Goal: Task Accomplishment & Management: Manage account settings

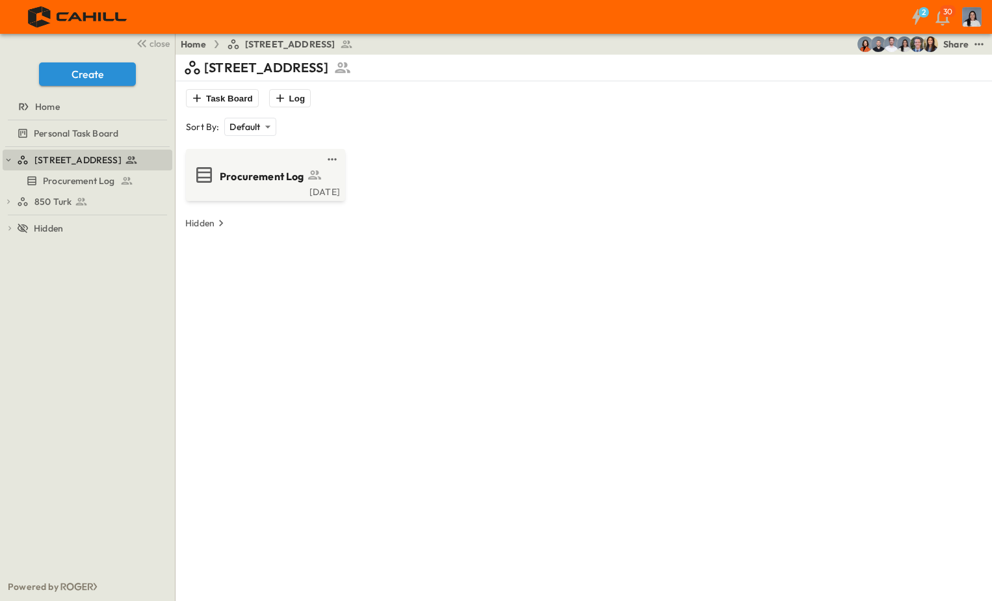
click at [79, 212] on div "750 Golden Gate Procurement Log 850 Turk 850 Turk Procurement Log To pick up a …" at bounding box center [87, 359] width 175 height 425
click at [86, 206] on icon at bounding box center [81, 201] width 13 height 13
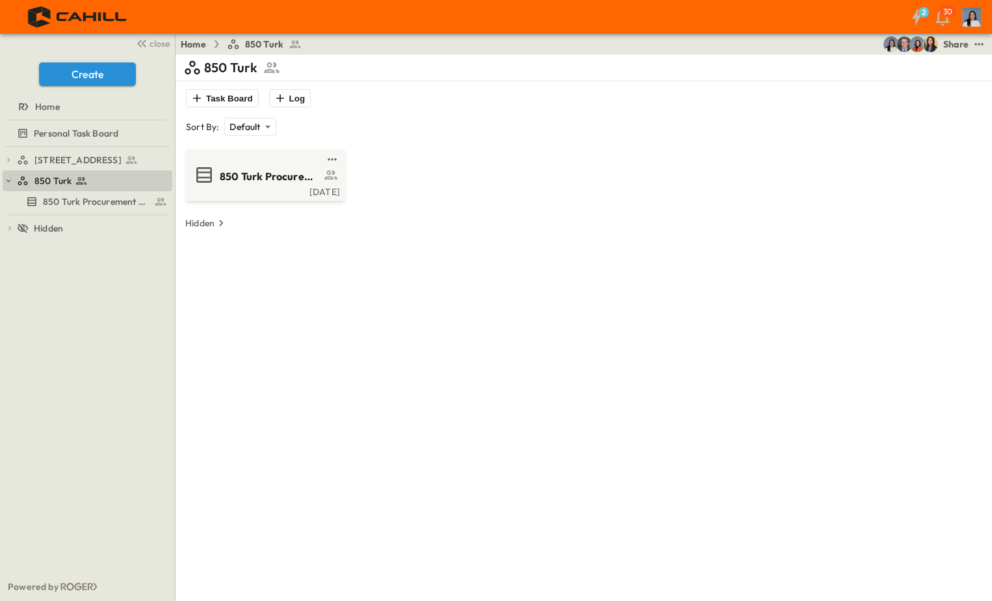
click at [206, 195] on div "Wed, Sep. 10" at bounding box center [264, 190] width 151 height 10
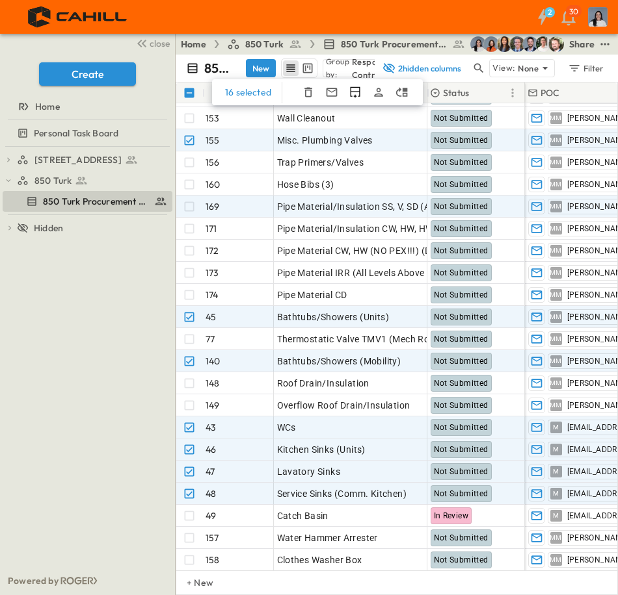
scroll to position [845, 0]
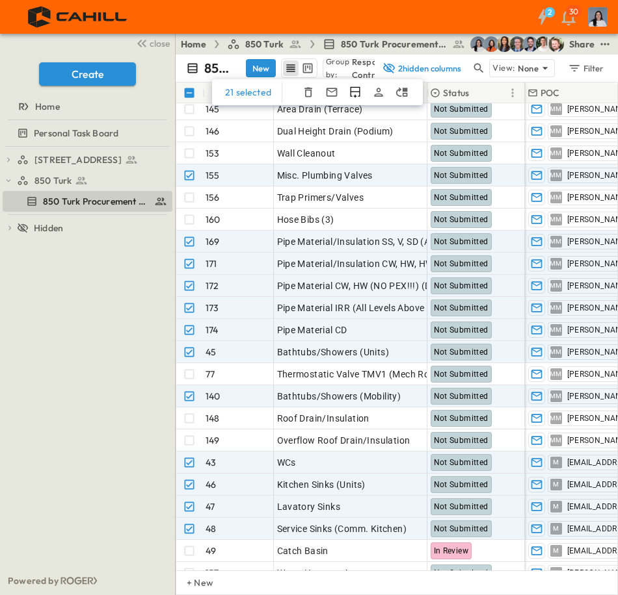
click at [309, 95] on icon "button" at bounding box center [308, 93] width 8 height 10
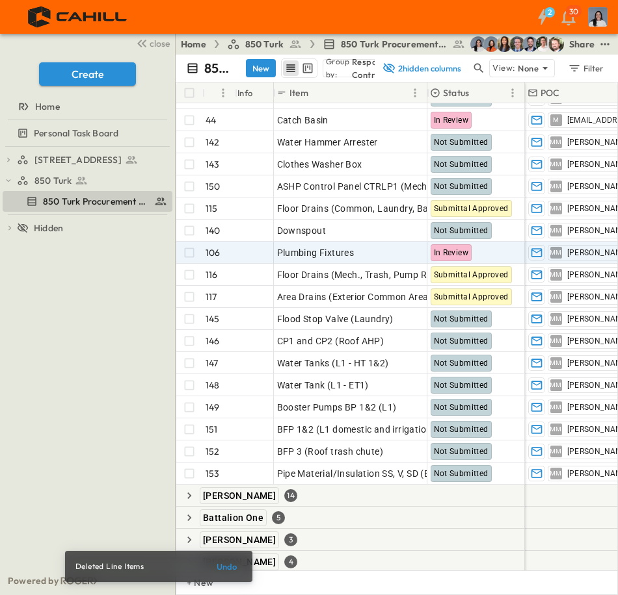
scroll to position [975, 0]
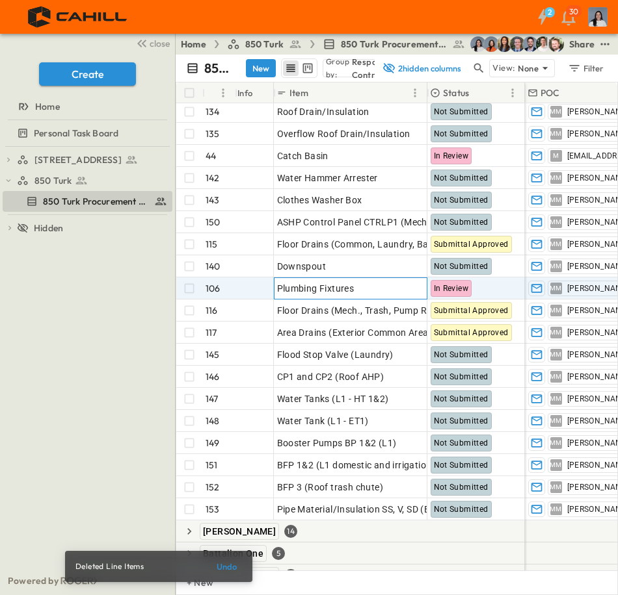
click at [354, 288] on span "Plumbing Fixtures" at bounding box center [315, 288] width 77 height 13
click at [357, 287] on input "**********" at bounding box center [349, 288] width 151 height 16
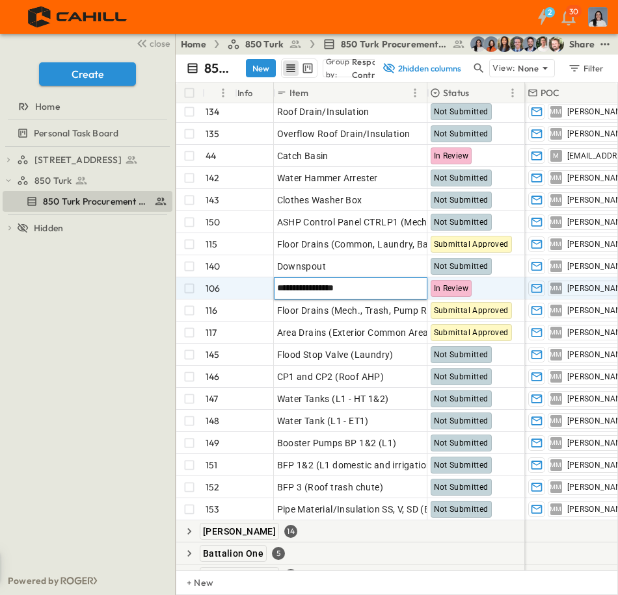
click at [357, 287] on input "**********" at bounding box center [349, 288] width 151 height 16
click at [350, 291] on input "**********" at bounding box center [349, 288] width 151 height 16
type input "**********"
click at [136, 437] on div "750 Golden Gate Procurement Log 850 Turk 850 Turk Procurement Log To pick up a …" at bounding box center [87, 357] width 175 height 420
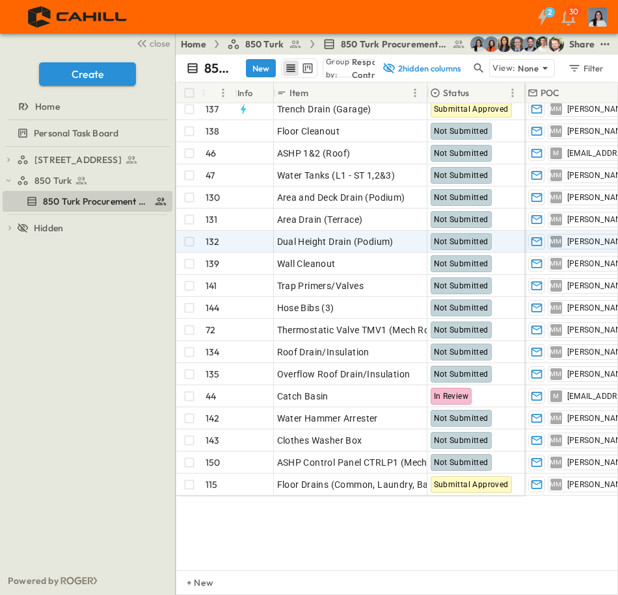
scroll to position [585, 0]
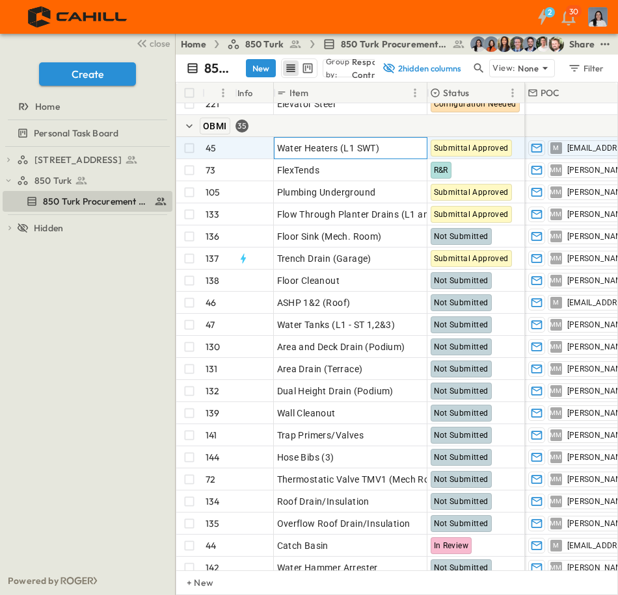
click at [356, 149] on span "Water Heaters (L1 SWT)" at bounding box center [328, 148] width 103 height 13
drag, startPoint x: 380, startPoint y: 145, endPoint x: 339, endPoint y: 151, distance: 41.5
click at [339, 151] on input "**********" at bounding box center [349, 148] width 151 height 16
click at [311, 143] on input "**********" at bounding box center [349, 148] width 151 height 16
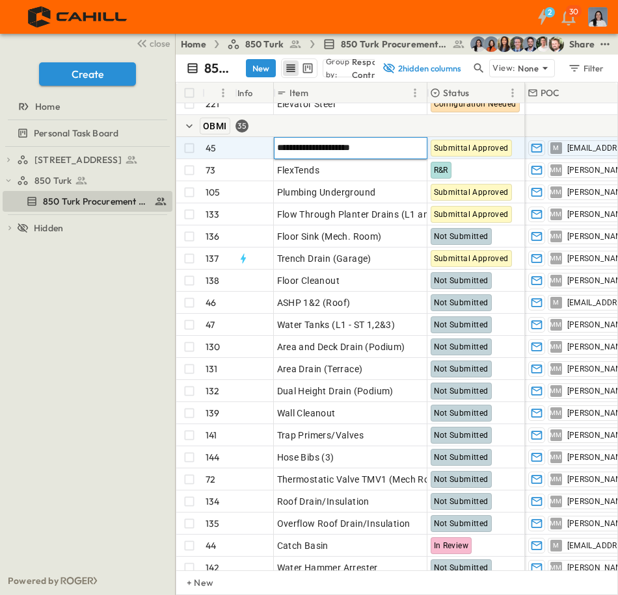
click at [311, 143] on input "**********" at bounding box center [349, 148] width 151 height 16
paste input "**********"
type input "**********"
click at [138, 294] on div "750 Golden Gate Procurement Log 850 Turk 850 Turk Procurement Log To pick up a …" at bounding box center [87, 357] width 175 height 420
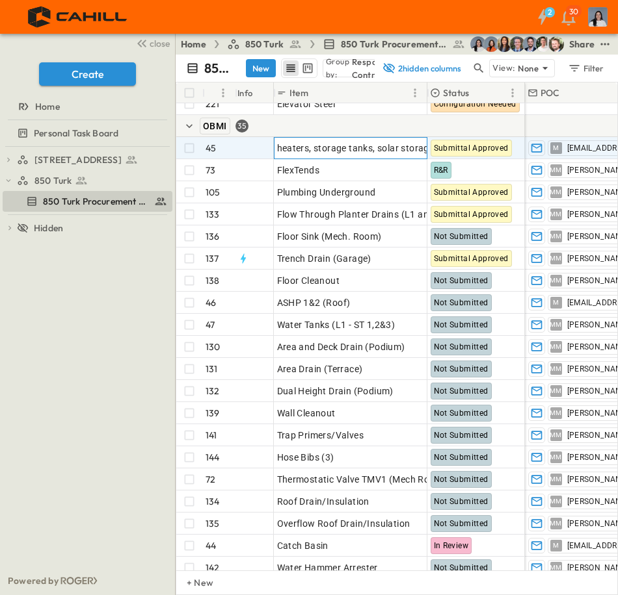
click at [281, 147] on span "heaters, storage tanks, solar storage and expansion tank" at bounding box center [398, 148] width 243 height 13
click at [280, 150] on input "**********" at bounding box center [349, 148] width 151 height 16
type input "**********"
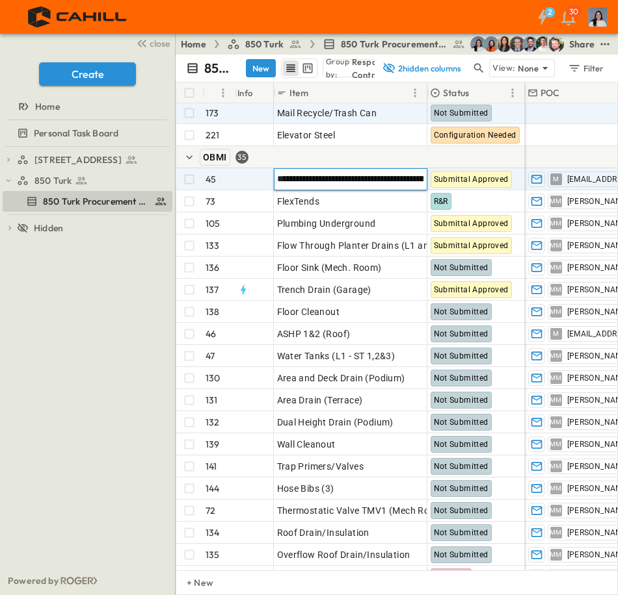
scroll to position [520, 0]
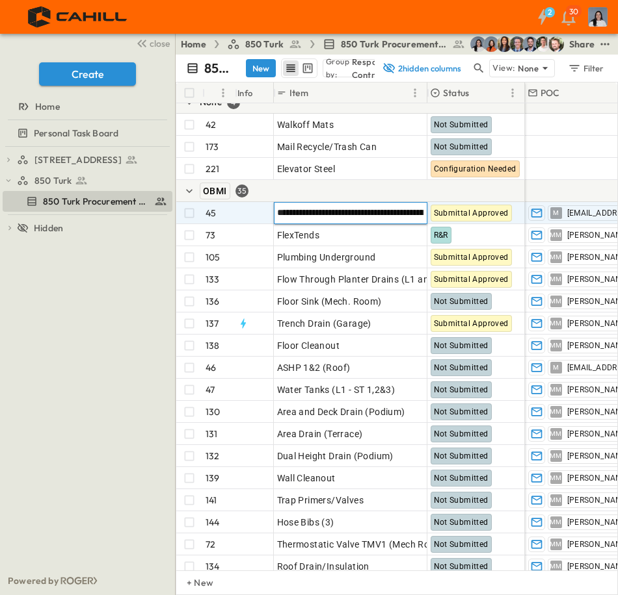
click at [135, 341] on div "750 Golden Gate Procurement Log 850 Turk 850 Turk Procurement Log To pick up a …" at bounding box center [87, 357] width 175 height 420
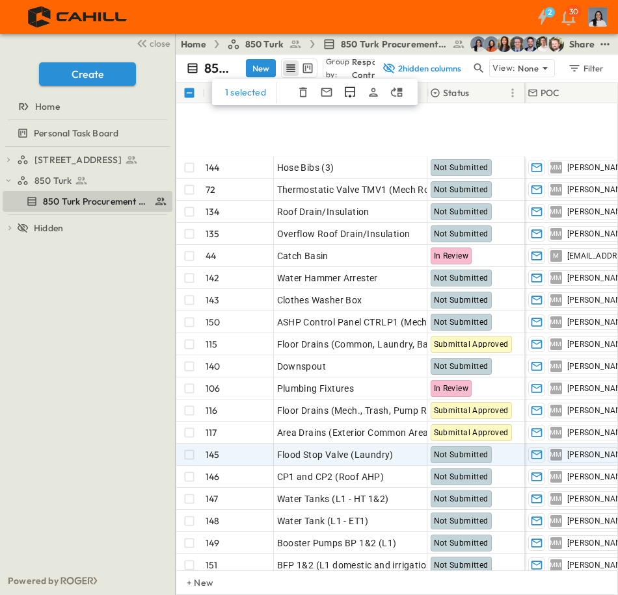
scroll to position [975, 0]
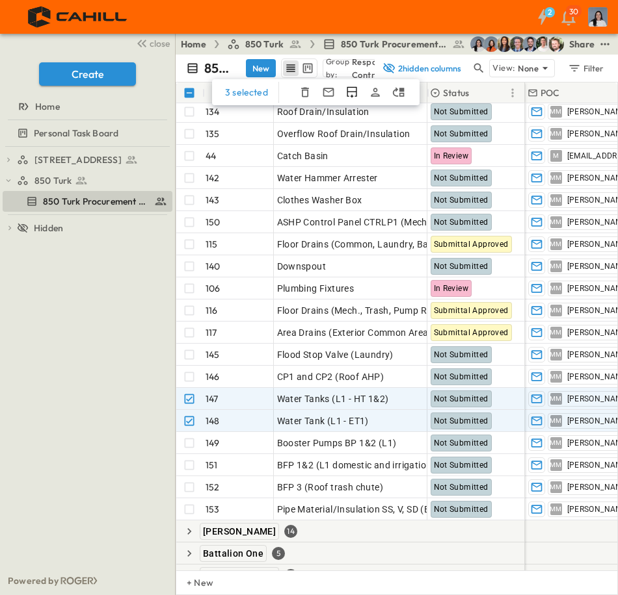
click at [307, 92] on icon "button" at bounding box center [304, 92] width 13 height 13
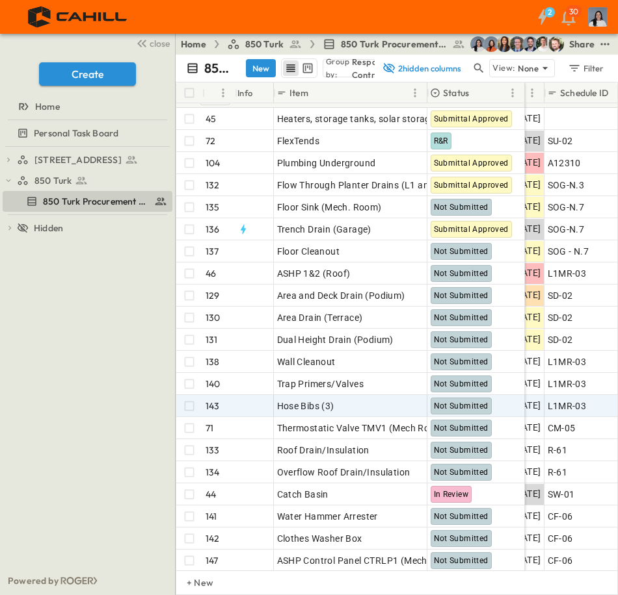
scroll to position [650, 507]
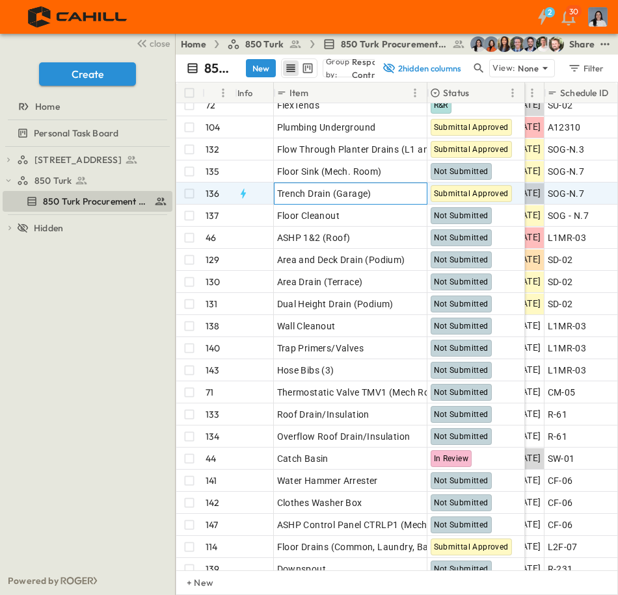
drag, startPoint x: 352, startPoint y: 192, endPoint x: 373, endPoint y: 200, distance: 22.6
click at [352, 192] on span "Trench Drain (Garage)" at bounding box center [324, 193] width 94 height 13
drag, startPoint x: 372, startPoint y: 196, endPoint x: 333, endPoint y: 196, distance: 39.0
click at [333, 196] on input "**********" at bounding box center [349, 193] width 151 height 16
type input "**********"
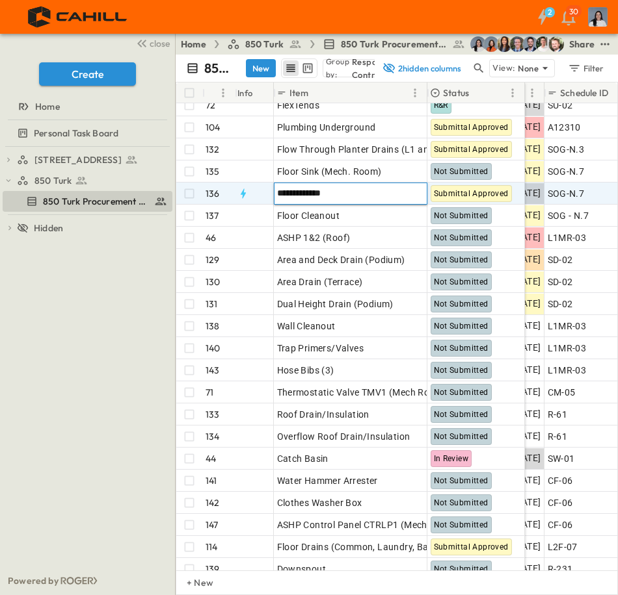
click at [123, 354] on div "750 Golden Gate Procurement Log 850 Turk 850 Turk Procurement Log To pick up a …" at bounding box center [87, 357] width 175 height 420
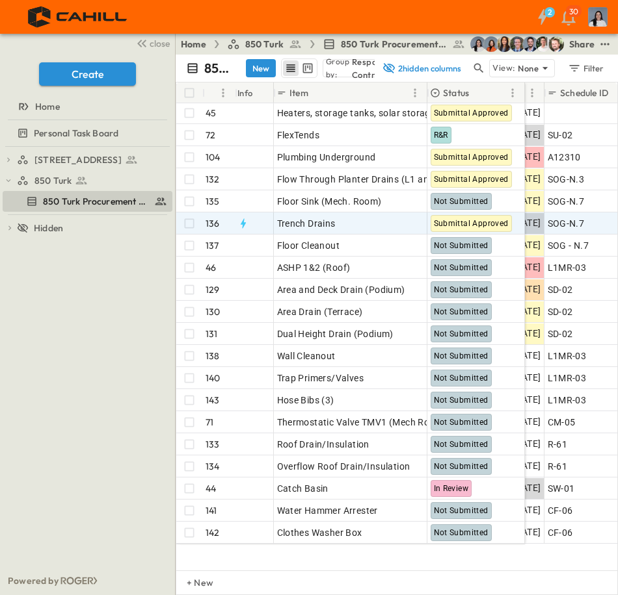
scroll to position [520, 507]
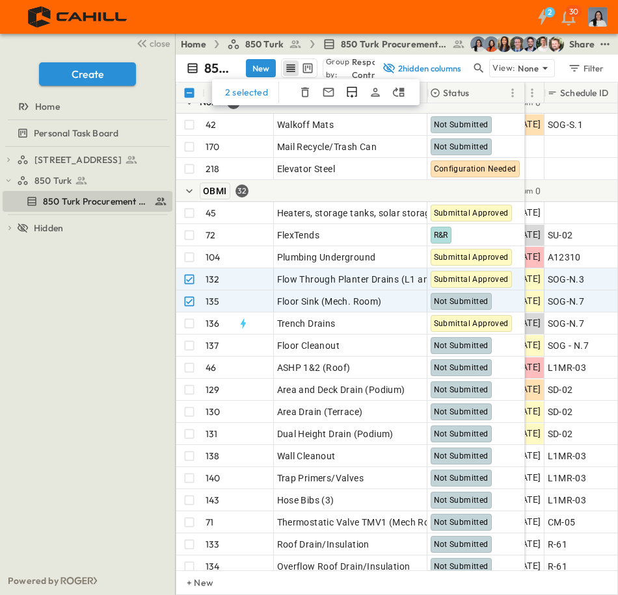
click at [308, 96] on icon "button" at bounding box center [304, 92] width 13 height 13
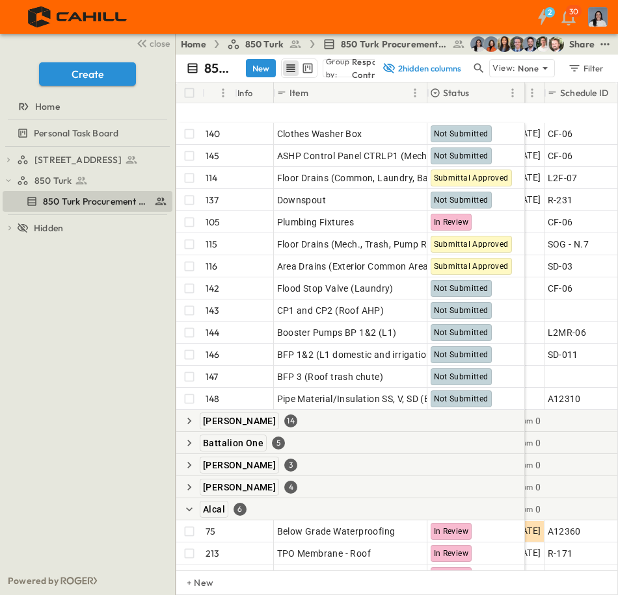
scroll to position [1040, 507]
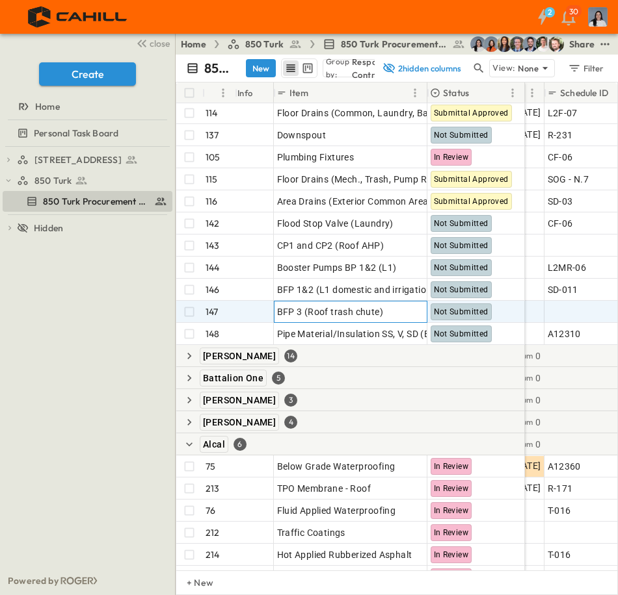
click at [357, 314] on span "BFP 3 (Roof trash chute)" at bounding box center [330, 312] width 107 height 13
drag, startPoint x: 380, startPoint y: 312, endPoint x: 299, endPoint y: 319, distance: 81.6
type input "**********"
drag, startPoint x: 391, startPoint y: 311, endPoint x: 274, endPoint y: 314, distance: 116.4
click at [274, 314] on input "**********" at bounding box center [349, 312] width 151 height 16
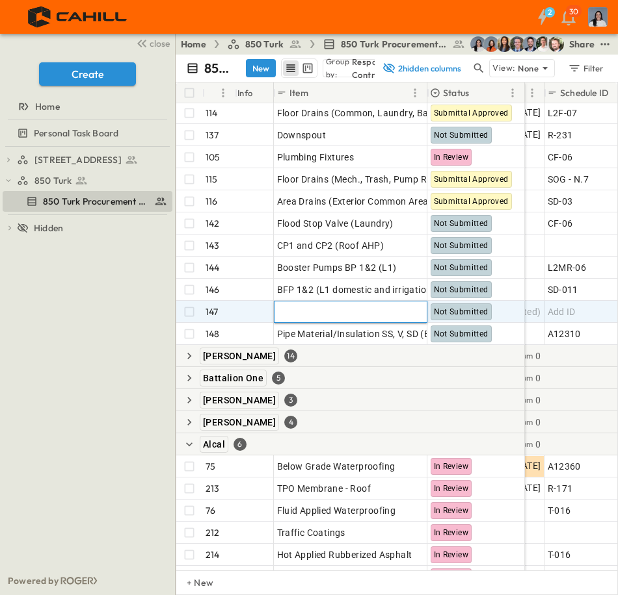
paste input "**********"
click at [281, 309] on input "**********" at bounding box center [349, 312] width 151 height 16
type input "**********"
click at [83, 388] on div "750 Golden Gate Procurement Log 850 Turk 850 Turk Procurement Log To pick up a …" at bounding box center [87, 357] width 175 height 420
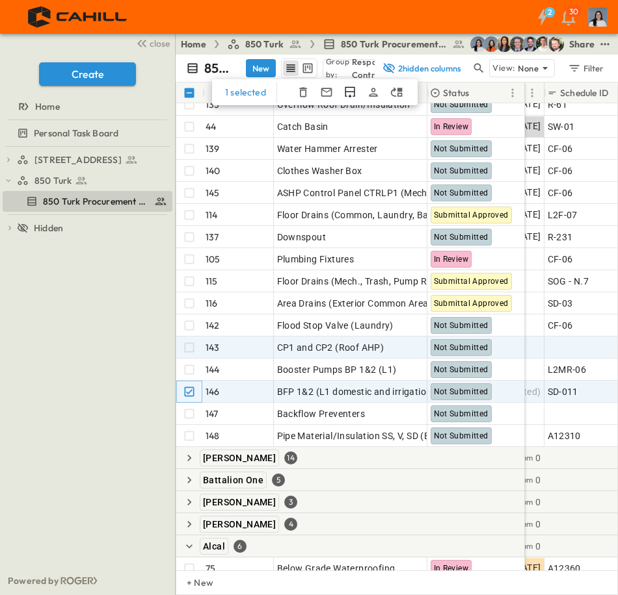
scroll to position [910, 507]
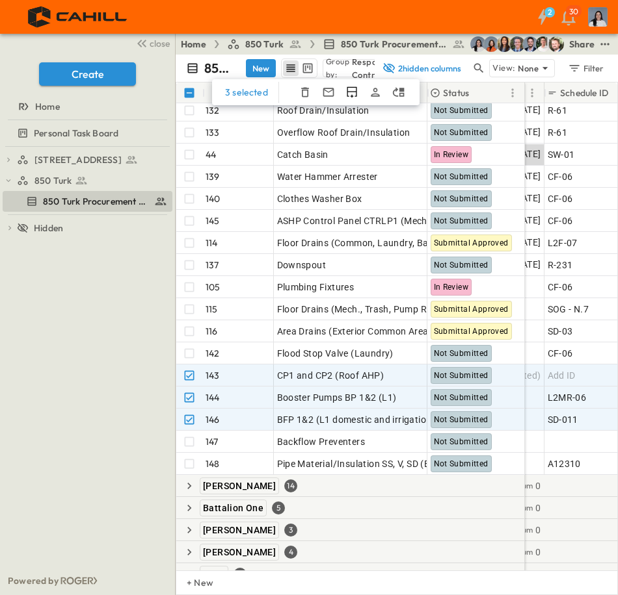
click at [302, 85] on button "button" at bounding box center [305, 93] width 16 height 16
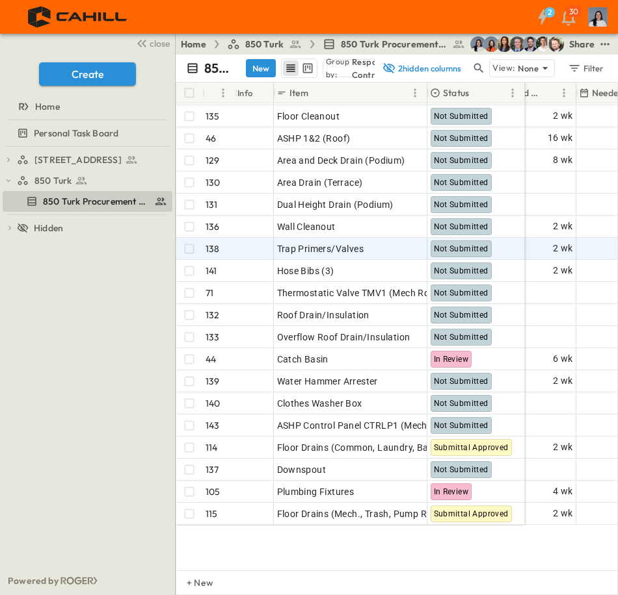
scroll to position [585, 240]
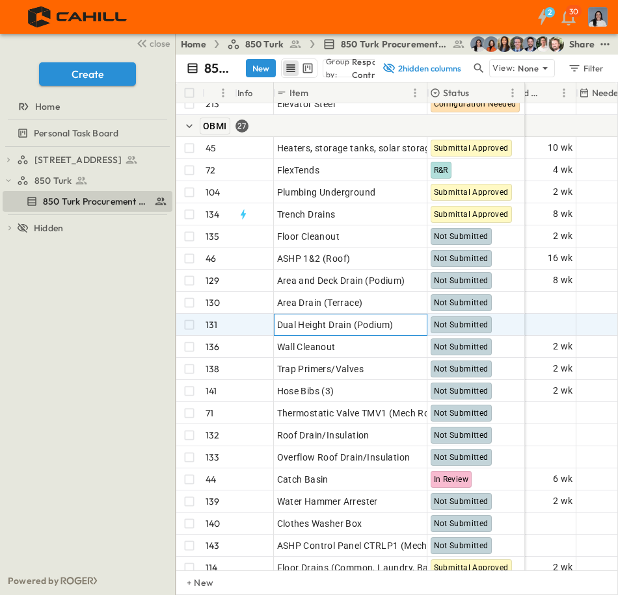
drag, startPoint x: 352, startPoint y: 320, endPoint x: 365, endPoint y: 328, distance: 14.6
click at [352, 320] on span "Dual Height Drain (Podium)" at bounding box center [335, 325] width 116 height 13
click at [374, 324] on input "**********" at bounding box center [349, 325] width 151 height 16
click at [314, 322] on input "**********" at bounding box center [349, 325] width 151 height 16
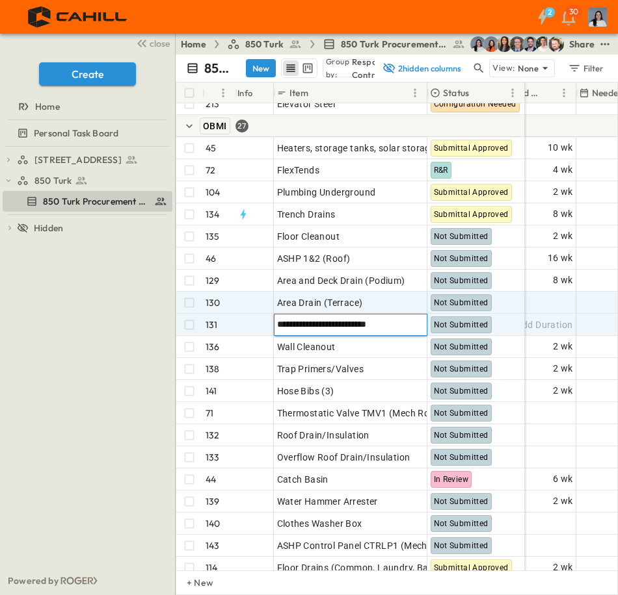
type input "**********"
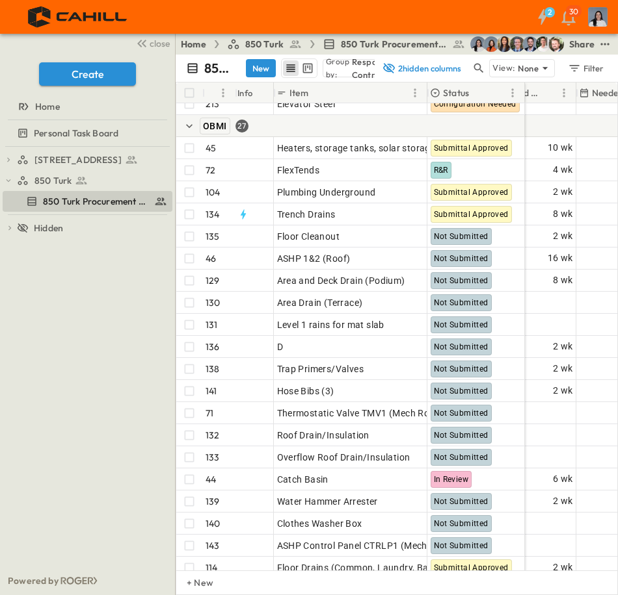
drag, startPoint x: 125, startPoint y: 391, endPoint x: 52, endPoint y: 426, distance: 81.7
click at [47, 428] on div "750 Golden Gate Procurement Log 850 Turk 850 Turk Procurement Log To pick up a …" at bounding box center [87, 357] width 175 height 420
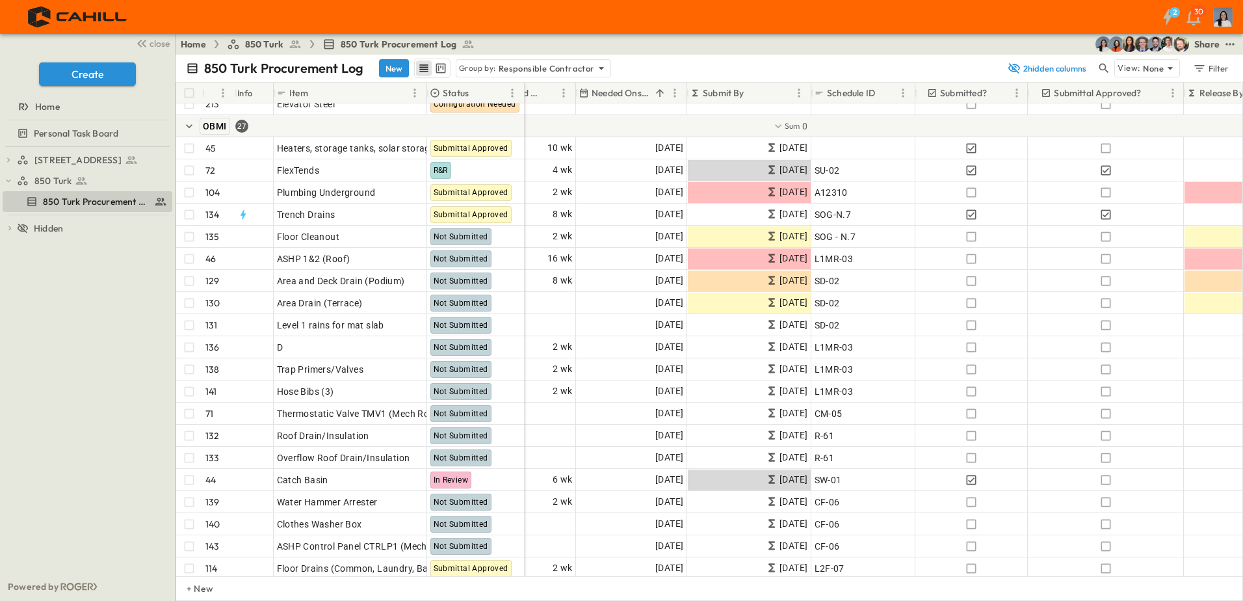
click at [157, 46] on span "close" at bounding box center [160, 43] width 20 height 13
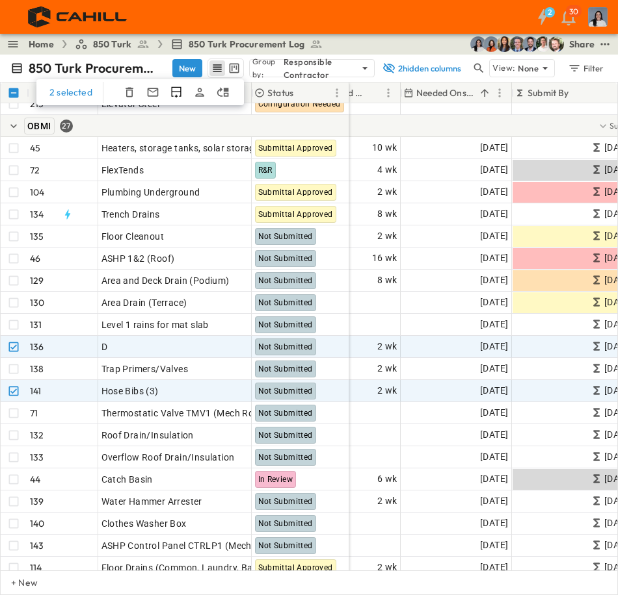
click at [126, 98] on icon "button" at bounding box center [129, 92] width 13 height 13
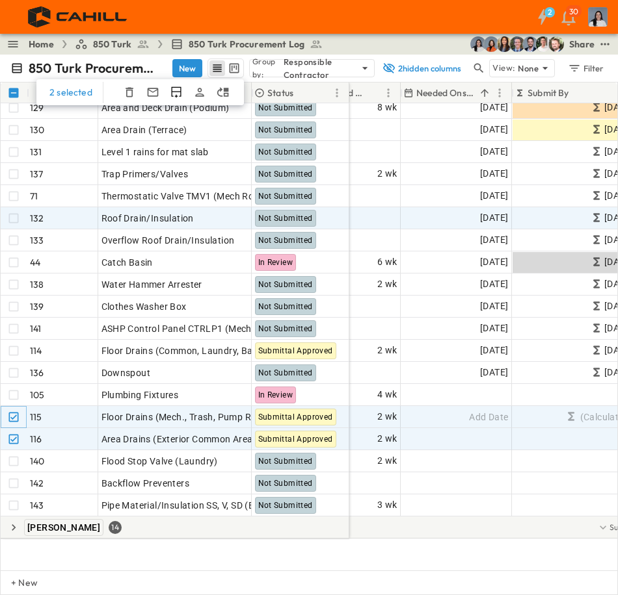
scroll to position [650, 240]
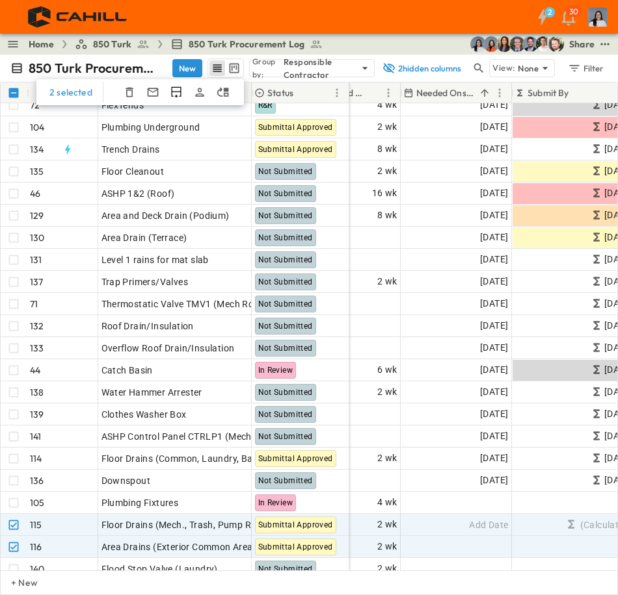
click at [133, 98] on icon "button" at bounding box center [129, 92] width 13 height 13
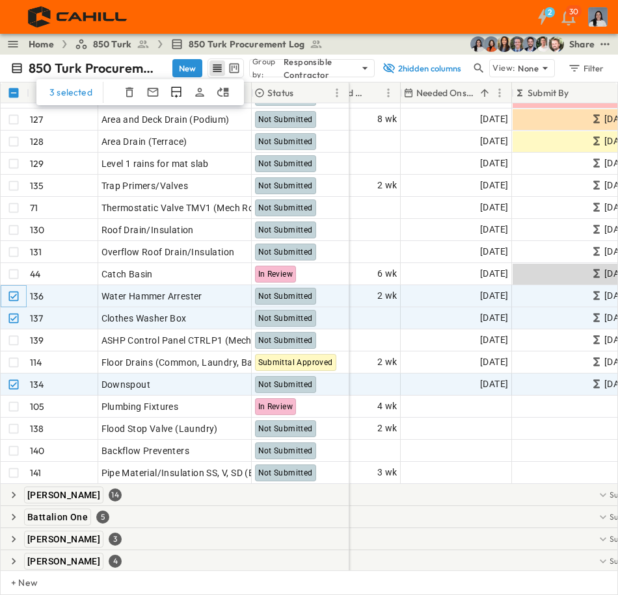
scroll to position [780, 240]
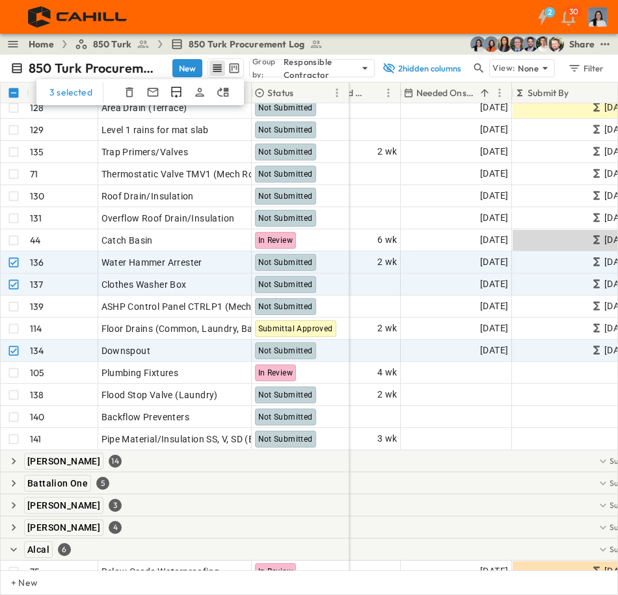
click at [132, 98] on icon "button" at bounding box center [129, 92] width 13 height 13
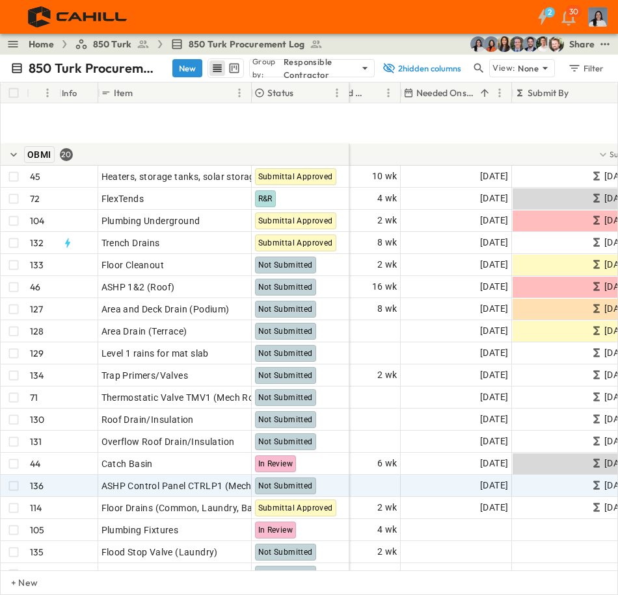
scroll to position [650, 240]
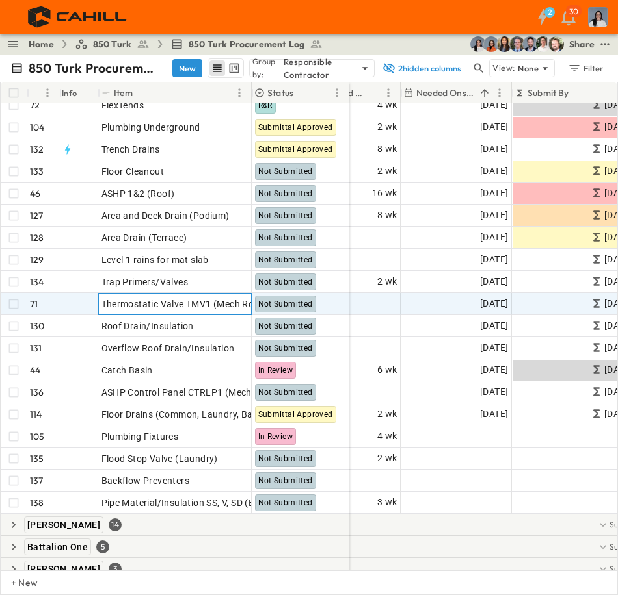
click at [172, 306] on span "Thermostatic Valve TMV1 (Mech Room)" at bounding box center [186, 304] width 170 height 13
click at [161, 526] on div "Martina 14" at bounding box center [175, 525] width 348 height 22
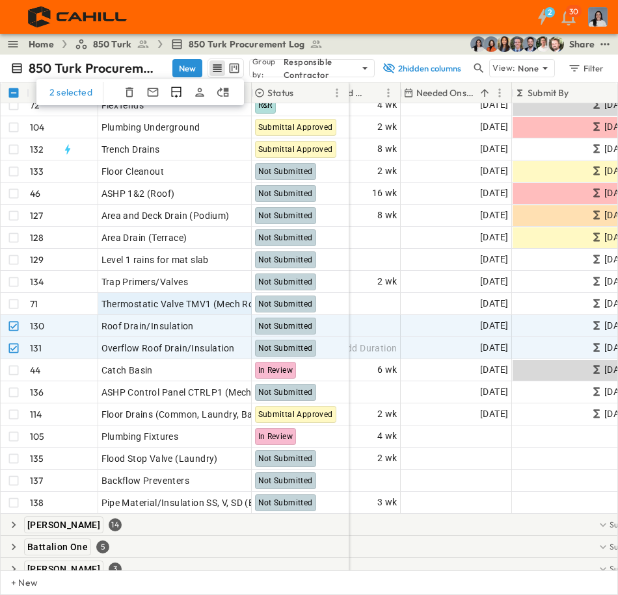
click at [125, 94] on icon "button" at bounding box center [129, 93] width 8 height 10
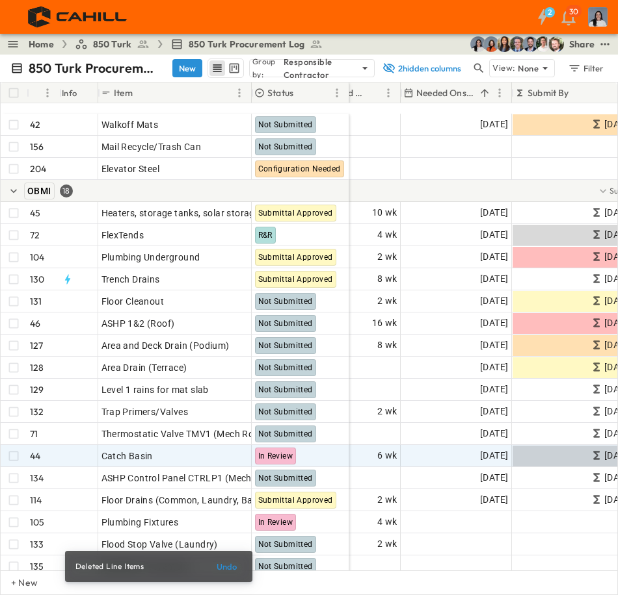
scroll to position [585, 240]
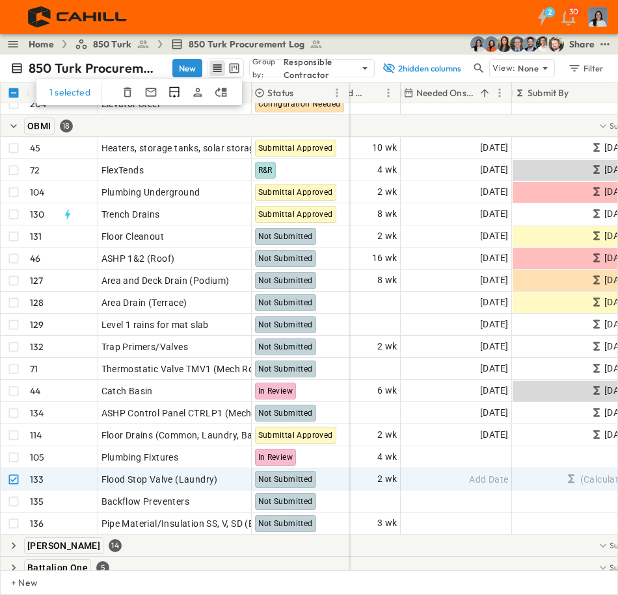
click at [129, 96] on icon "button" at bounding box center [128, 93] width 8 height 10
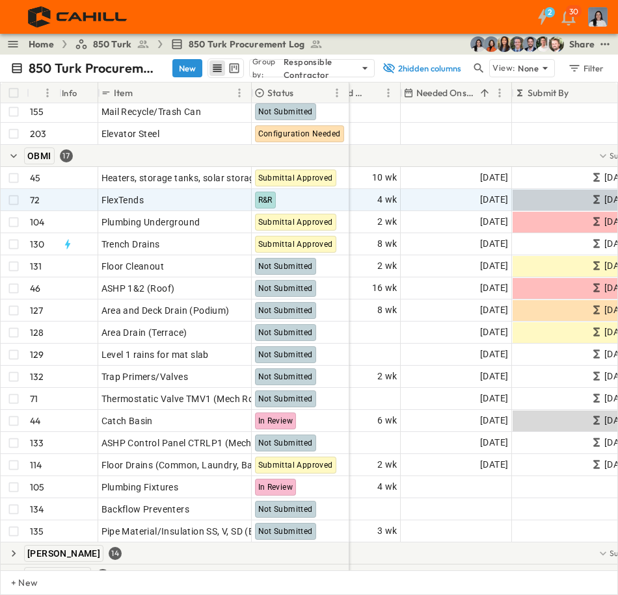
scroll to position [520, 240]
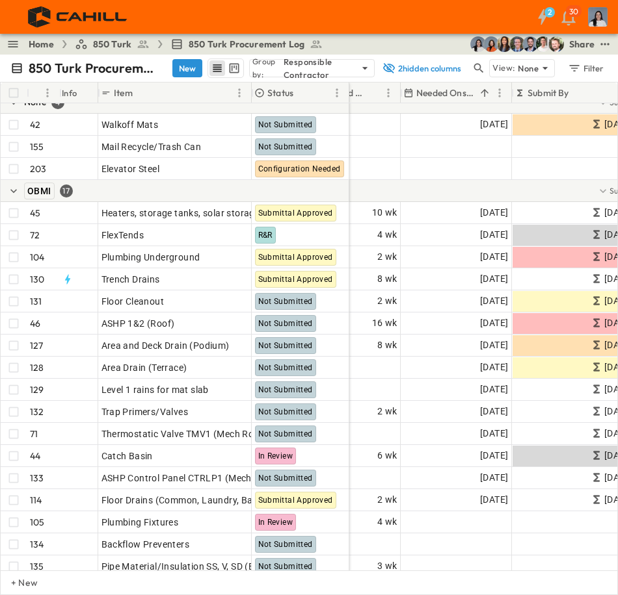
click at [21, 197] on button "button" at bounding box center [14, 191] width 16 height 16
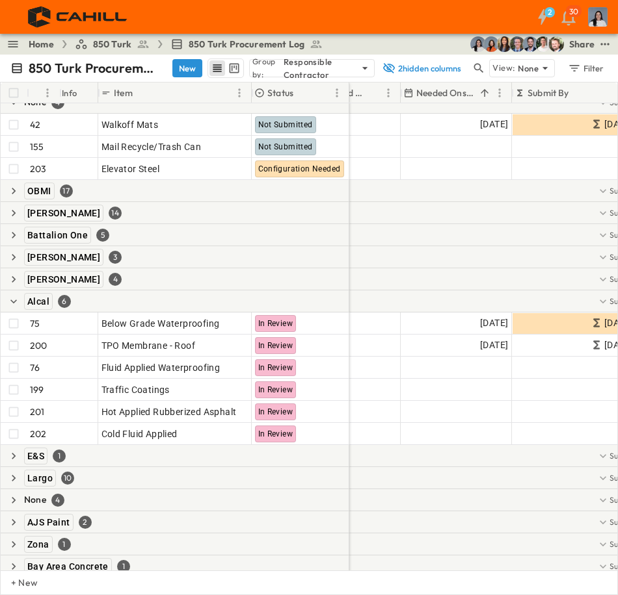
scroll to position [538, 240]
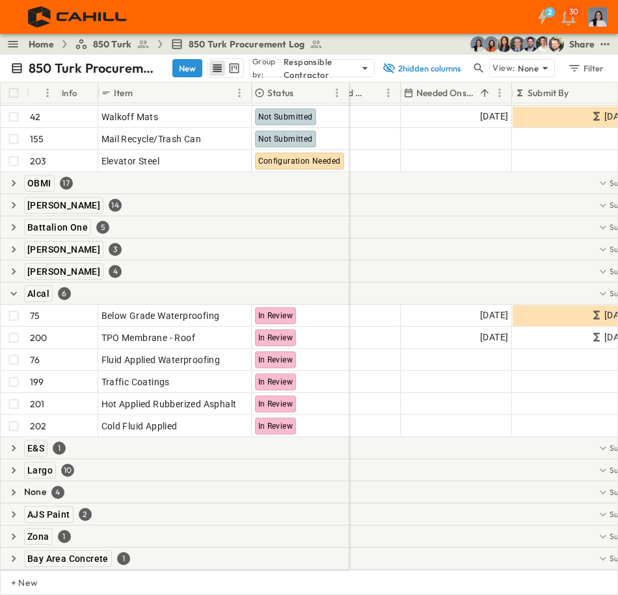
click at [13, 292] on icon "button" at bounding box center [13, 294] width 7 height 4
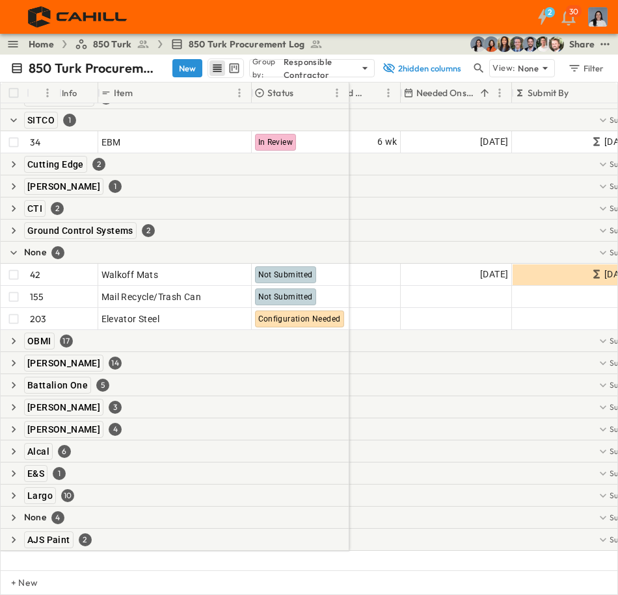
scroll to position [274, 240]
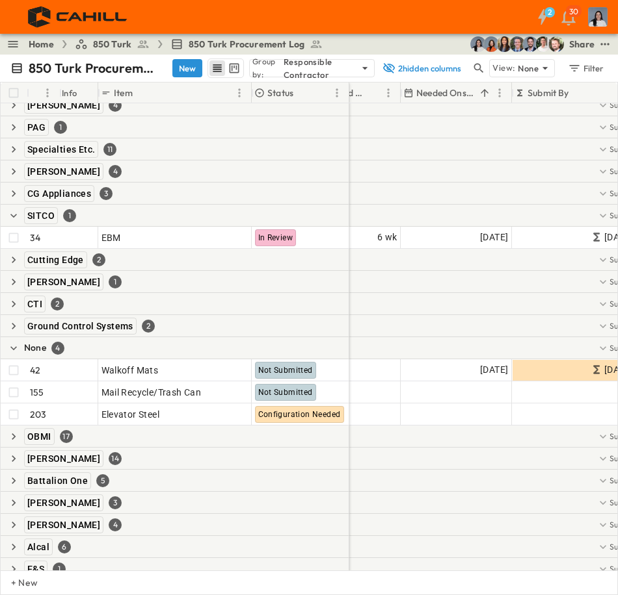
click at [12, 218] on icon "button" at bounding box center [13, 215] width 13 height 13
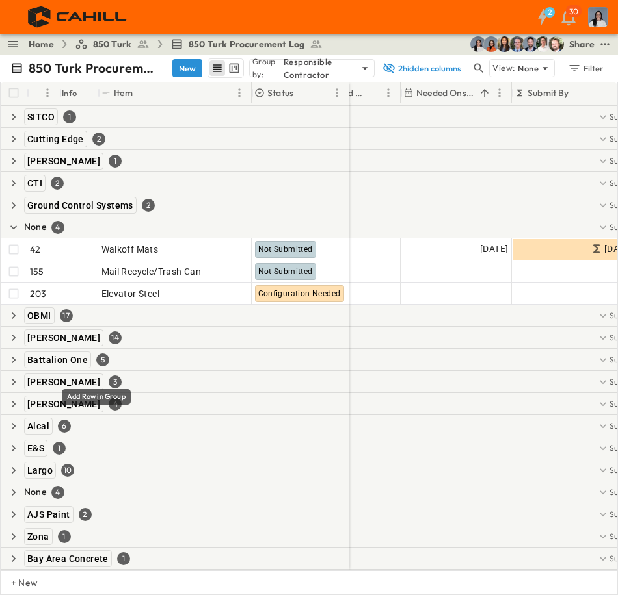
scroll to position [383, 240]
click at [10, 464] on icon "button" at bounding box center [13, 470] width 13 height 13
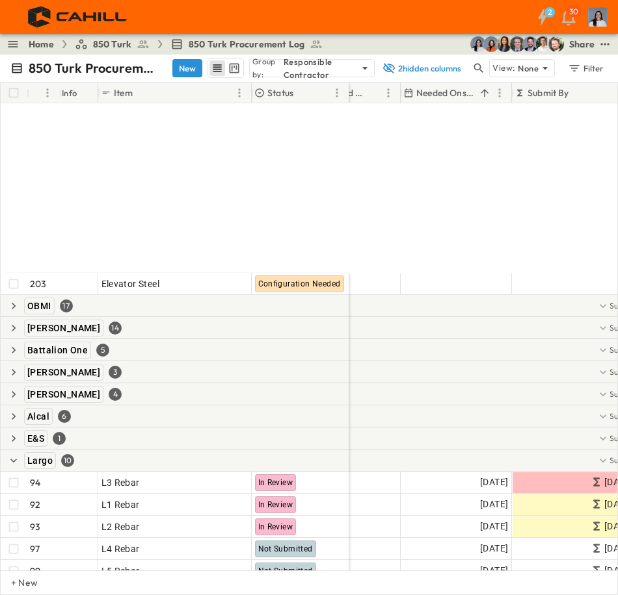
scroll to position [604, 240]
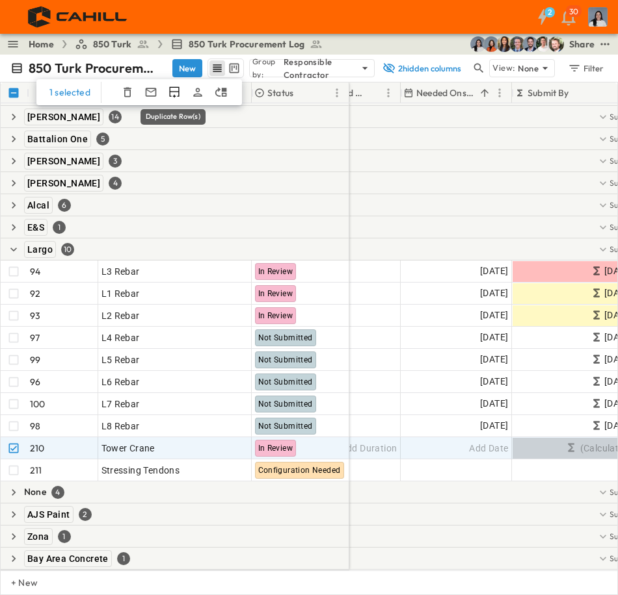
click at [174, 96] on icon "Duplicate Row(s)" at bounding box center [174, 92] width 10 height 11
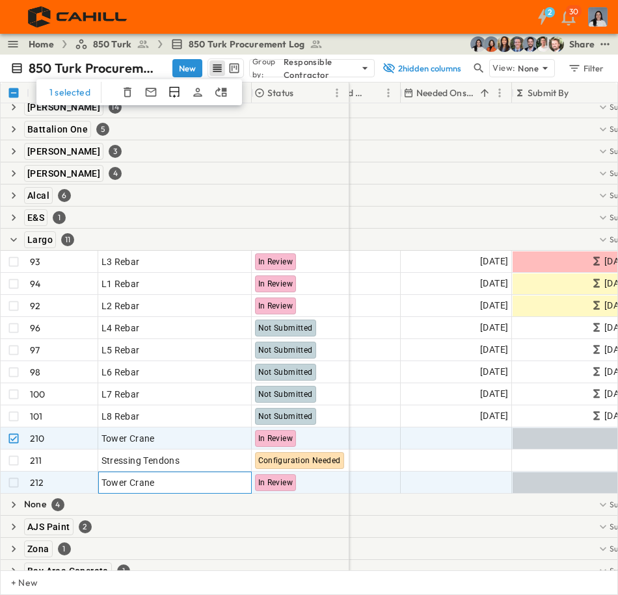
click at [147, 478] on span "Tower Crane" at bounding box center [127, 482] width 53 height 13
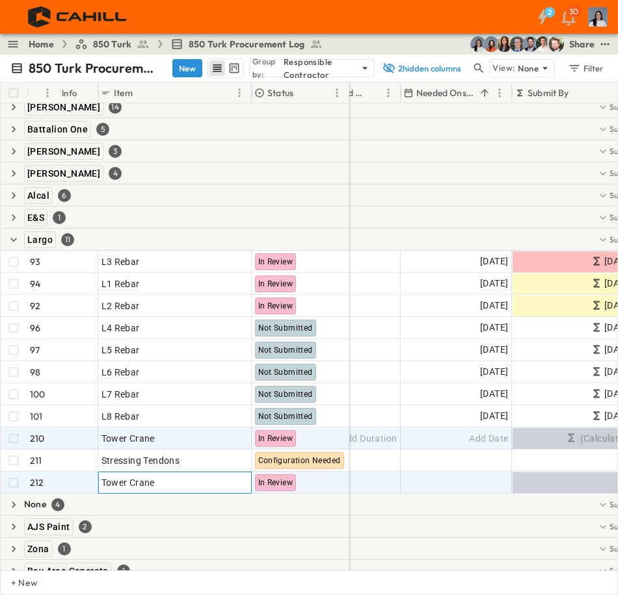
click at [161, 483] on div "Tower Crane" at bounding box center [174, 483] width 147 height 18
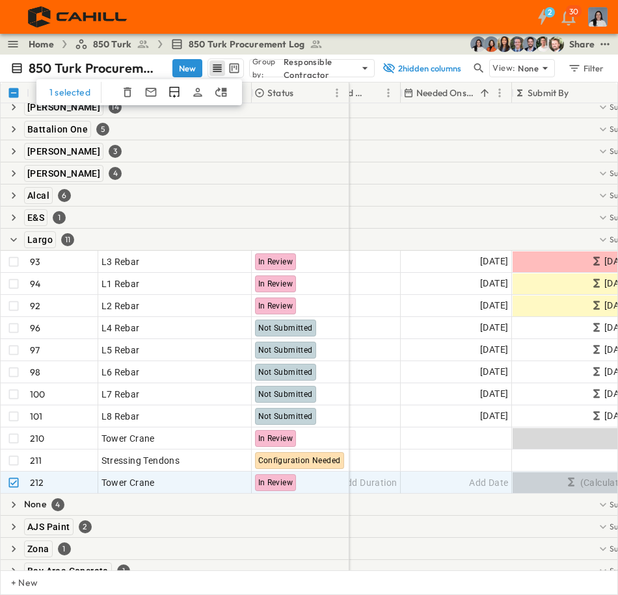
click at [122, 86] on icon "button" at bounding box center [127, 92] width 13 height 13
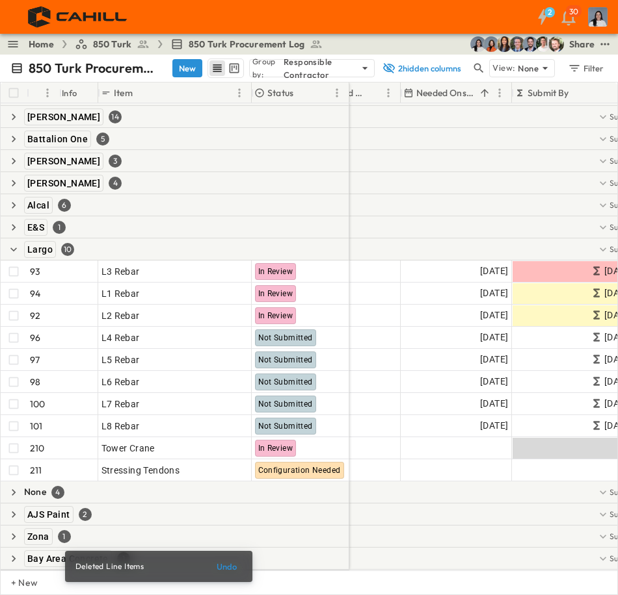
click at [16, 244] on icon "button" at bounding box center [13, 249] width 13 height 13
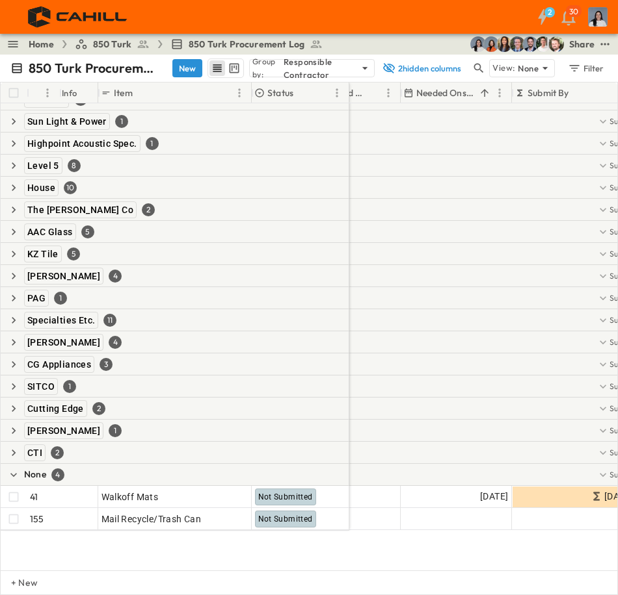
scroll to position [0, 240]
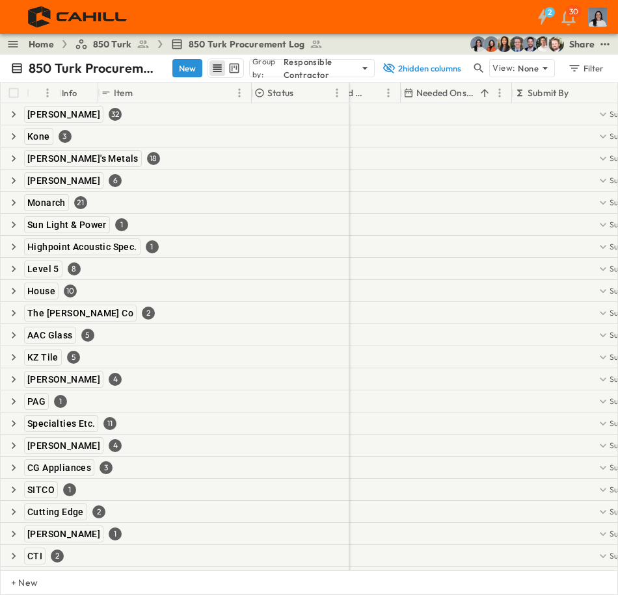
click at [15, 116] on icon "button" at bounding box center [13, 114] width 13 height 13
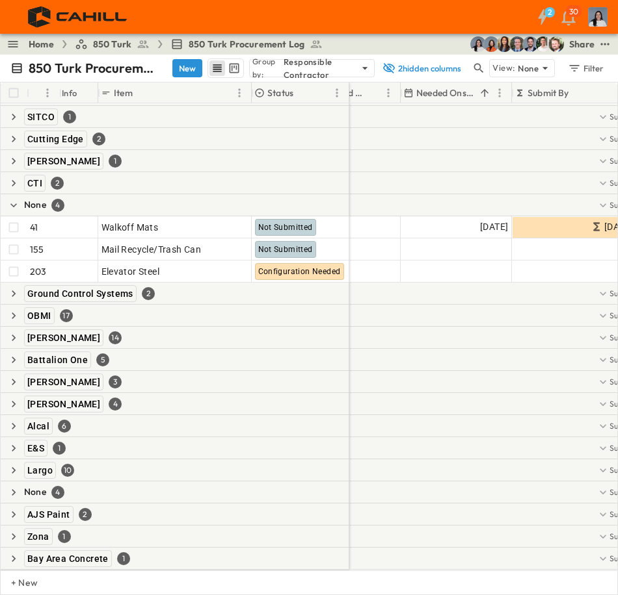
scroll to position [1090, 240]
click at [17, 420] on icon "button" at bounding box center [13, 426] width 13 height 13
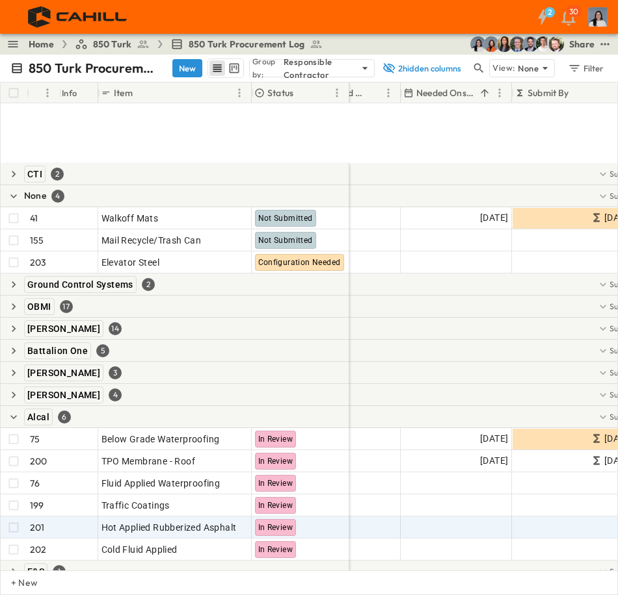
scroll to position [1220, 240]
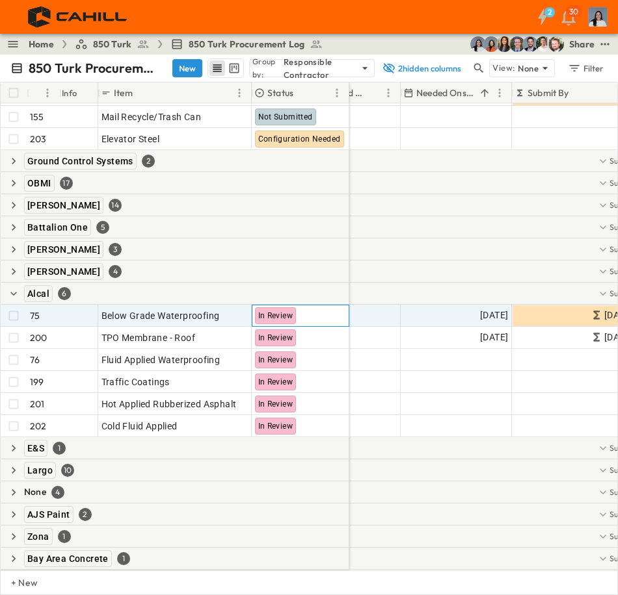
click at [286, 311] on span "In Review" at bounding box center [275, 315] width 35 height 9
click at [270, 311] on span "In Review" at bounding box center [275, 315] width 35 height 9
click at [239, 309] on p "OPEN" at bounding box center [237, 314] width 22 height 10
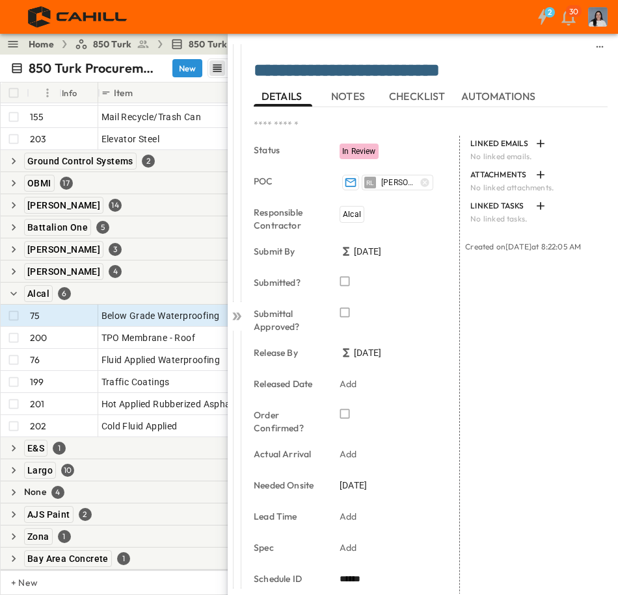
click at [365, 149] on span "In Review" at bounding box center [359, 151] width 34 height 9
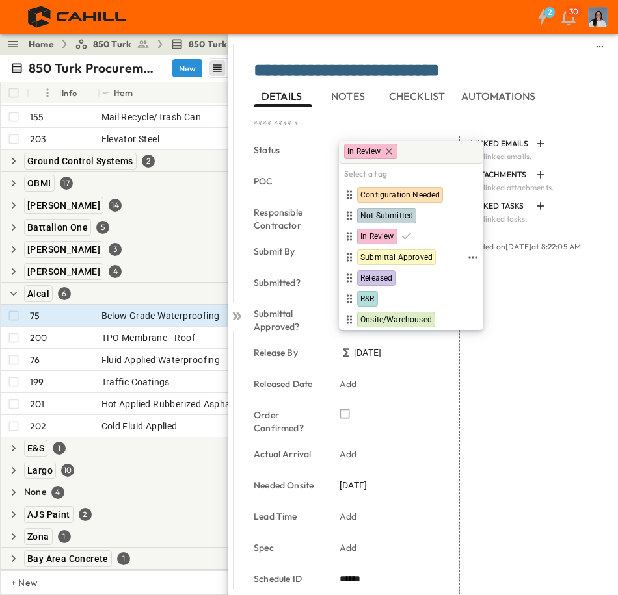
click at [425, 258] on span "Submittal Approved" at bounding box center [396, 257] width 72 height 10
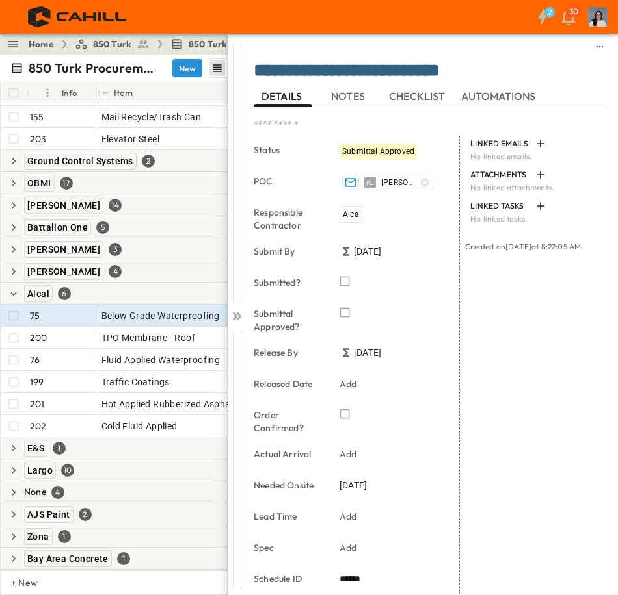
click at [402, 157] on div "Submittal Approved" at bounding box center [377, 152] width 77 height 16
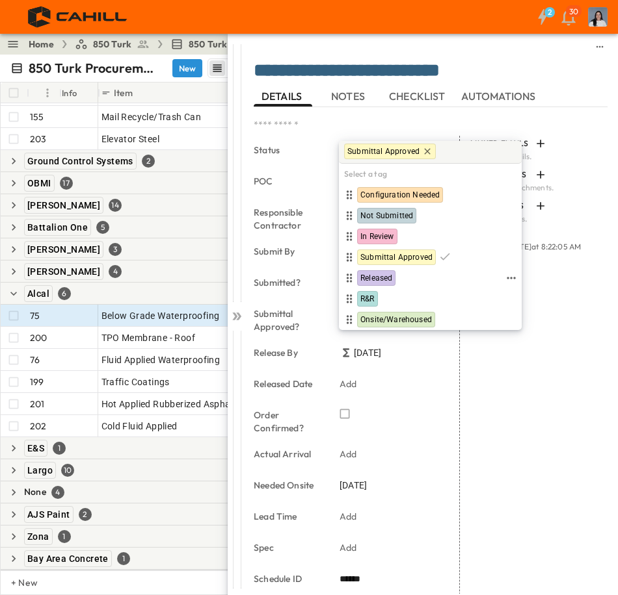
click at [400, 283] on div "Released" at bounding box center [422, 278] width 162 height 16
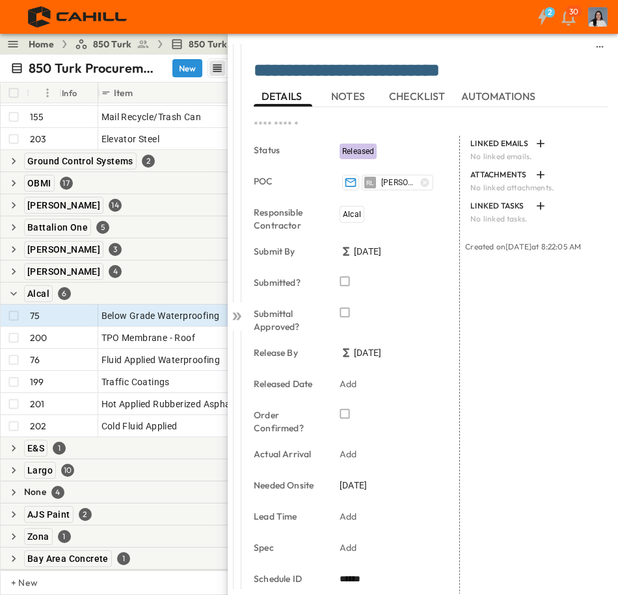
click at [241, 317] on icon at bounding box center [238, 317] width 5 height 8
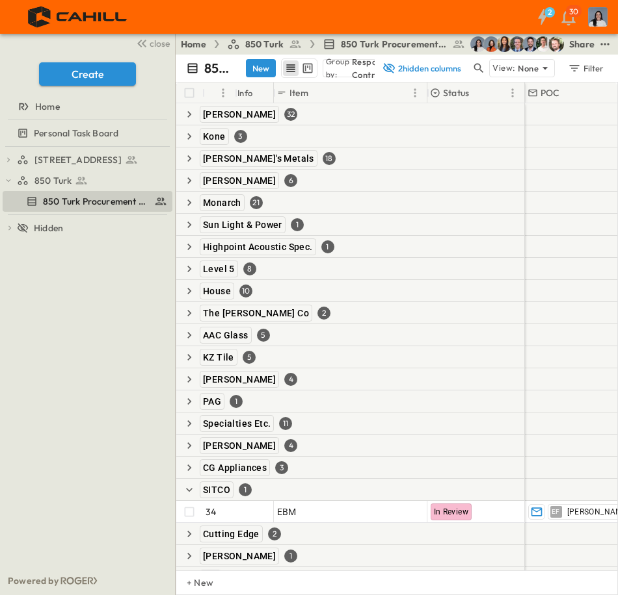
click at [86, 164] on span "[STREET_ADDRESS]" at bounding box center [77, 159] width 87 height 13
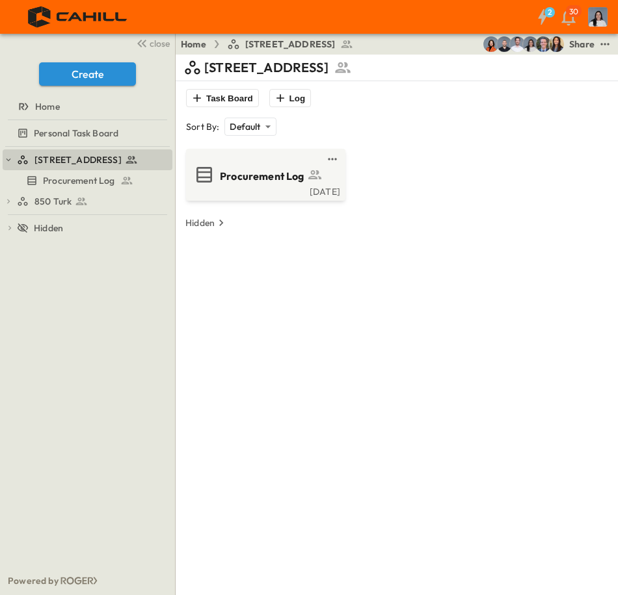
click at [86, 172] on link "Procurement Log" at bounding box center [86, 181] width 167 height 18
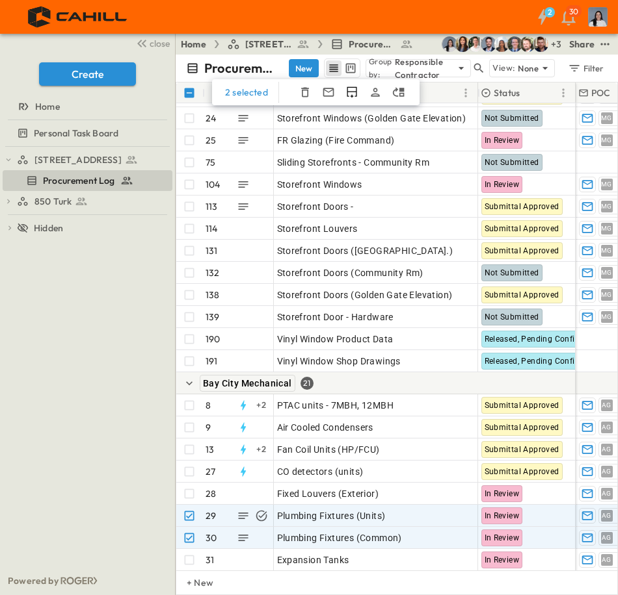
scroll to position [642, 0]
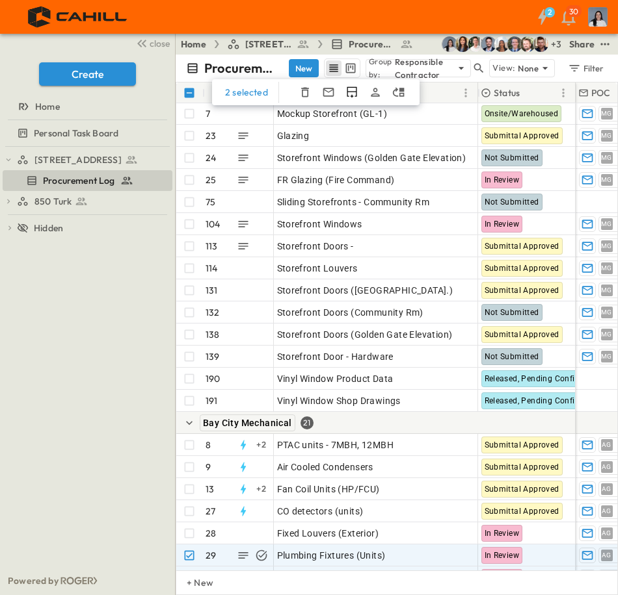
drag, startPoint x: 187, startPoint y: 424, endPoint x: 296, endPoint y: 361, distance: 126.7
click at [187, 424] on icon "button" at bounding box center [189, 423] width 13 height 13
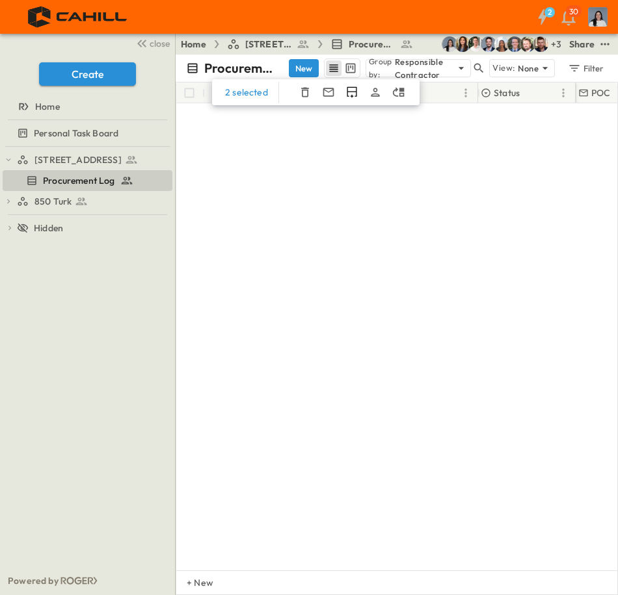
scroll to position [0, 0]
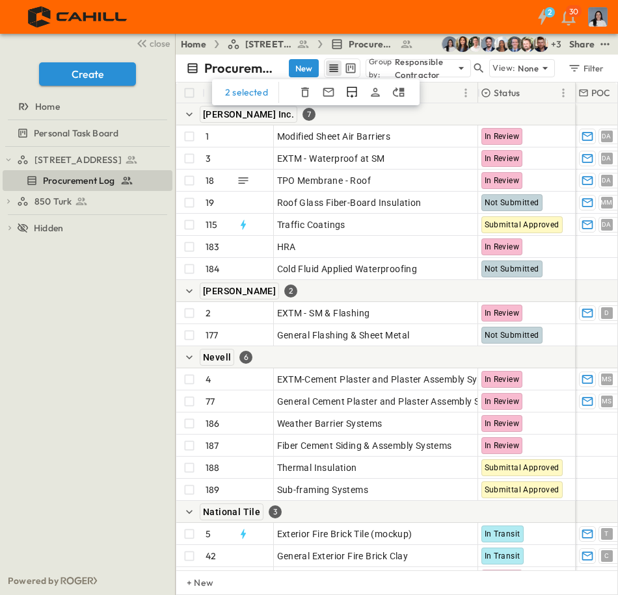
click at [139, 40] on icon "button" at bounding box center [142, 44] width 16 height 16
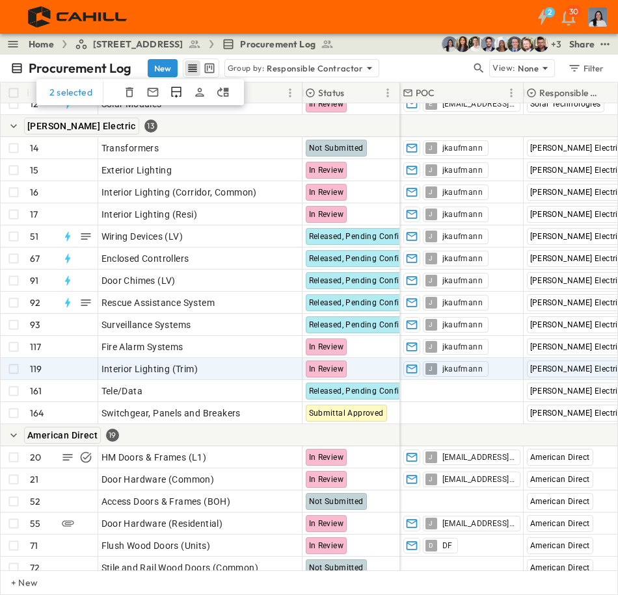
scroll to position [1170, 0]
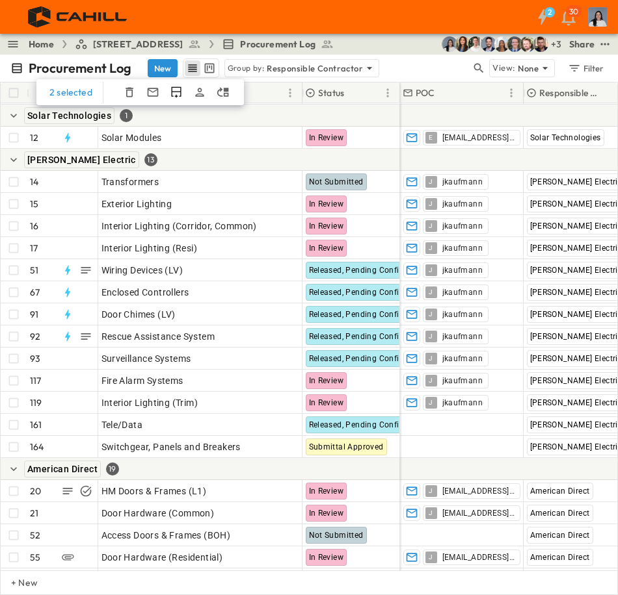
drag, startPoint x: 14, startPoint y: 163, endPoint x: 53, endPoint y: 271, distance: 114.7
click at [14, 162] on icon "button" at bounding box center [13, 159] width 13 height 13
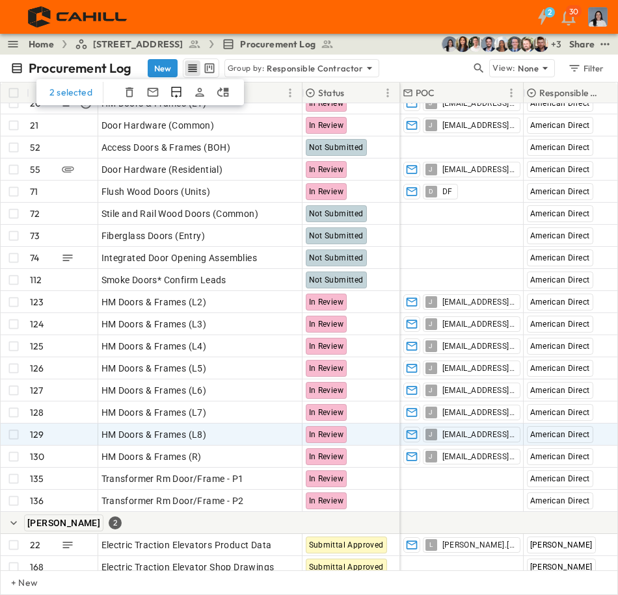
scroll to position [1235, 0]
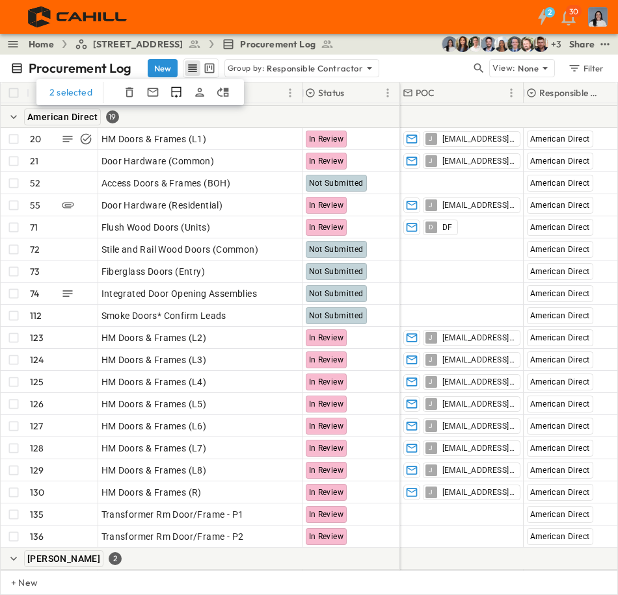
click at [18, 124] on button "button" at bounding box center [14, 117] width 16 height 16
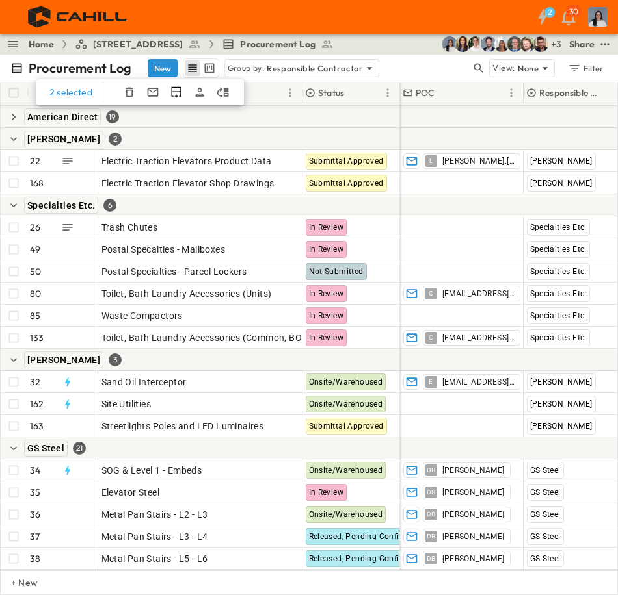
click at [13, 142] on icon "button" at bounding box center [13, 139] width 13 height 13
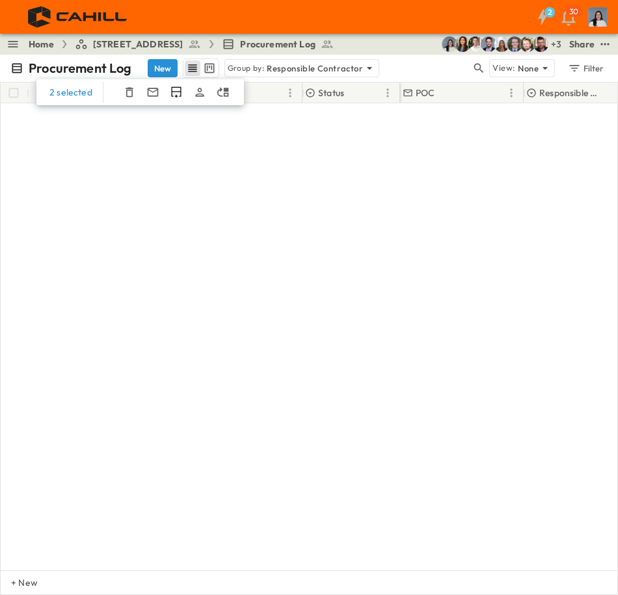
scroll to position [0, 0]
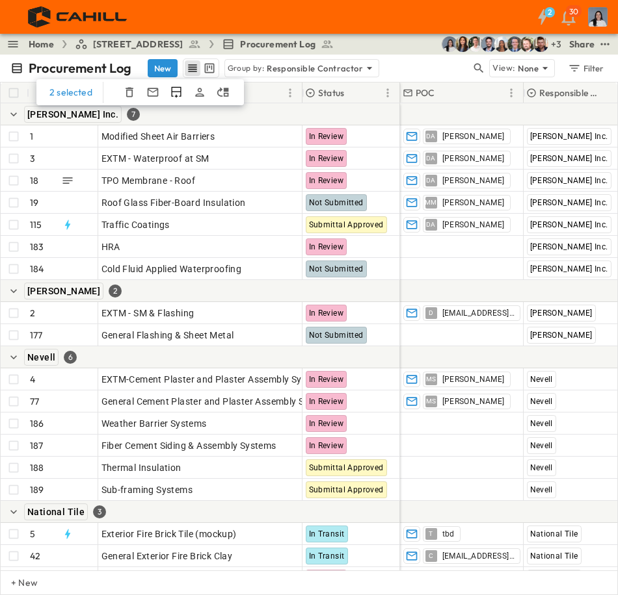
click at [14, 111] on icon "button" at bounding box center [13, 114] width 13 height 13
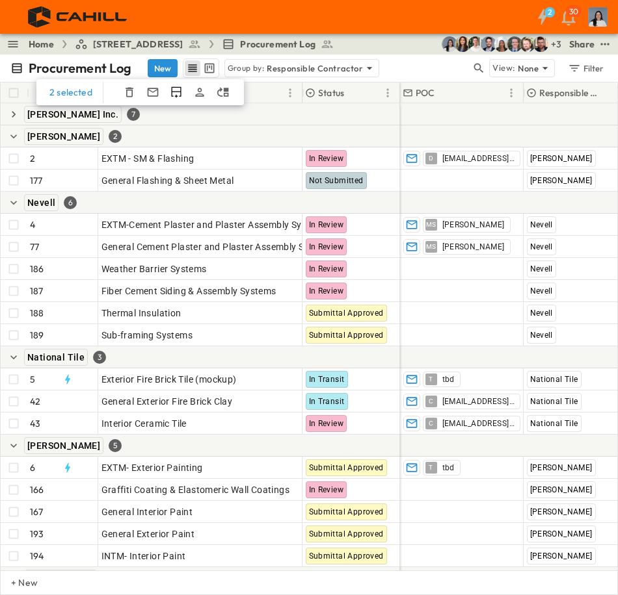
click at [16, 137] on icon "button" at bounding box center [13, 136] width 13 height 13
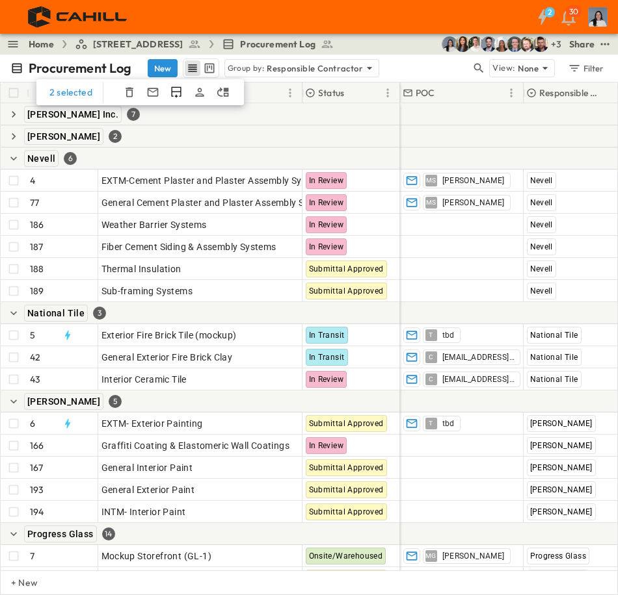
click at [12, 158] on icon "button" at bounding box center [13, 159] width 7 height 4
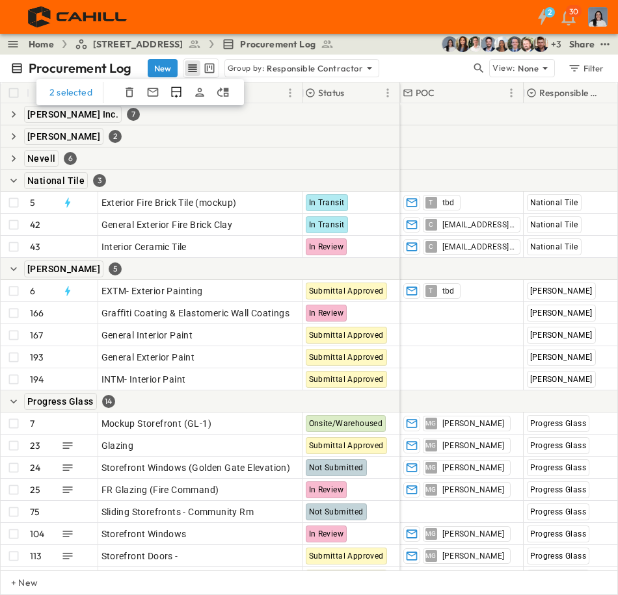
click at [15, 182] on icon "button" at bounding box center [13, 180] width 13 height 13
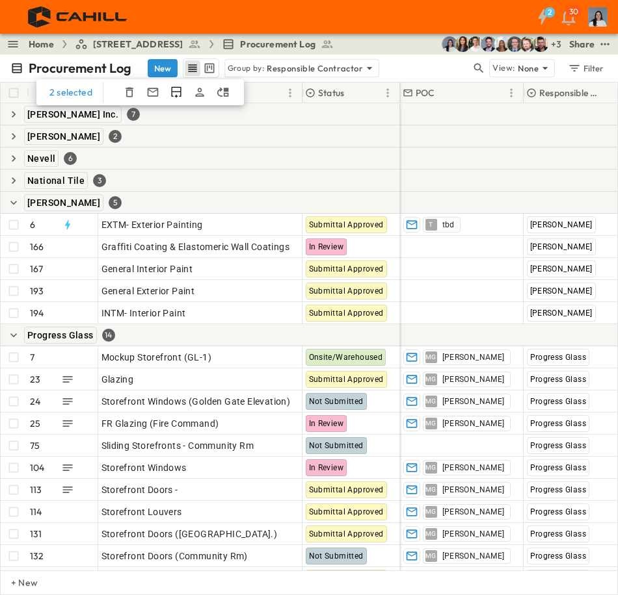
click at [17, 205] on icon "button" at bounding box center [13, 202] width 13 height 13
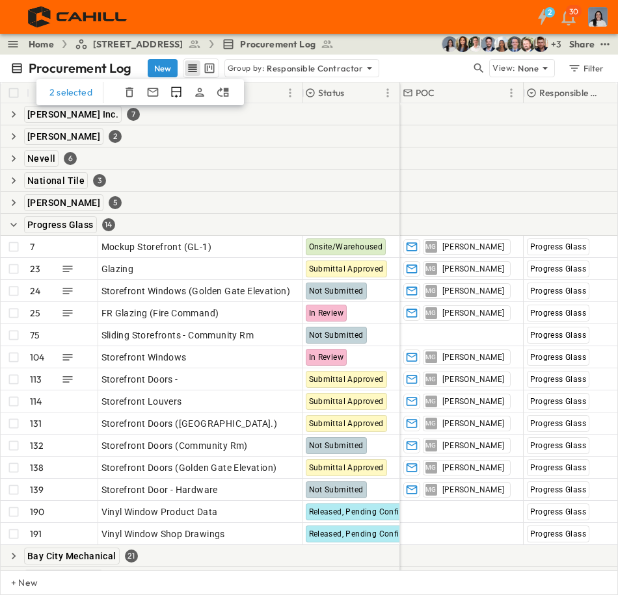
click at [16, 227] on icon "button" at bounding box center [13, 224] width 13 height 13
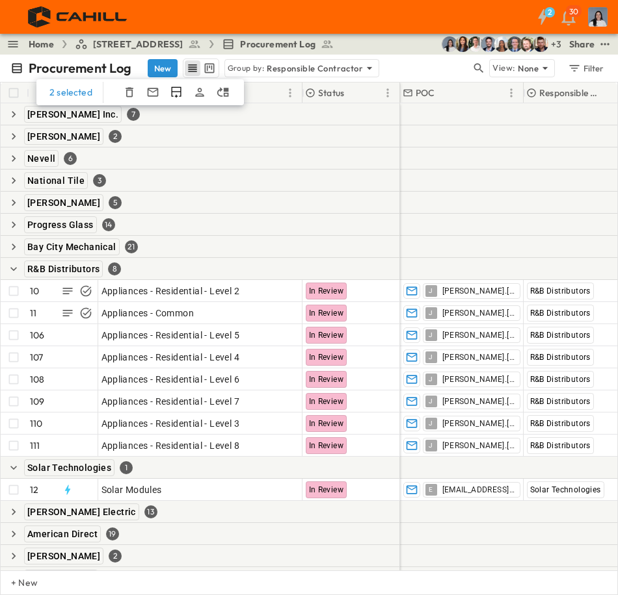
click at [13, 267] on icon "button" at bounding box center [13, 269] width 13 height 13
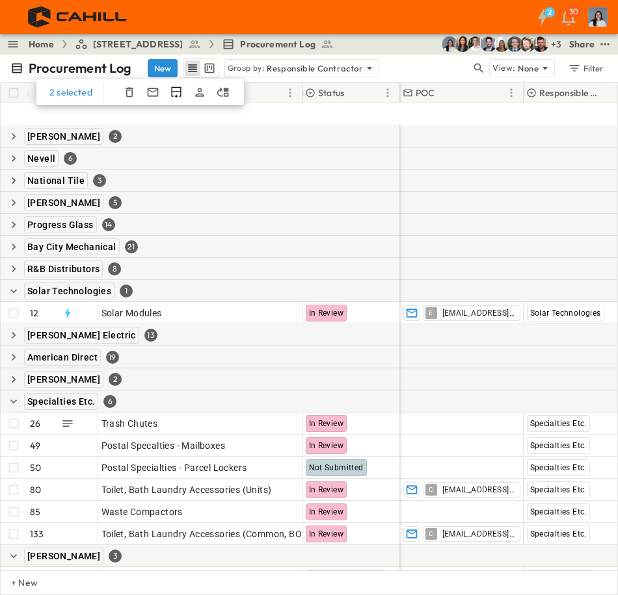
scroll to position [130, 0]
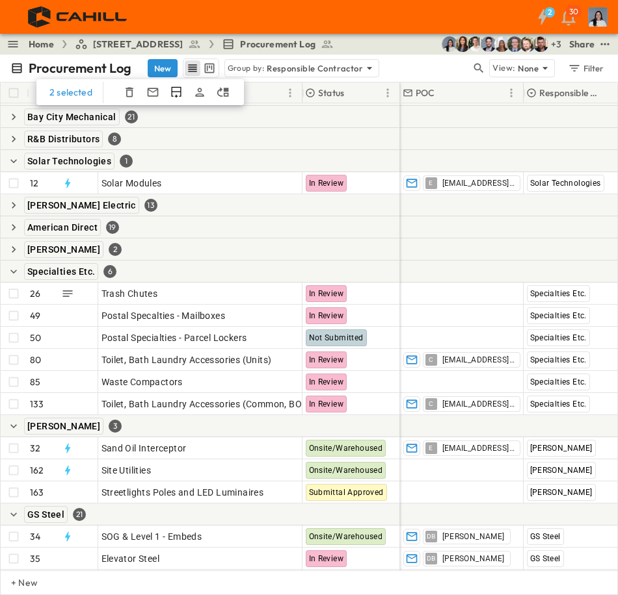
click at [12, 162] on icon "button" at bounding box center [13, 161] width 13 height 13
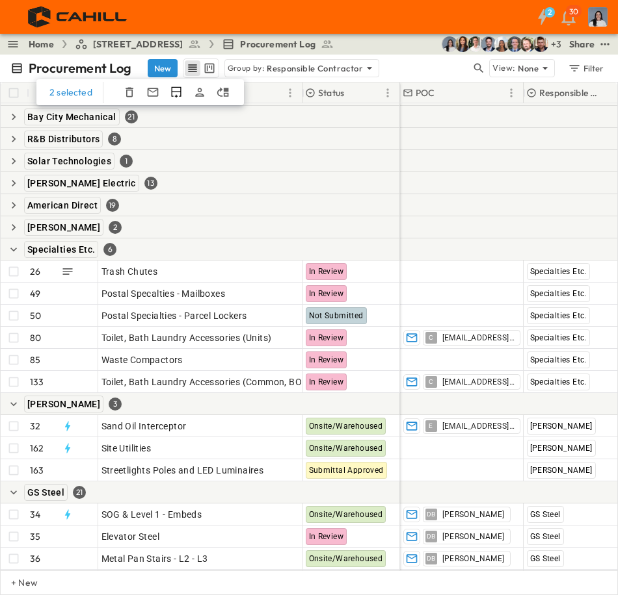
click at [18, 248] on icon "button" at bounding box center [13, 249] width 13 height 13
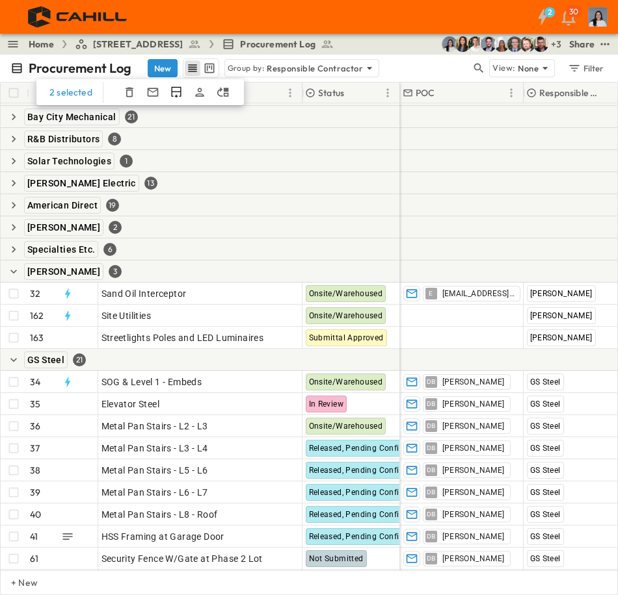
click at [17, 263] on div "Sheeran 3" at bounding box center [200, 272] width 399 height 22
click at [18, 271] on icon "button" at bounding box center [13, 271] width 13 height 13
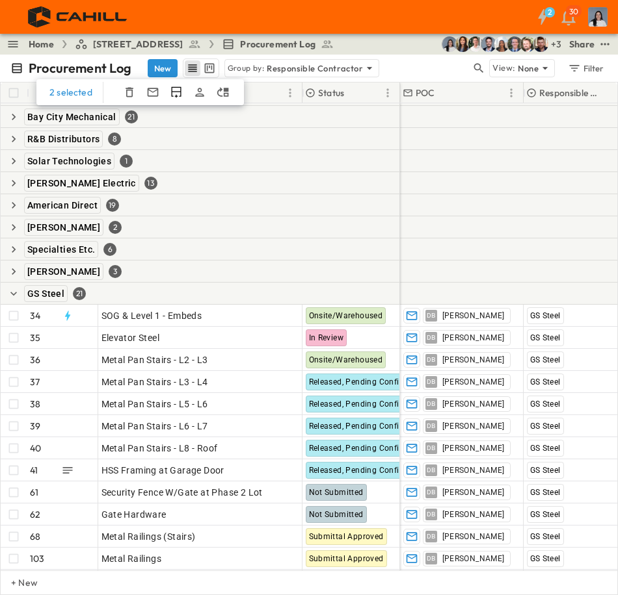
click at [14, 289] on icon "button" at bounding box center [13, 293] width 13 height 13
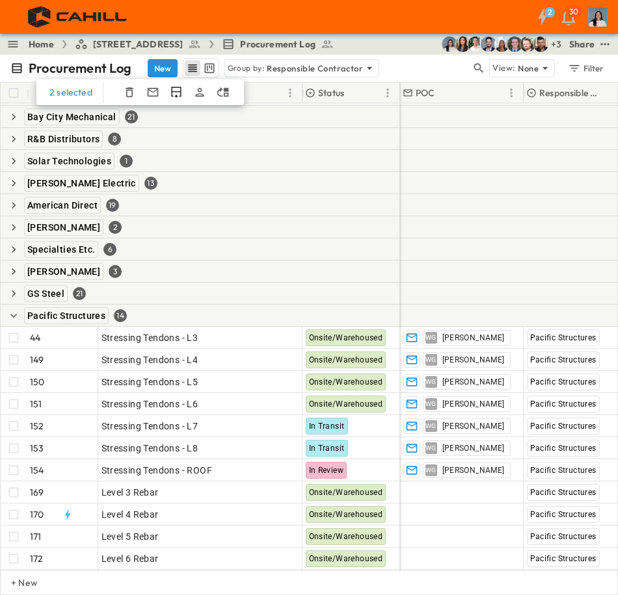
click at [14, 314] on icon "button" at bounding box center [13, 315] width 13 height 13
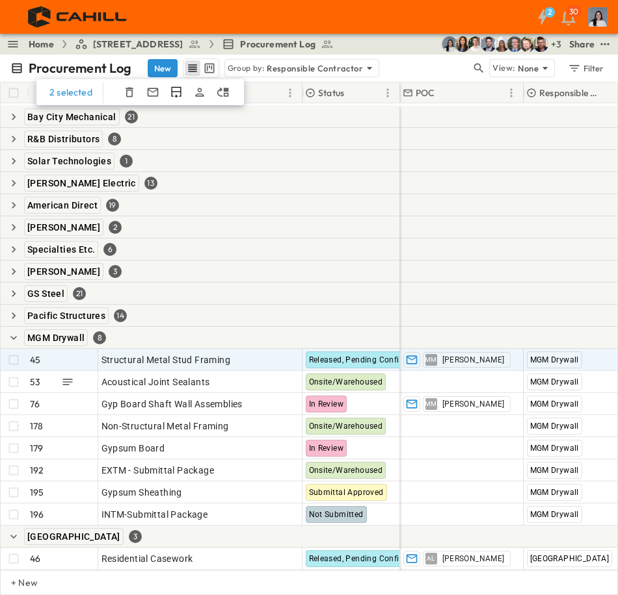
scroll to position [195, 0]
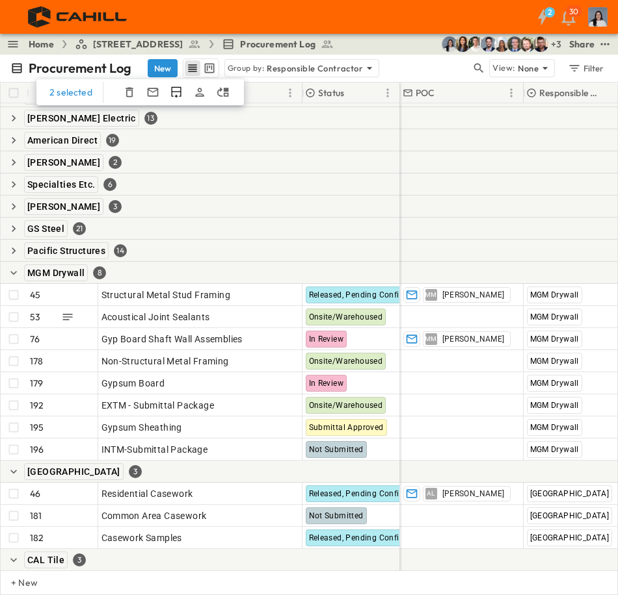
click at [16, 274] on icon "button" at bounding box center [13, 273] width 13 height 13
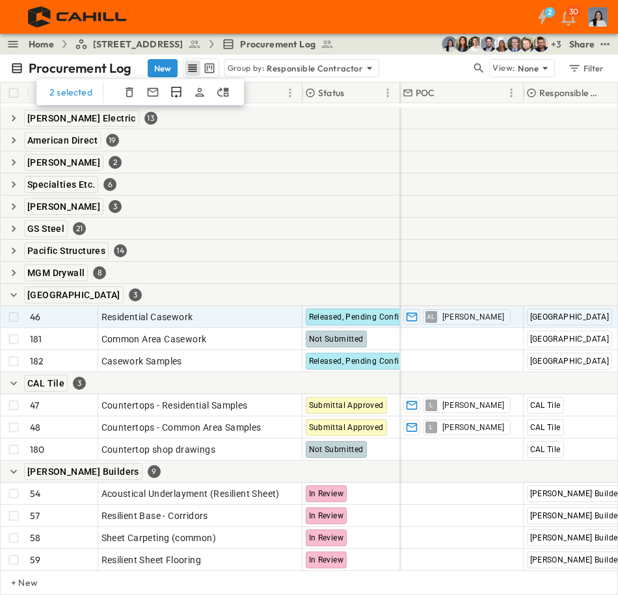
scroll to position [325, 0]
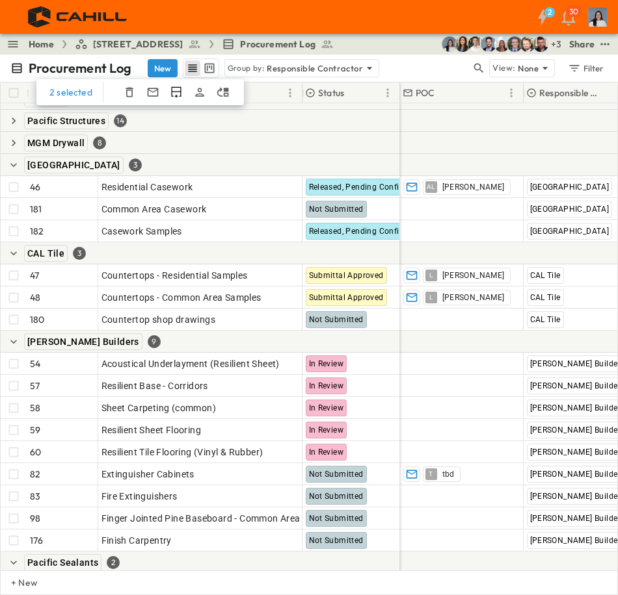
click at [9, 168] on icon "button" at bounding box center [13, 165] width 13 height 13
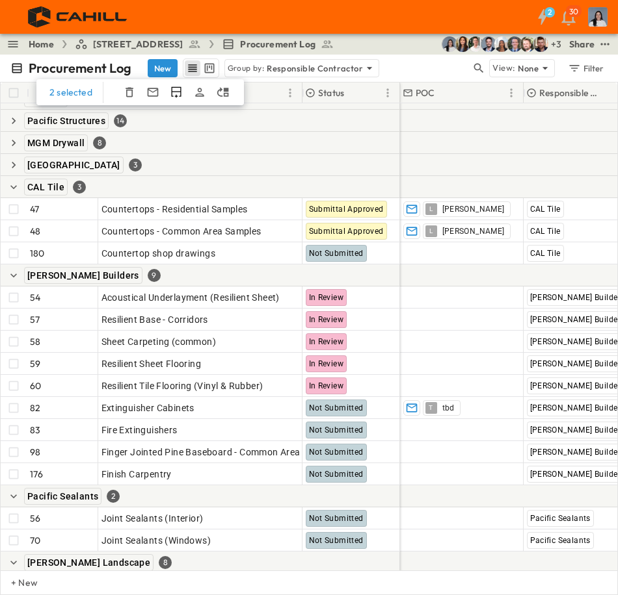
drag, startPoint x: 14, startPoint y: 191, endPoint x: 16, endPoint y: 207, distance: 15.7
click at [14, 190] on icon "button" at bounding box center [13, 187] width 13 height 13
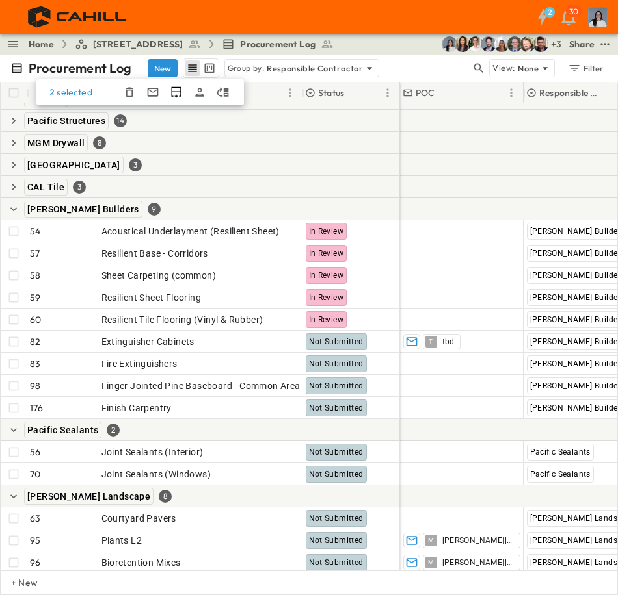
click at [16, 209] on icon "button" at bounding box center [13, 209] width 13 height 13
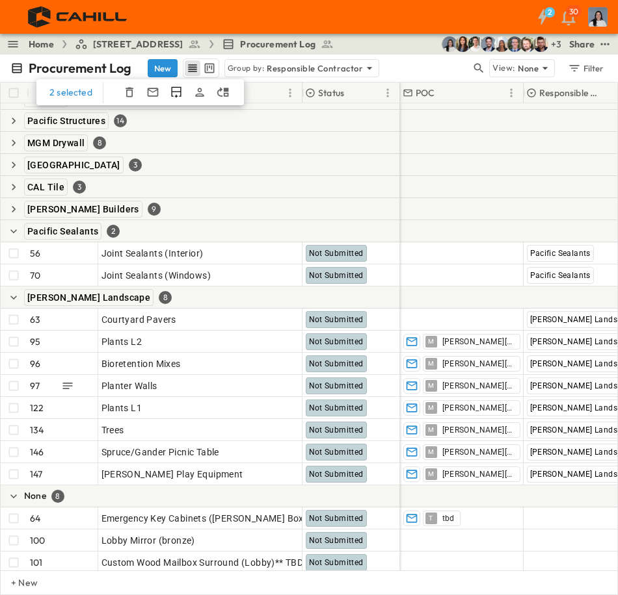
click at [20, 228] on button "button" at bounding box center [14, 232] width 16 height 16
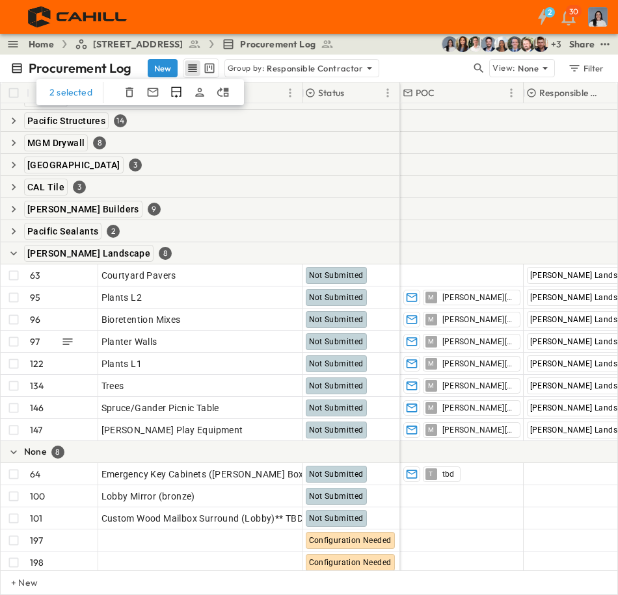
click at [11, 250] on icon "button" at bounding box center [13, 253] width 13 height 13
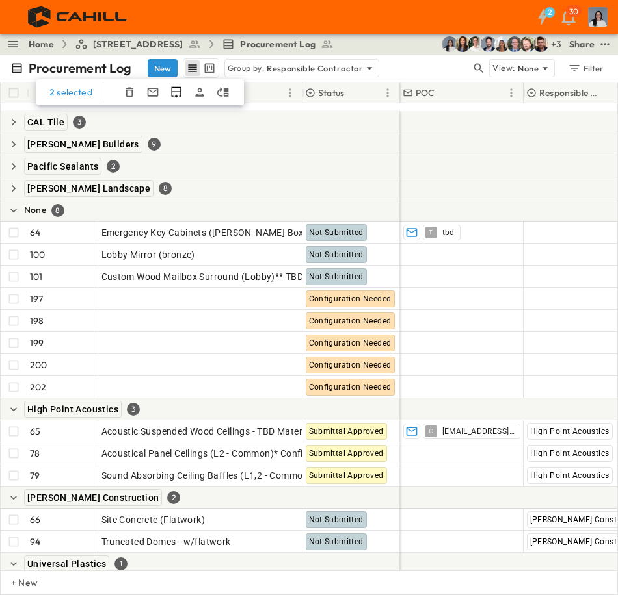
scroll to position [455, 0]
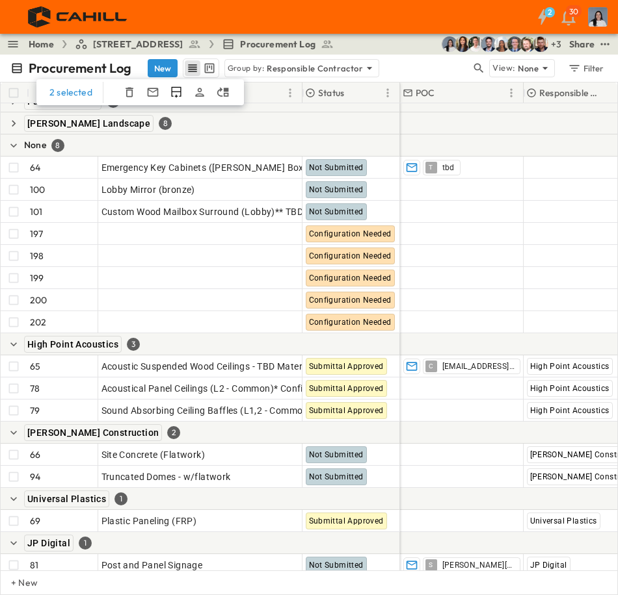
click at [17, 152] on button "button" at bounding box center [14, 146] width 16 height 16
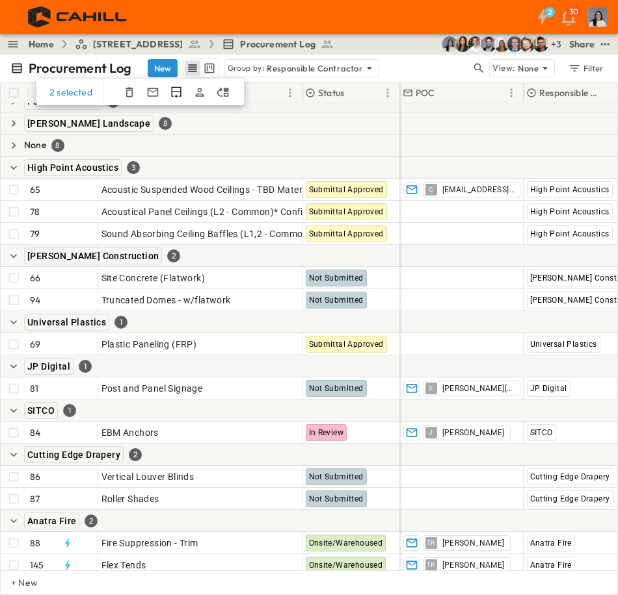
click at [15, 165] on icon "button" at bounding box center [13, 167] width 13 height 13
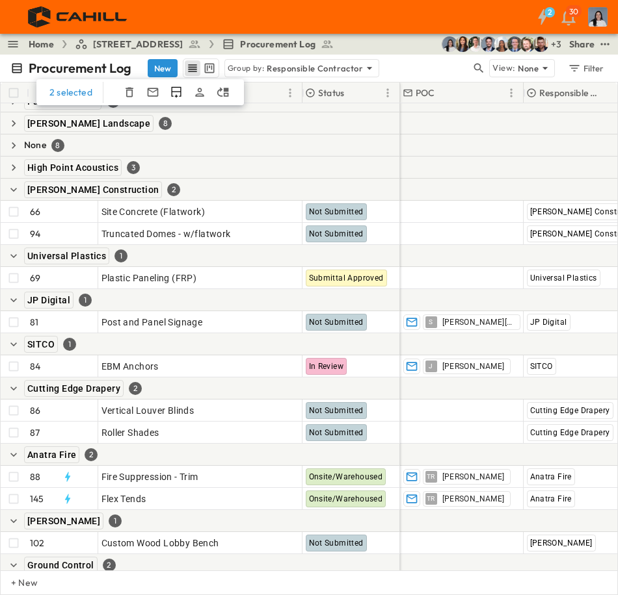
click at [14, 191] on icon "button" at bounding box center [13, 190] width 7 height 4
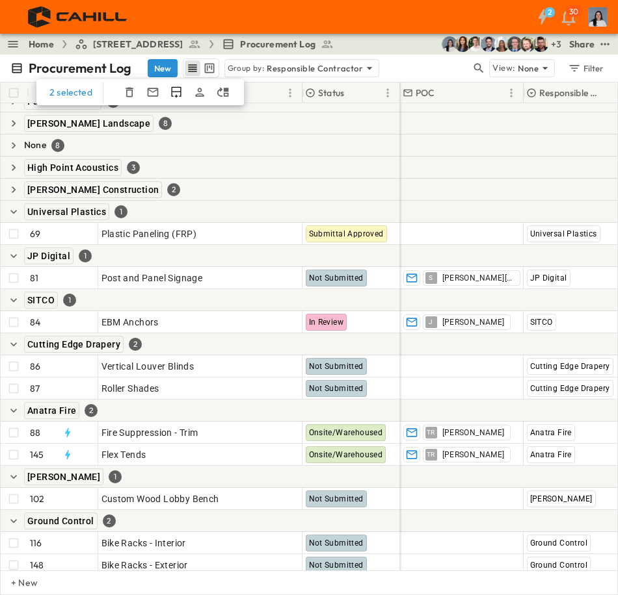
click at [19, 206] on icon "button" at bounding box center [13, 211] width 13 height 13
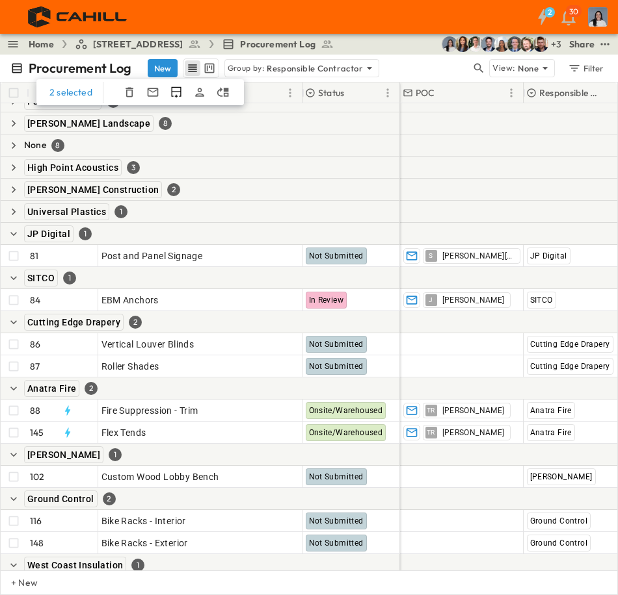
click at [8, 228] on icon "button" at bounding box center [13, 234] width 13 height 13
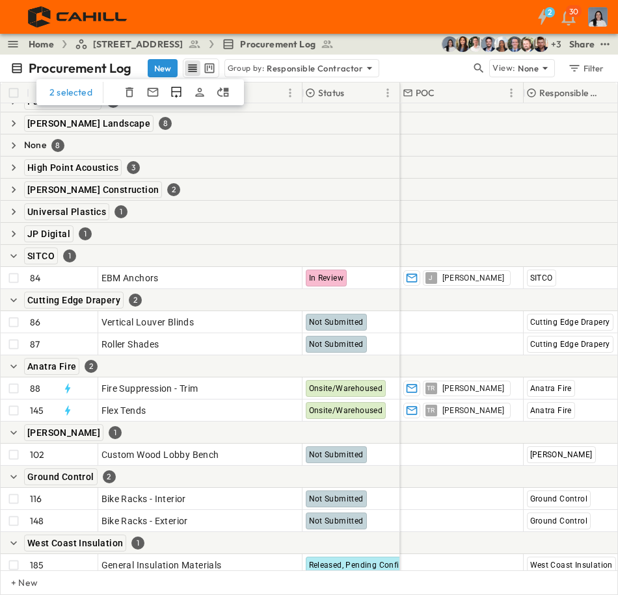
click at [14, 256] on icon "button" at bounding box center [13, 256] width 13 height 13
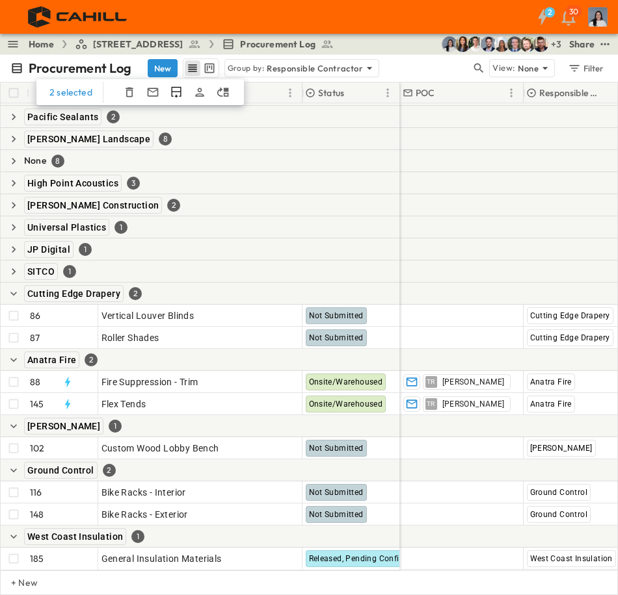
scroll to position [449, 0]
click at [14, 287] on icon "button" at bounding box center [13, 293] width 13 height 13
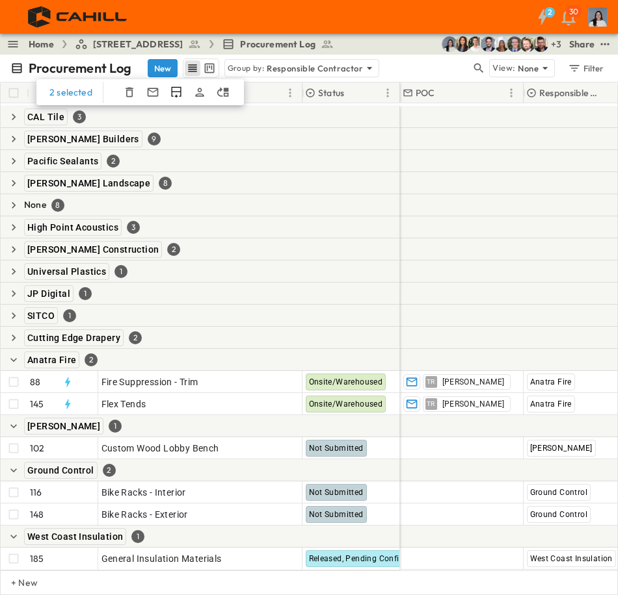
scroll to position [405, 0]
click at [9, 354] on icon "button" at bounding box center [13, 360] width 13 height 13
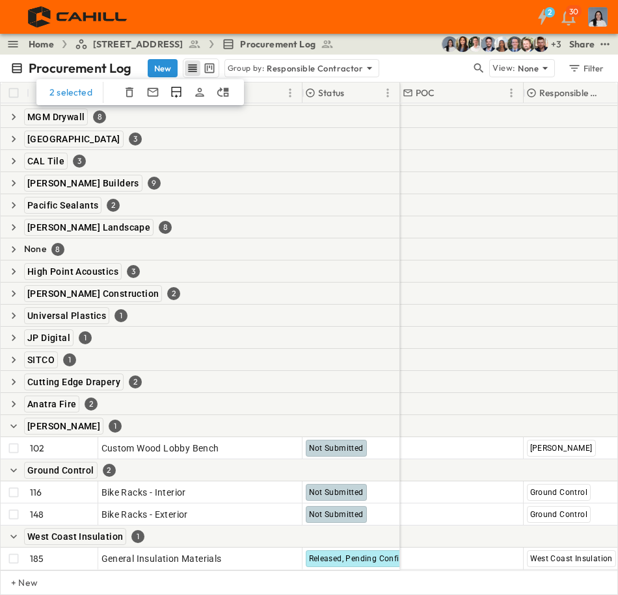
scroll to position [361, 0]
click at [18, 420] on icon "button" at bounding box center [13, 426] width 13 height 13
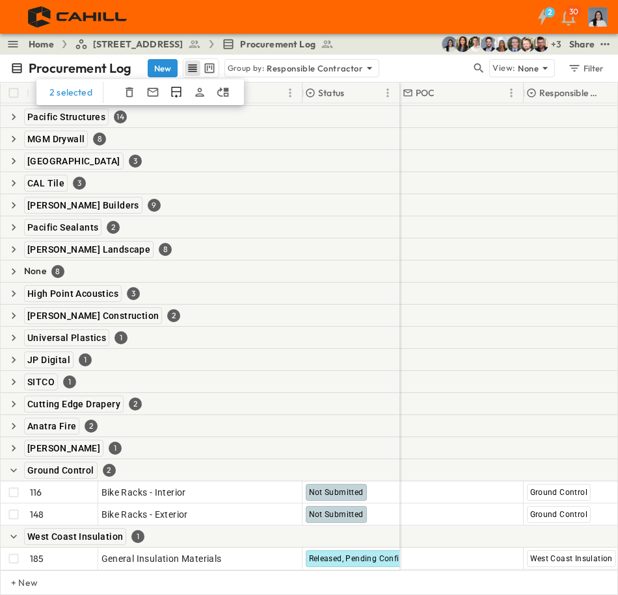
scroll to position [339, 0]
click at [20, 464] on icon "button" at bounding box center [13, 470] width 13 height 13
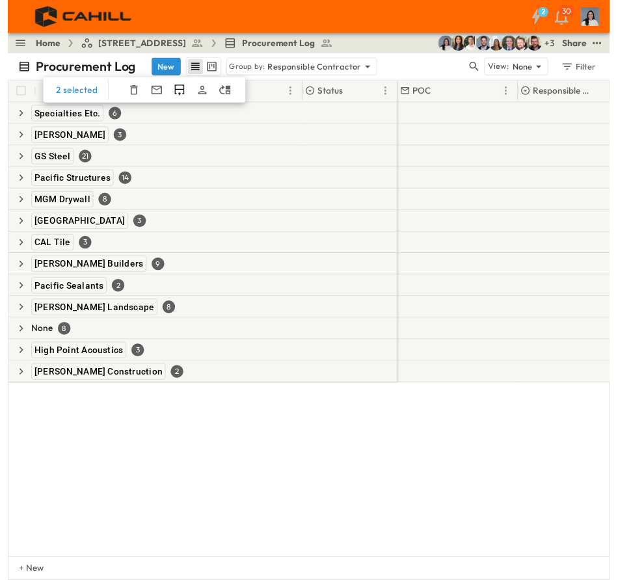
scroll to position [0, 0]
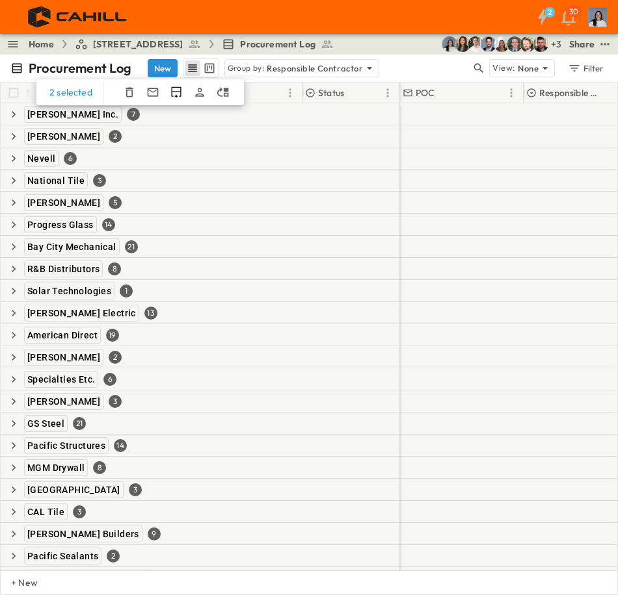
click at [13, 142] on icon "button" at bounding box center [13, 136] width 13 height 13
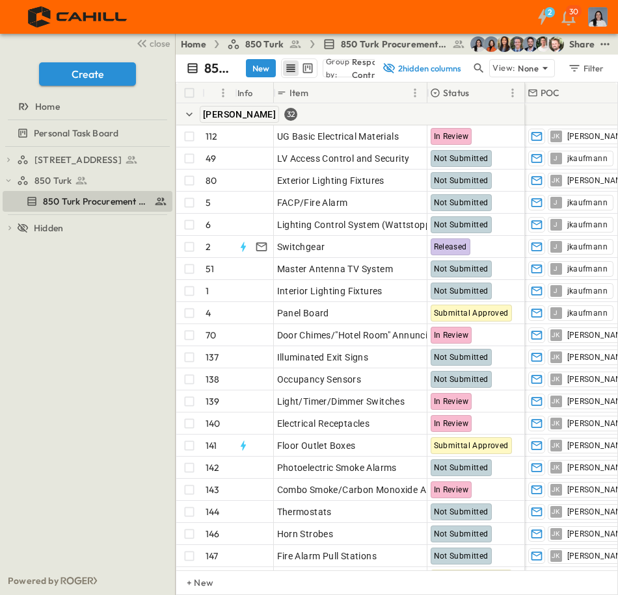
click at [159, 50] on button "close" at bounding box center [152, 43] width 42 height 18
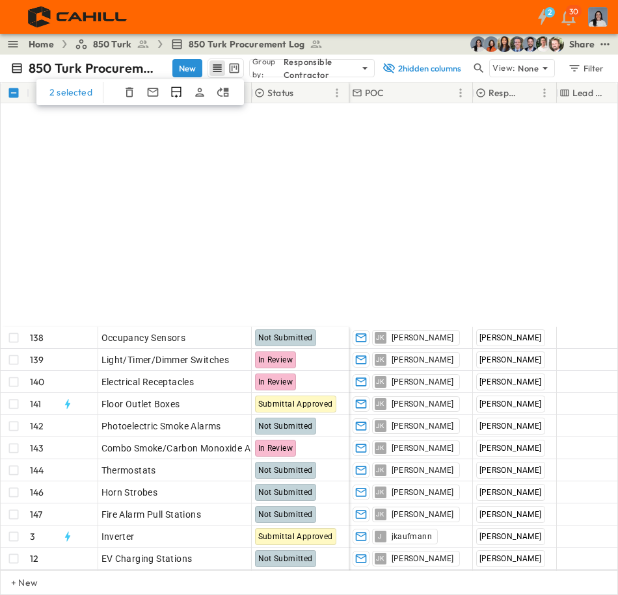
scroll to position [325, 0]
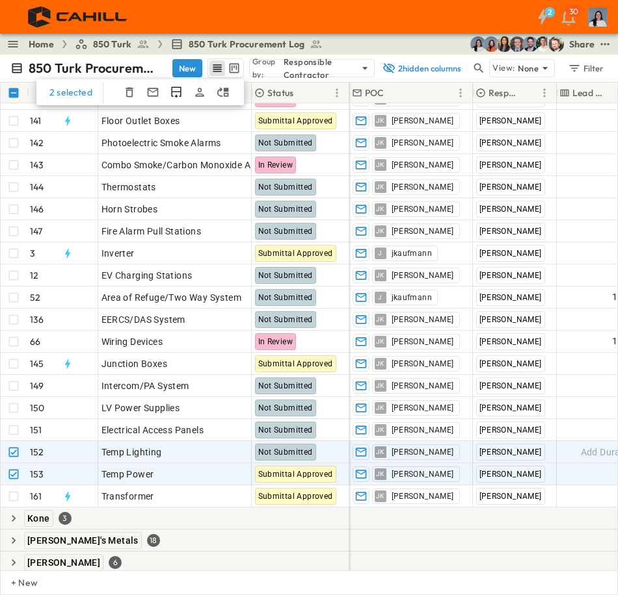
click at [129, 94] on icon "button" at bounding box center [129, 92] width 13 height 13
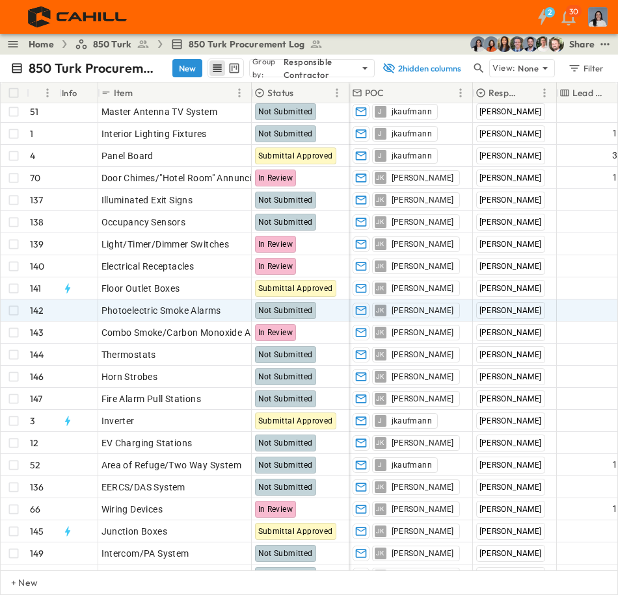
scroll to position [130, 0]
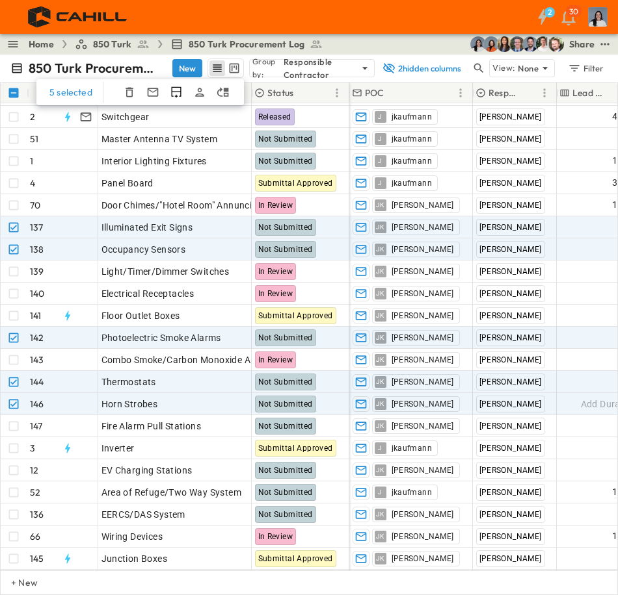
click at [131, 93] on icon "button" at bounding box center [129, 92] width 13 height 13
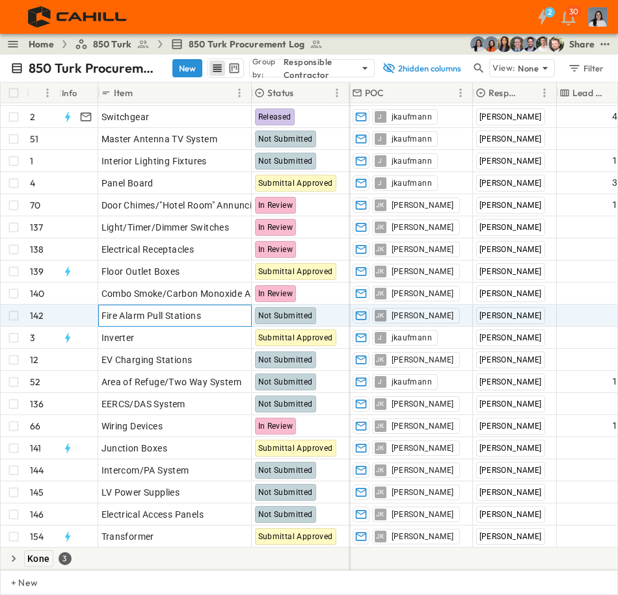
drag, startPoint x: 189, startPoint y: 317, endPoint x: 211, endPoint y: 317, distance: 21.5
click at [189, 317] on span "Fire Alarm Pull Stations" at bounding box center [151, 315] width 100 height 13
click at [199, 317] on input "**********" at bounding box center [174, 315] width 151 height 16
click at [172, 317] on input "**********" at bounding box center [174, 315] width 151 height 16
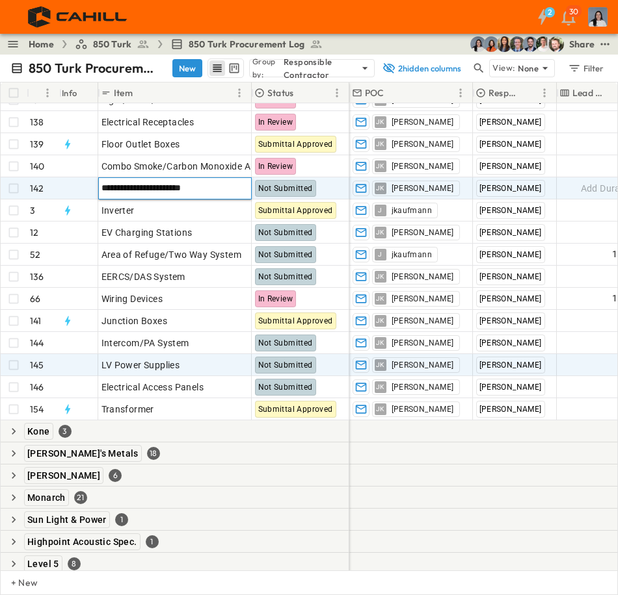
scroll to position [195, 0]
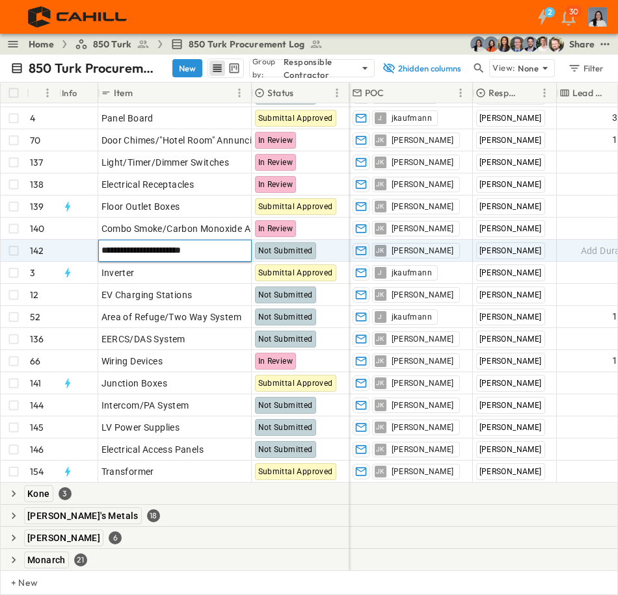
click at [361, 14] on div "2 30" at bounding box center [307, 17] width 615 height 34
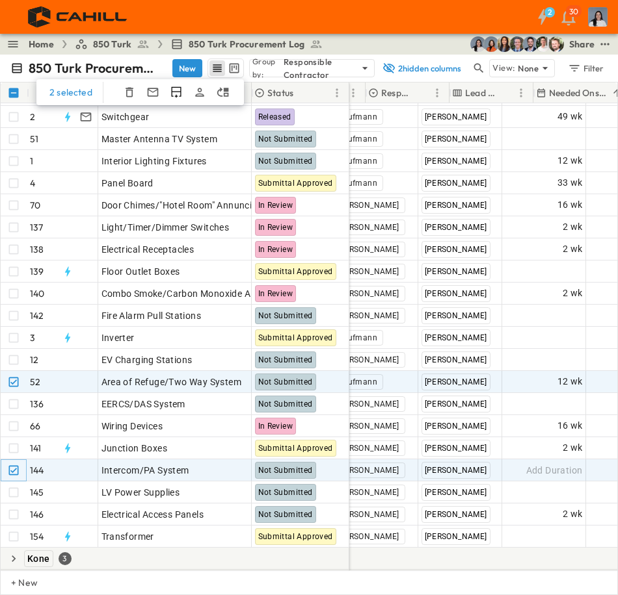
scroll to position [130, 107]
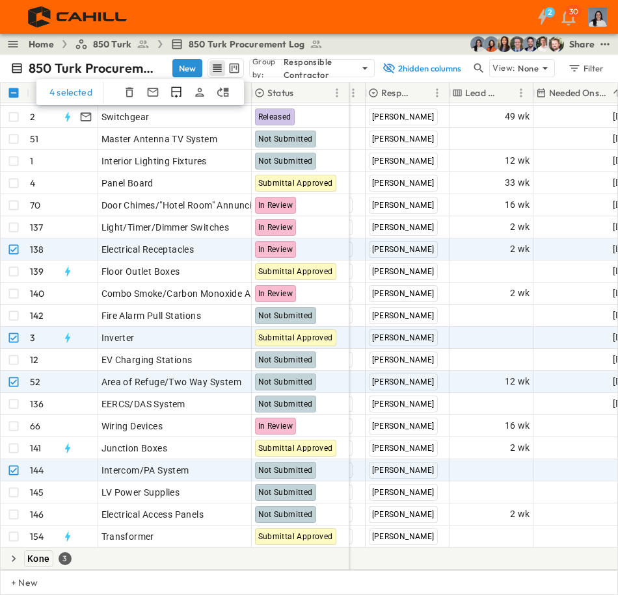
click at [124, 96] on icon "button" at bounding box center [129, 92] width 13 height 13
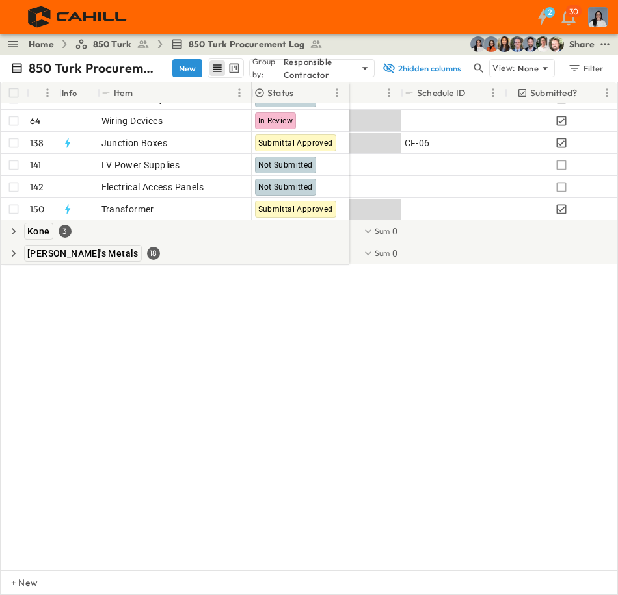
scroll to position [0, 475]
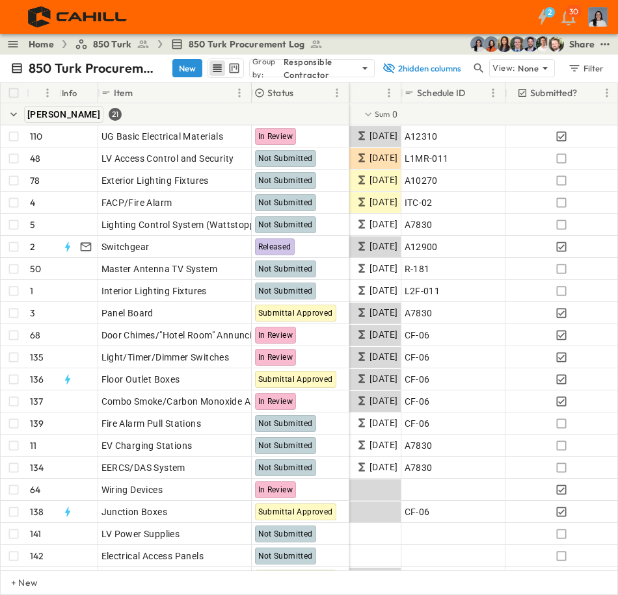
click at [10, 114] on icon "button" at bounding box center [13, 114] width 13 height 13
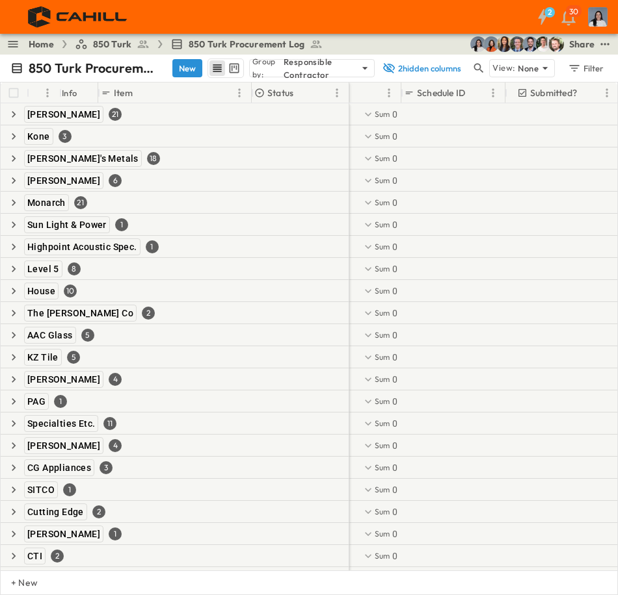
click at [7, 137] on button "button" at bounding box center [14, 137] width 16 height 16
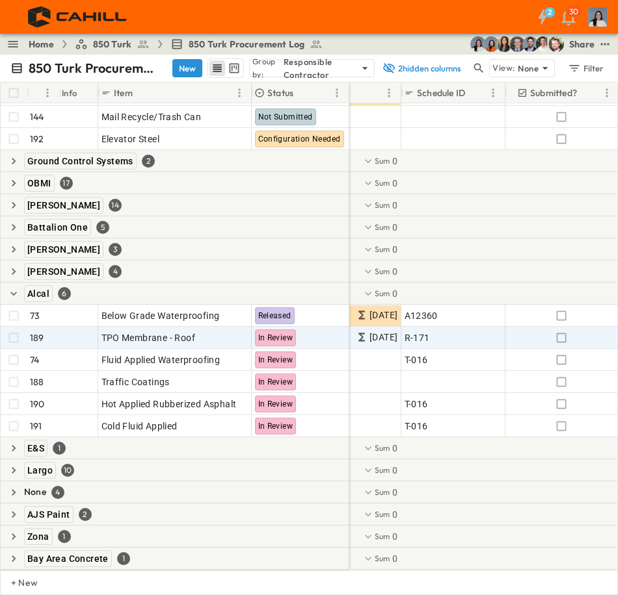
scroll to position [581, 475]
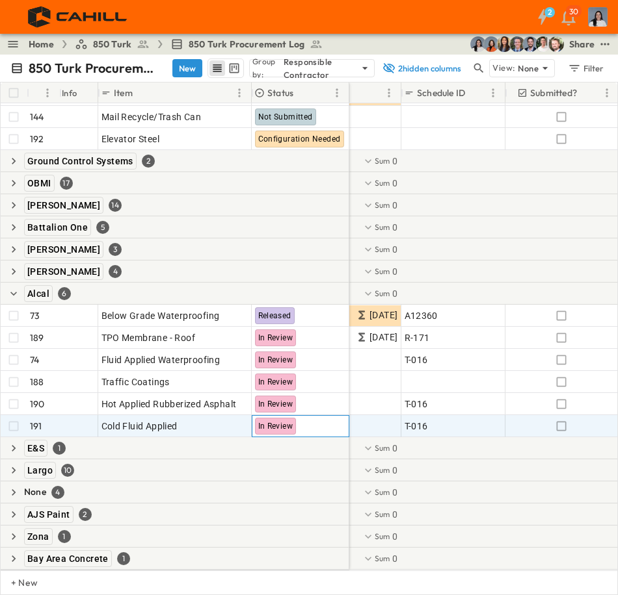
click at [268, 422] on span "In Review" at bounding box center [275, 426] width 35 height 9
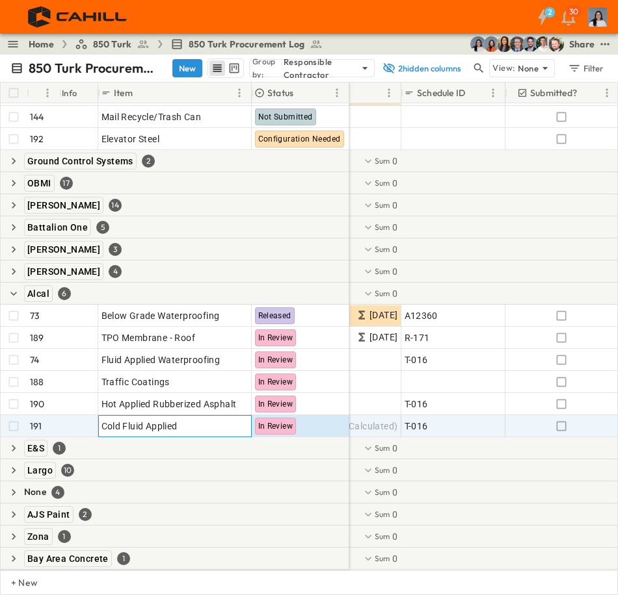
click at [246, 419] on p "OPEN" at bounding box center [237, 424] width 22 height 10
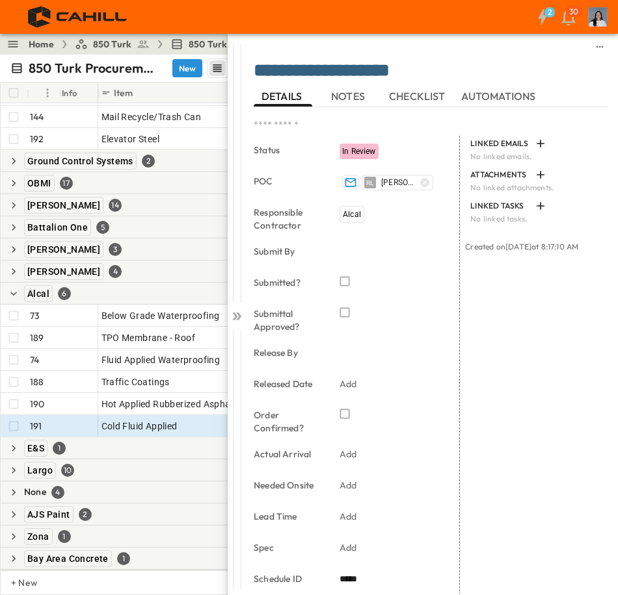
click at [358, 146] on div "In Review" at bounding box center [358, 152] width 39 height 16
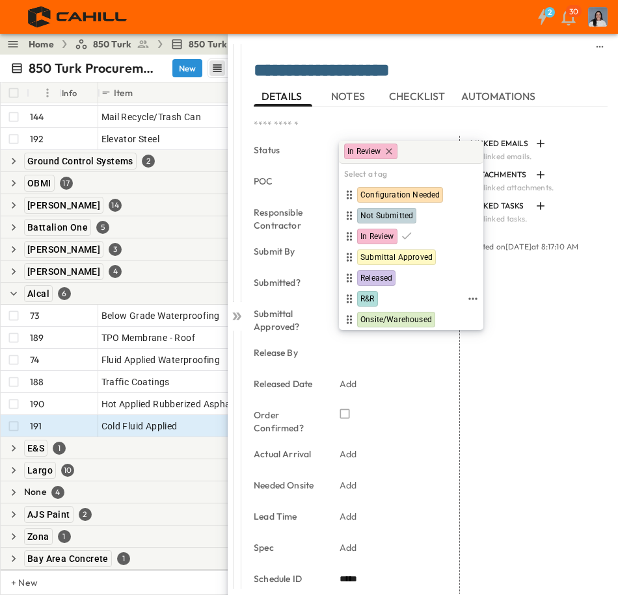
click at [380, 297] on div "R&R" at bounding box center [403, 299] width 124 height 16
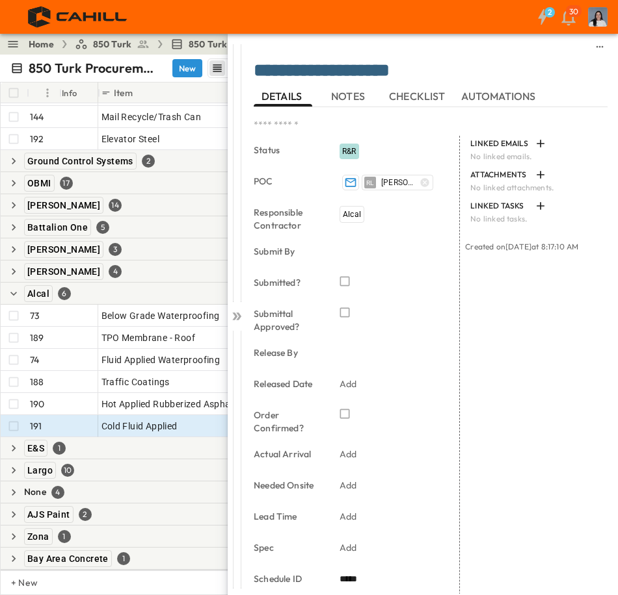
click at [239, 322] on icon at bounding box center [236, 316] width 13 height 13
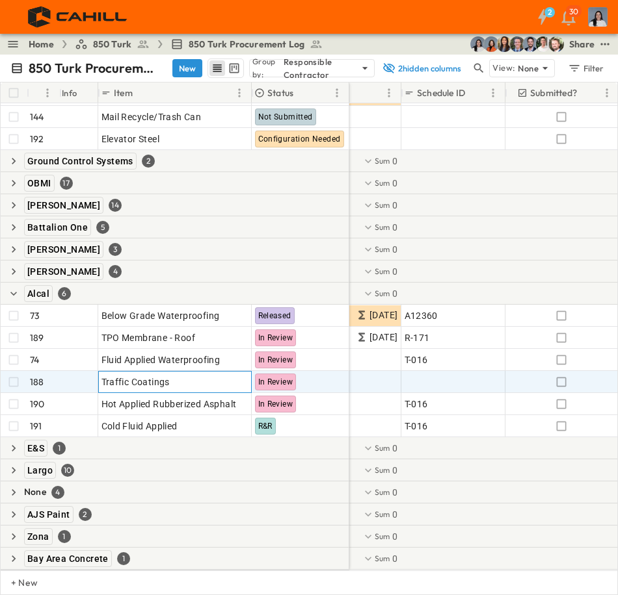
click at [233, 375] on p "OPEN" at bounding box center [237, 380] width 22 height 10
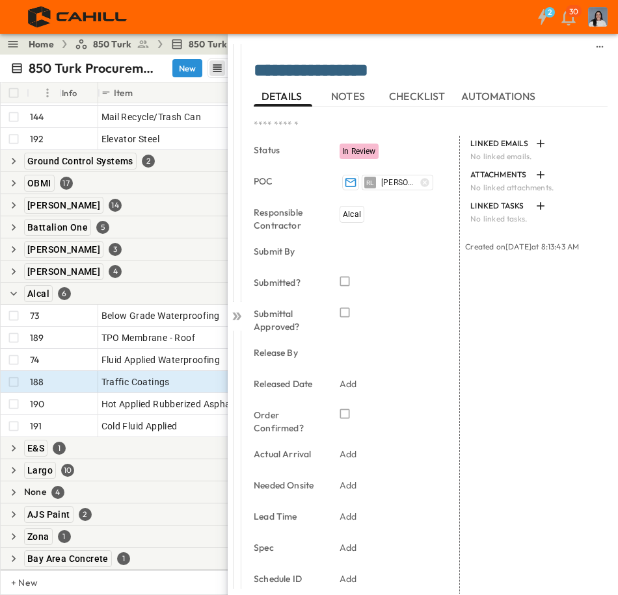
click at [372, 157] on div "In Review" at bounding box center [358, 152] width 39 height 16
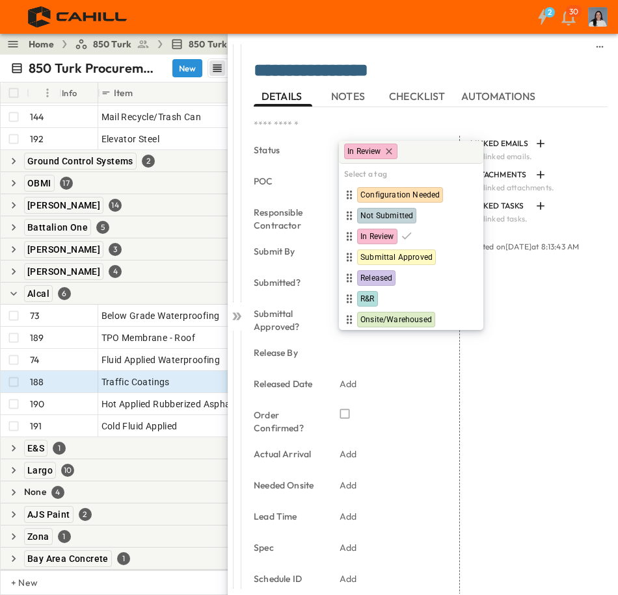
click at [248, 322] on div "**********" at bounding box center [432, 314] width 372 height 560
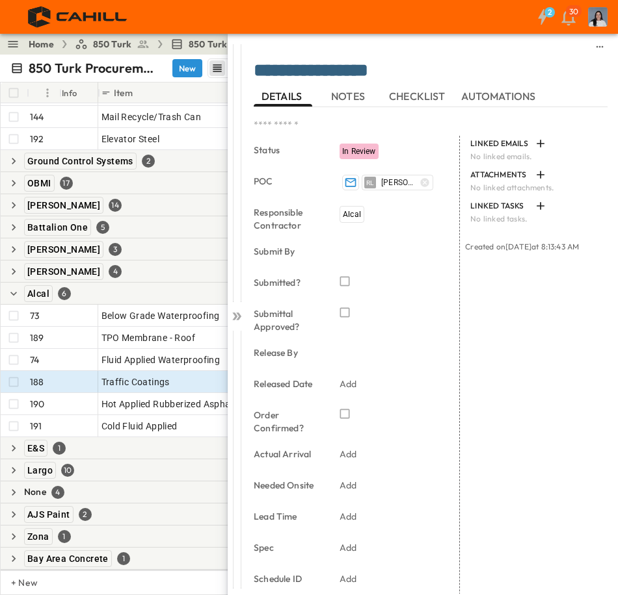
click at [243, 318] on div at bounding box center [237, 314] width 18 height 560
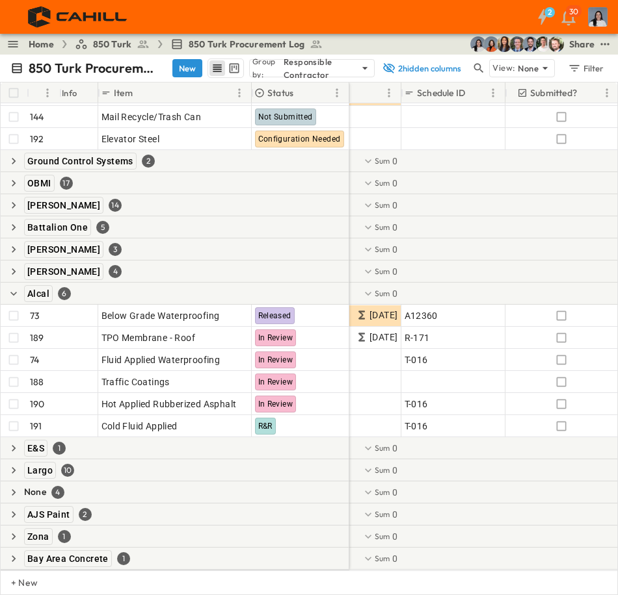
click at [12, 287] on icon "button" at bounding box center [13, 293] width 13 height 13
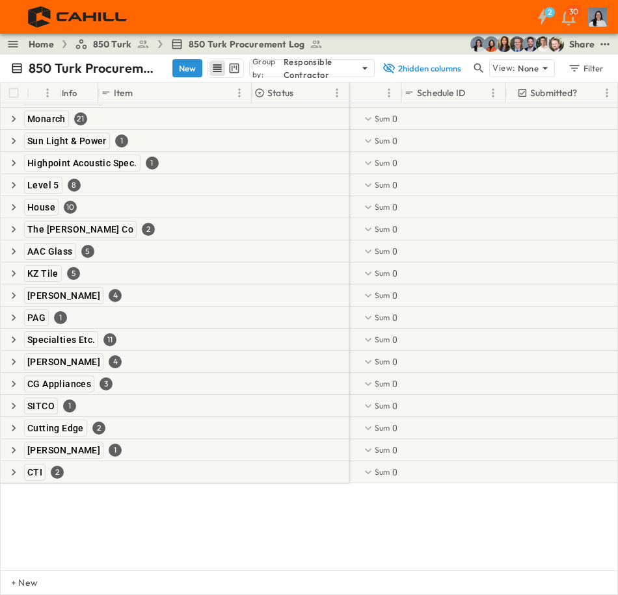
scroll to position [0, 475]
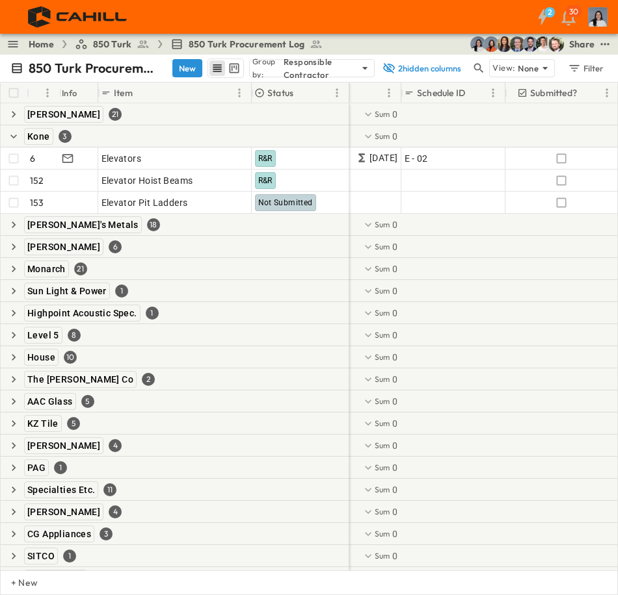
click at [8, 137] on icon "button" at bounding box center [13, 136] width 13 height 13
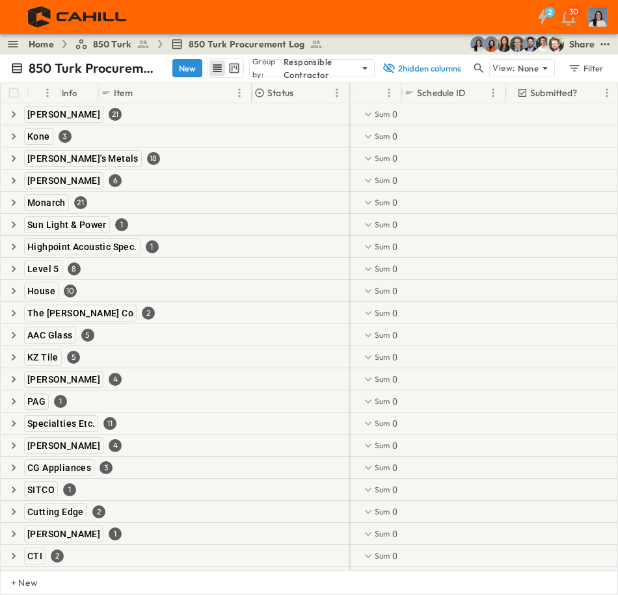
click at [12, 295] on icon "button" at bounding box center [13, 291] width 13 height 13
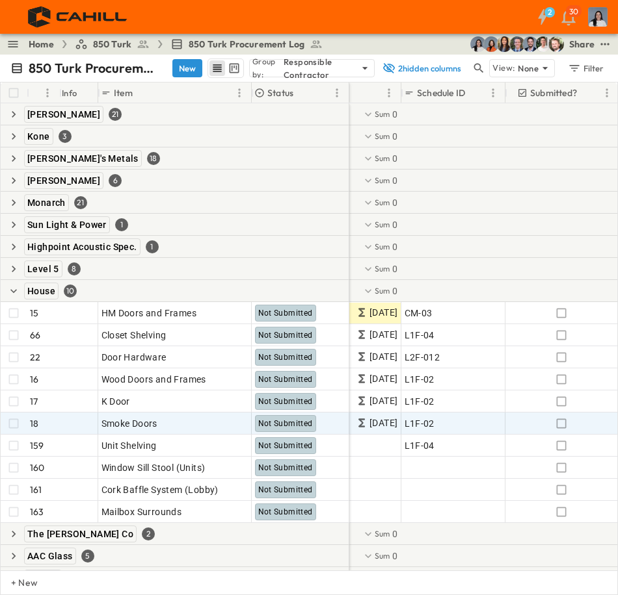
scroll to position [65, 475]
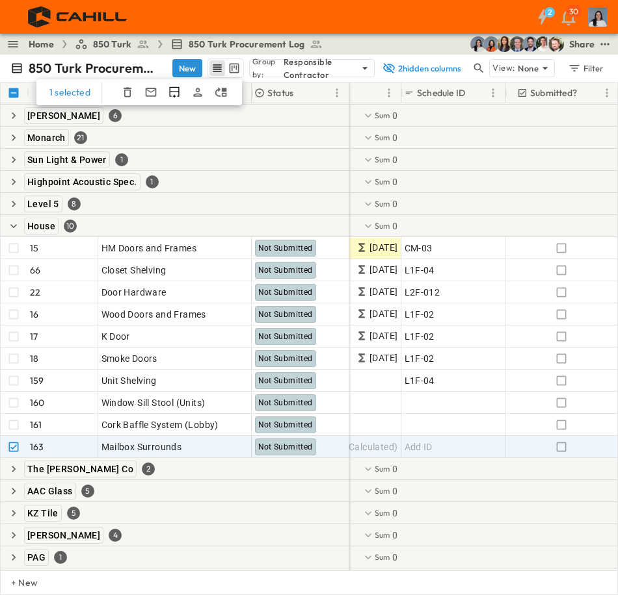
click at [122, 94] on icon "button" at bounding box center [127, 92] width 13 height 13
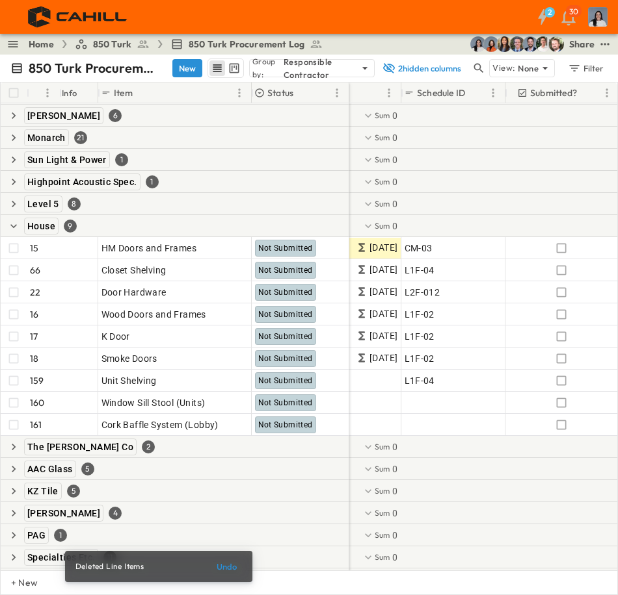
click at [18, 228] on icon "button" at bounding box center [13, 226] width 13 height 13
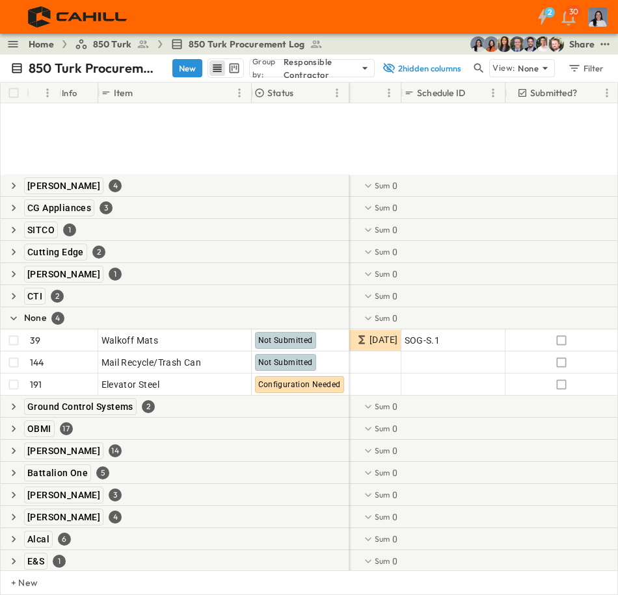
scroll to position [383, 475]
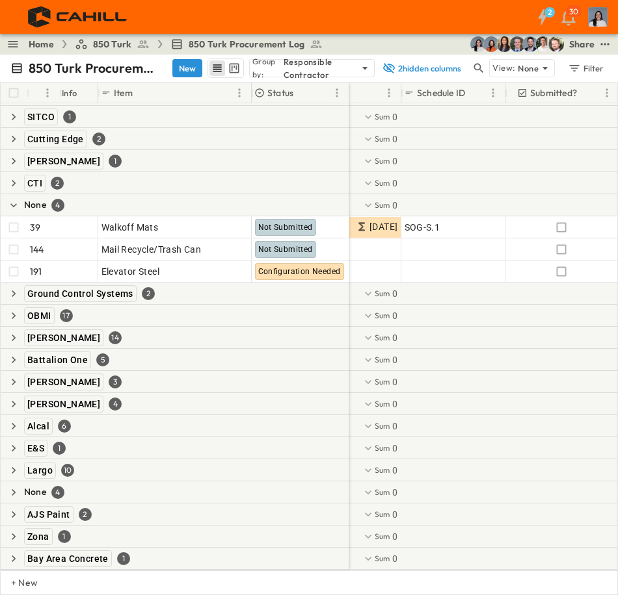
drag, startPoint x: 16, startPoint y: 349, endPoint x: 617, endPoint y: 280, distance: 605.2
click at [16, 354] on icon "button" at bounding box center [13, 360] width 13 height 13
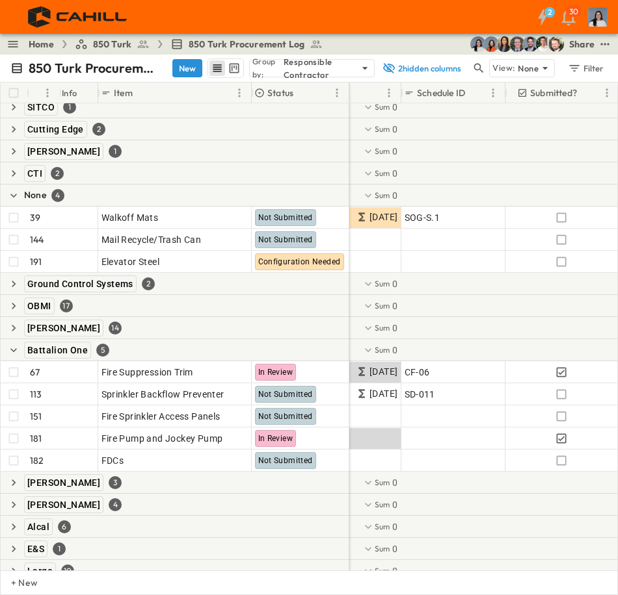
click at [18, 352] on icon "button" at bounding box center [13, 350] width 13 height 13
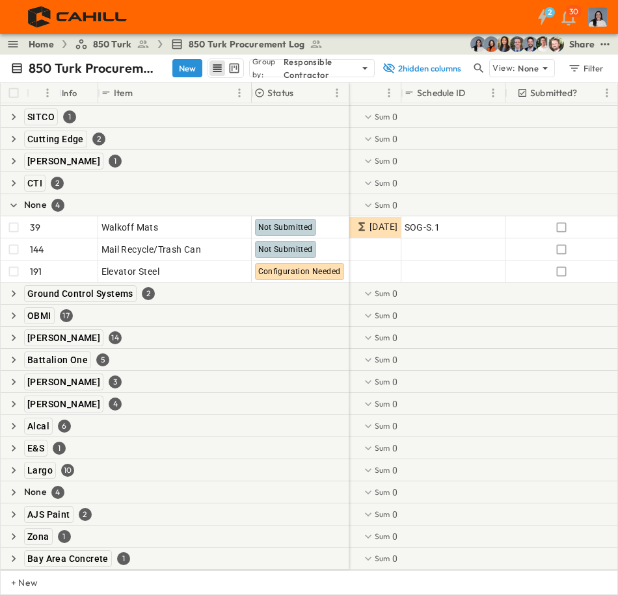
click at [198, 69] on button "New" at bounding box center [187, 68] width 30 height 18
click at [185, 65] on button "New" at bounding box center [187, 68] width 30 height 18
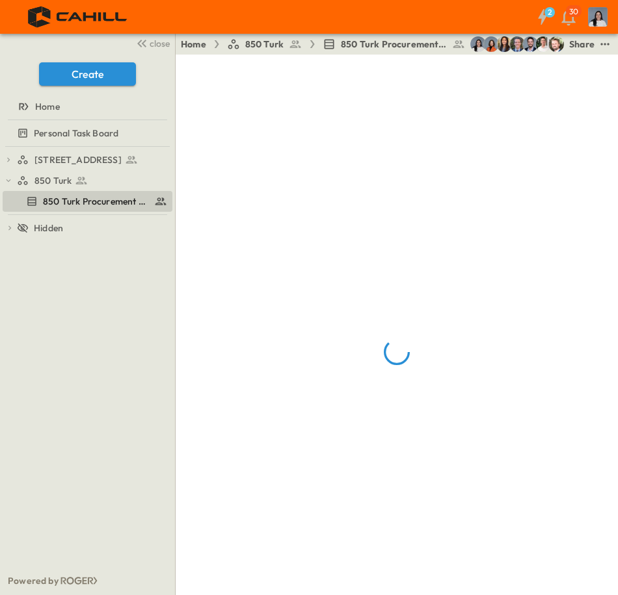
click at [164, 45] on span "close" at bounding box center [160, 43] width 20 height 13
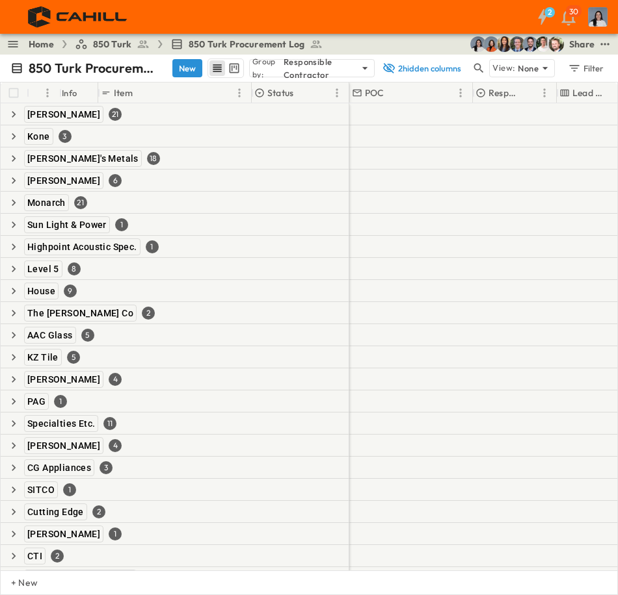
click at [187, 70] on button "New" at bounding box center [187, 68] width 30 height 18
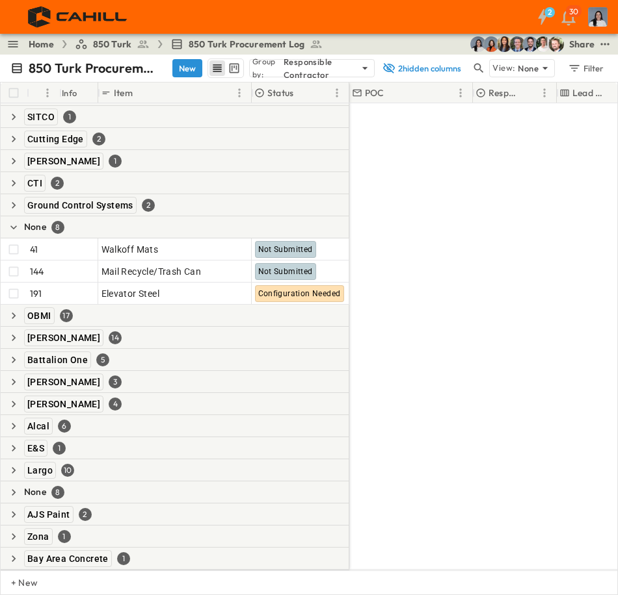
scroll to position [383, 0]
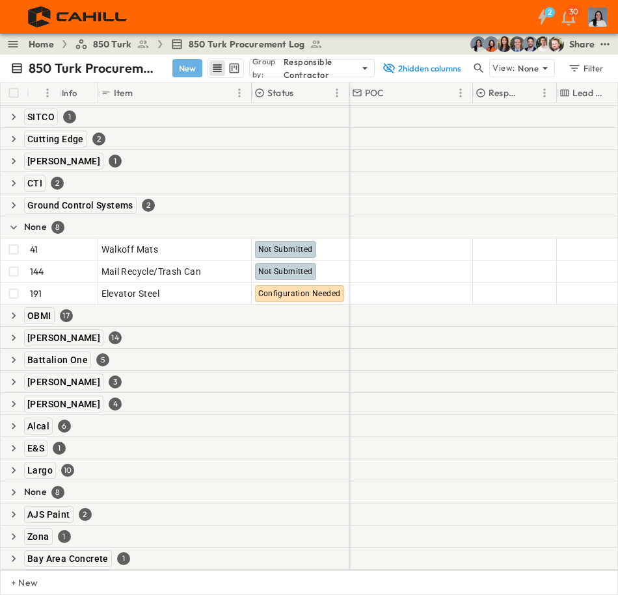
click at [187, 68] on button "New" at bounding box center [187, 68] width 30 height 18
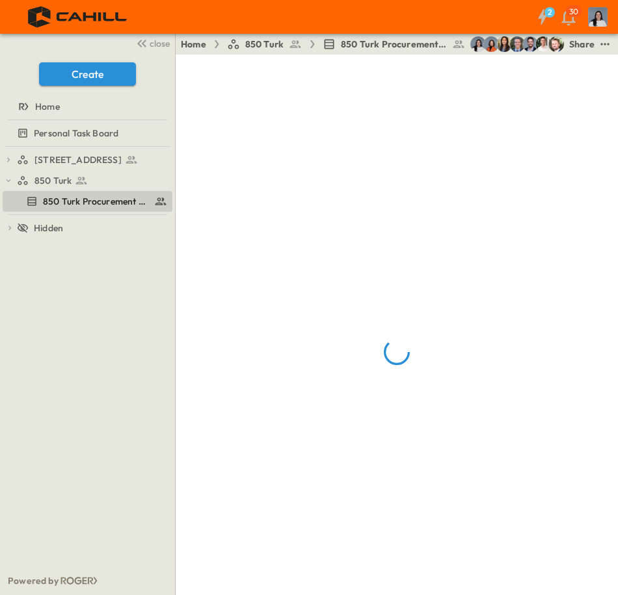
click at [163, 47] on span "close" at bounding box center [160, 43] width 20 height 13
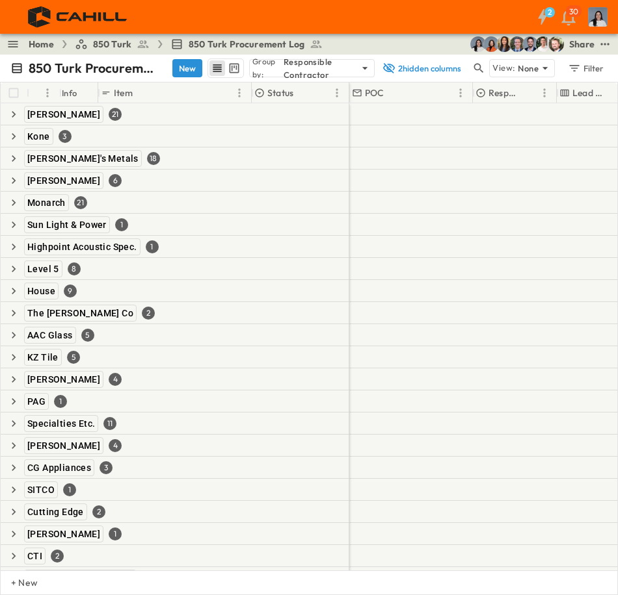
click at [11, 183] on icon "button" at bounding box center [13, 180] width 13 height 13
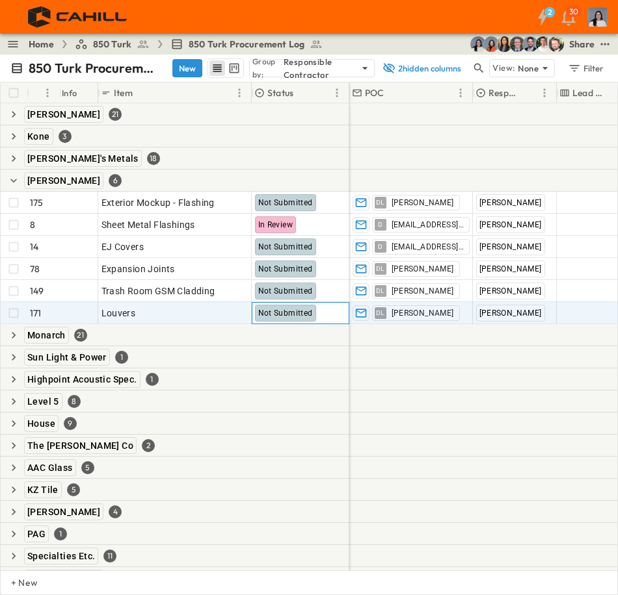
click at [271, 317] on span "Not Submitted" at bounding box center [285, 313] width 55 height 9
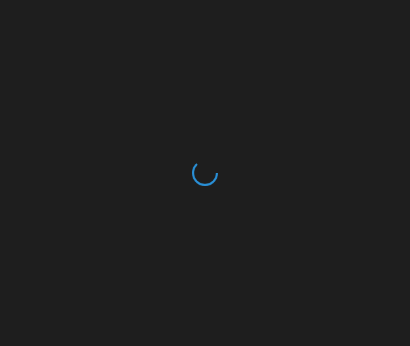
click at [168, 226] on div at bounding box center [205, 173] width 410 height 346
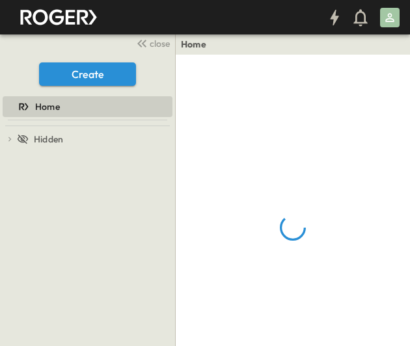
click at [352, 125] on div at bounding box center [293, 228] width 234 height 346
click at [148, 47] on icon "button" at bounding box center [142, 44] width 16 height 16
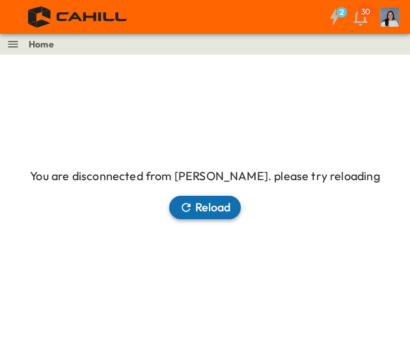
click at [180, 207] on icon "button" at bounding box center [185, 207] width 13 height 13
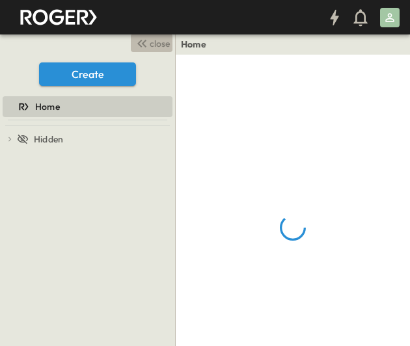
click at [155, 40] on span "close" at bounding box center [160, 43] width 20 height 13
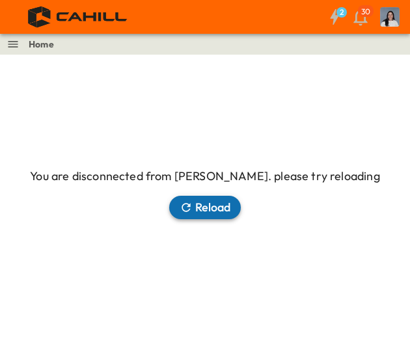
click at [197, 203] on button "Reload" at bounding box center [205, 207] width 72 height 23
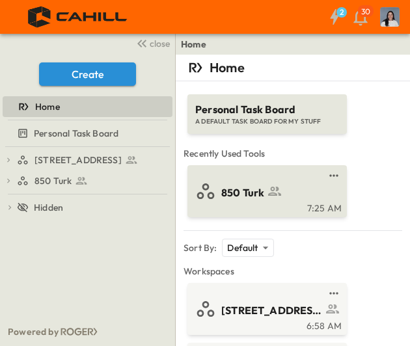
click at [274, 194] on icon at bounding box center [274, 191] width 13 height 9
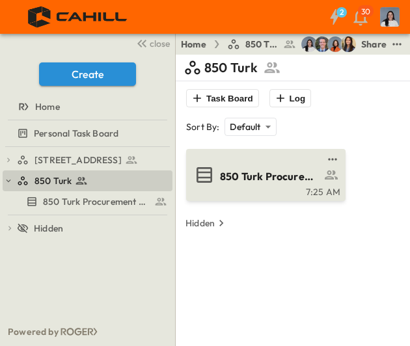
click at [302, 189] on div "7:25 AM" at bounding box center [264, 190] width 151 height 10
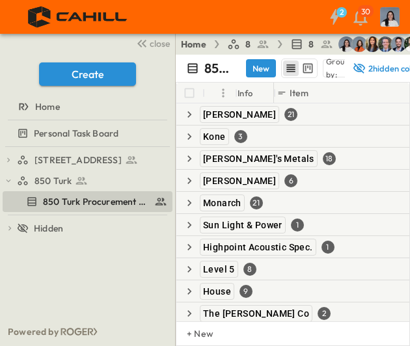
click at [157, 42] on span "close" at bounding box center [160, 43] width 20 height 13
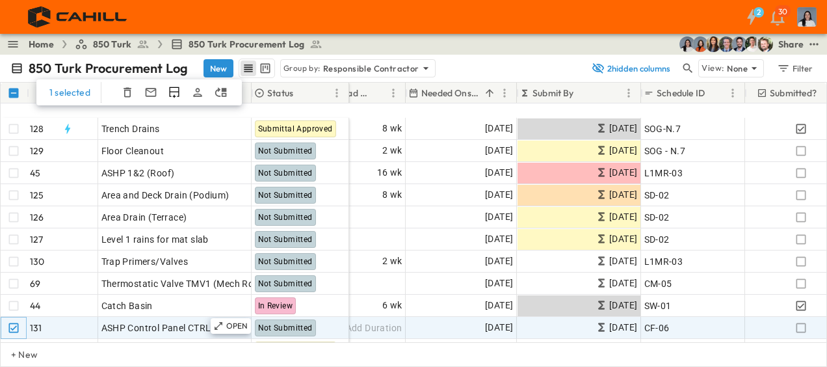
scroll to position [736, 235]
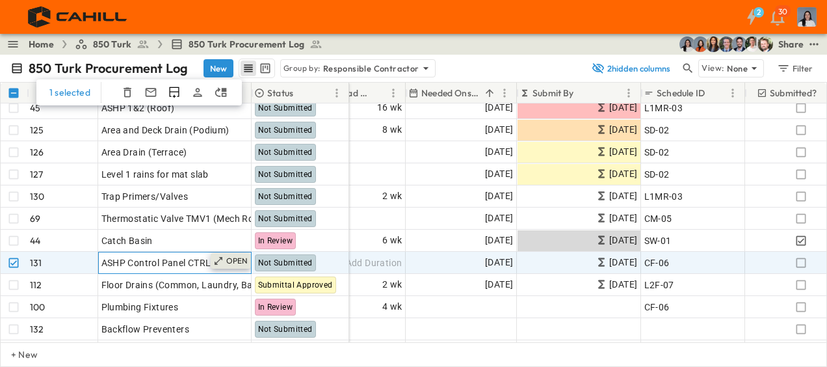
click at [234, 264] on p "OPEN" at bounding box center [237, 260] width 22 height 10
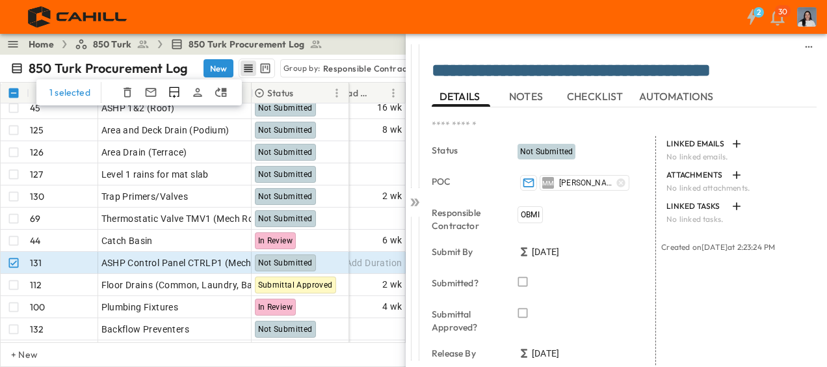
click at [409, 100] on span "NOTES" at bounding box center [527, 96] width 36 height 12
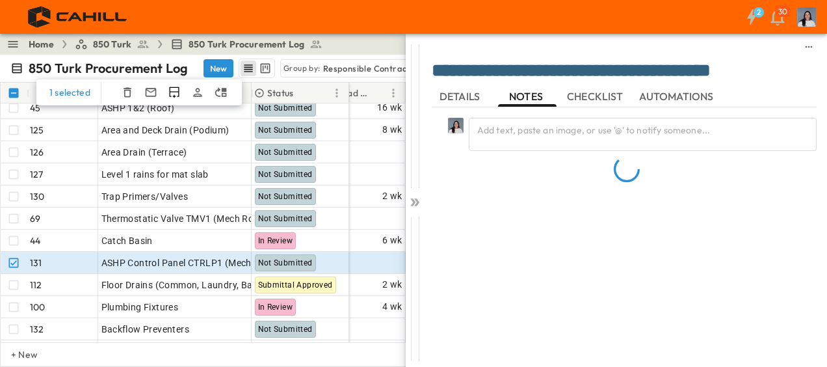
click at [409, 95] on span "DETAILS" at bounding box center [460, 96] width 43 height 12
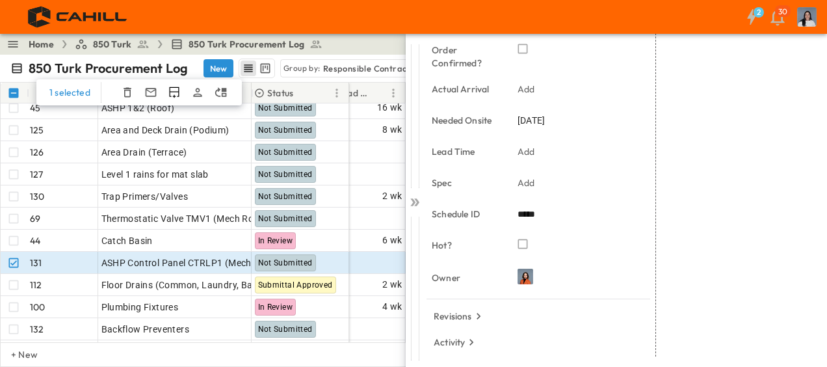
scroll to position [369, 0]
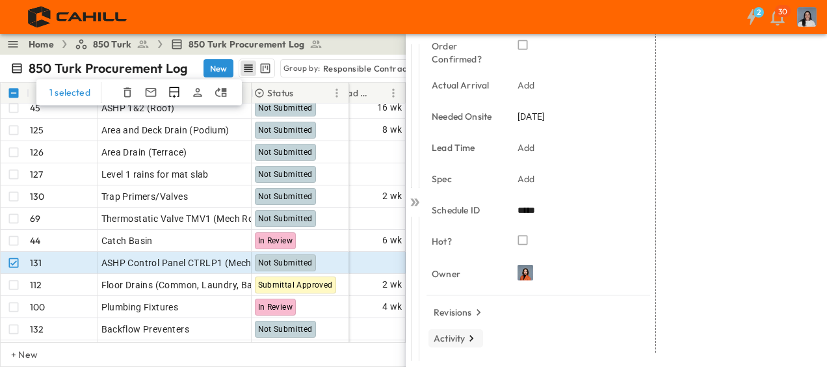
click at [409, 340] on icon "button" at bounding box center [471, 338] width 13 height 13
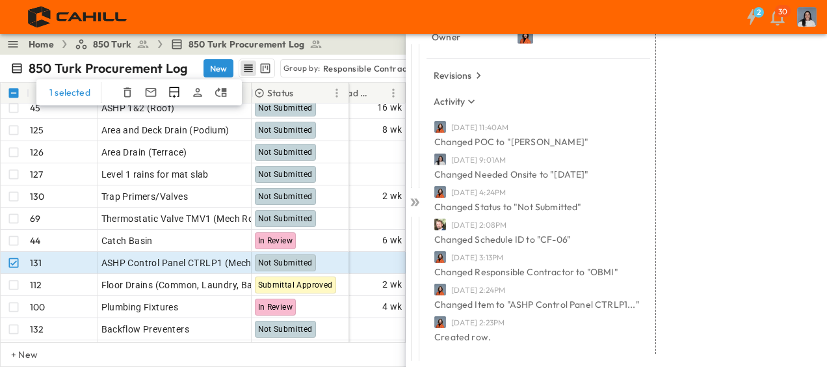
scroll to position [607, 0]
click at [409, 205] on icon at bounding box center [416, 202] width 5 height 8
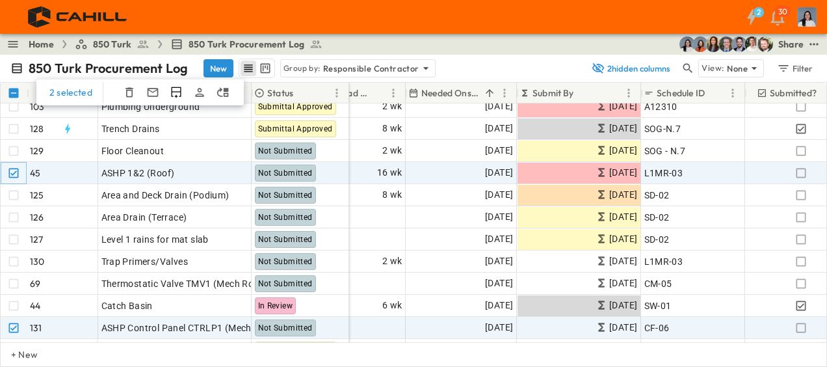
scroll to position [736, 235]
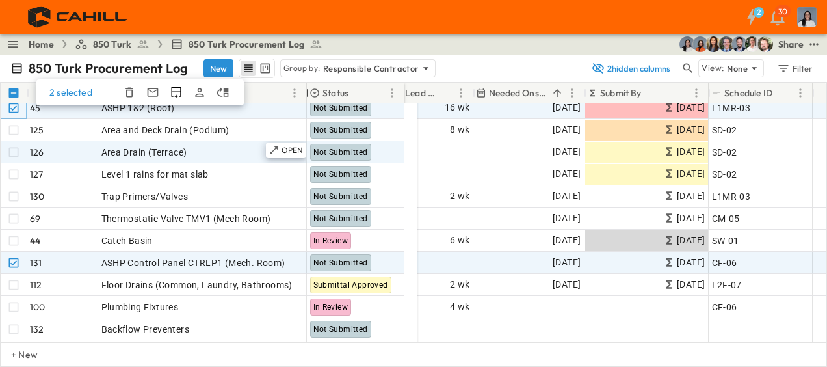
drag, startPoint x: 251, startPoint y: 89, endPoint x: 320, endPoint y: 143, distance: 87.5
click at [306, 101] on div at bounding box center [307, 93] width 13 height 36
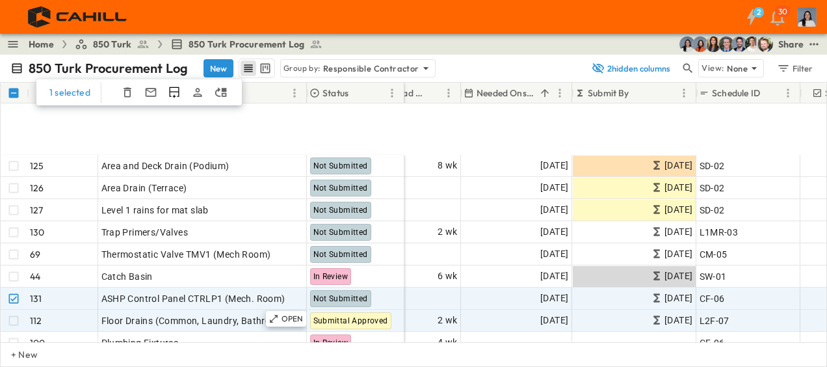
scroll to position [801, 235]
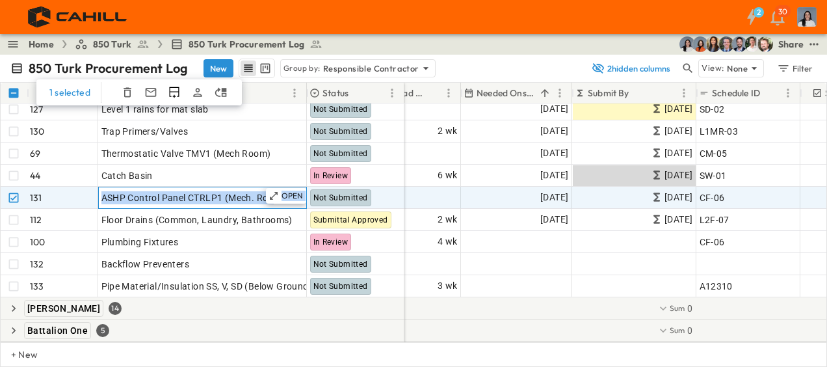
click at [272, 187] on div "OPEN ASHP Control Panel CTRLP1 (Mech. Room)" at bounding box center [202, 197] width 207 height 21
drag, startPoint x: 293, startPoint y: 196, endPoint x: 234, endPoint y: 195, distance: 58.5
click at [234, 195] on span "ASHP Control Panel CTRLP1 (Mech. Room)" at bounding box center [193, 197] width 184 height 13
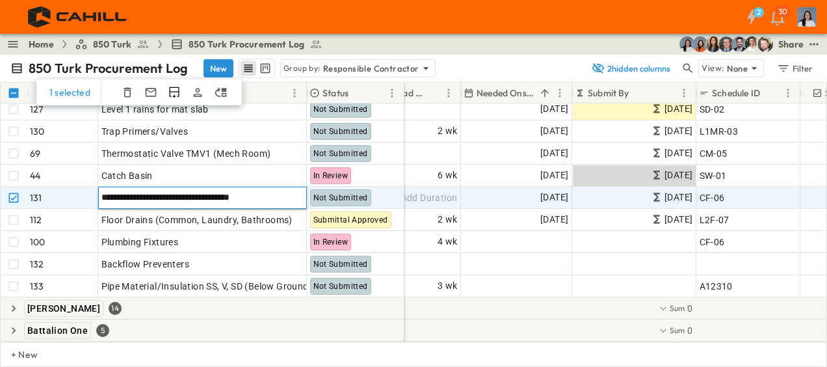
drag, startPoint x: 219, startPoint y: 196, endPoint x: 232, endPoint y: 200, distance: 13.6
click at [220, 197] on input "**********" at bounding box center [202, 197] width 207 height 16
drag, startPoint x: 216, startPoint y: 197, endPoint x: 182, endPoint y: 196, distance: 33.8
click at [182, 196] on input "**********" at bounding box center [202, 197] width 207 height 16
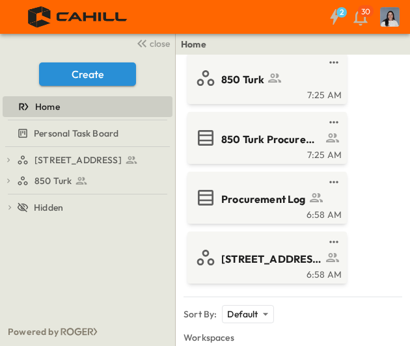
scroll to position [195, 0]
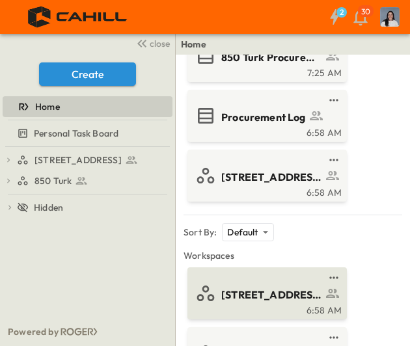
click at [232, 309] on div "6:58 AM" at bounding box center [265, 309] width 151 height 10
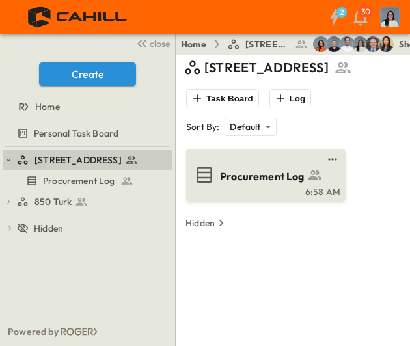
click at [274, 176] on span "Procurement Log" at bounding box center [262, 176] width 85 height 15
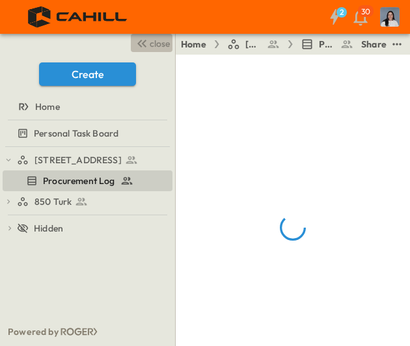
click at [158, 47] on span "close" at bounding box center [160, 43] width 20 height 13
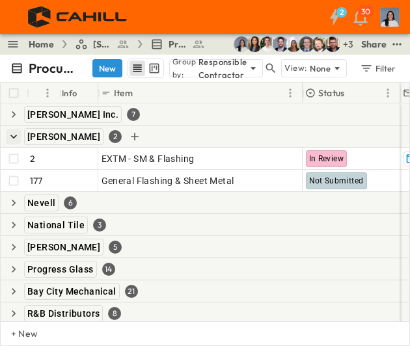
click at [16, 138] on icon "button" at bounding box center [13, 136] width 13 height 13
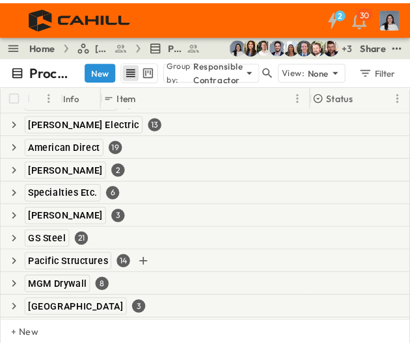
scroll to position [195, 0]
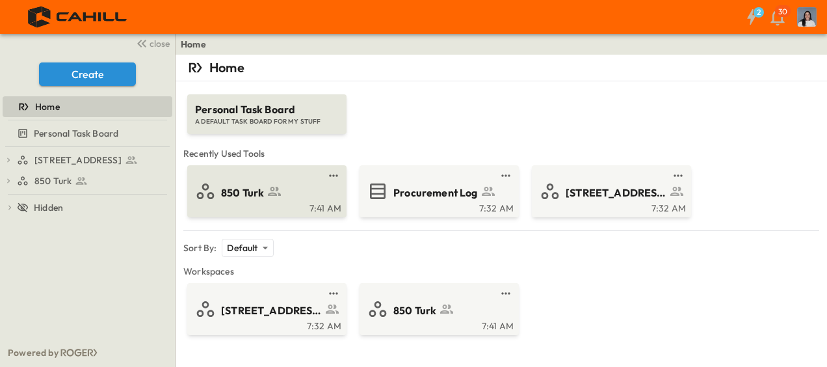
click at [275, 187] on icon at bounding box center [274, 191] width 13 height 9
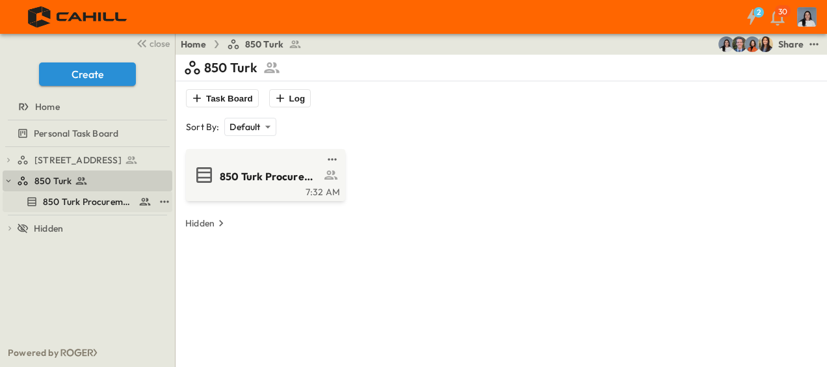
click at [129, 208] on span "850 Turk Procurement Log" at bounding box center [88, 201] width 90 height 13
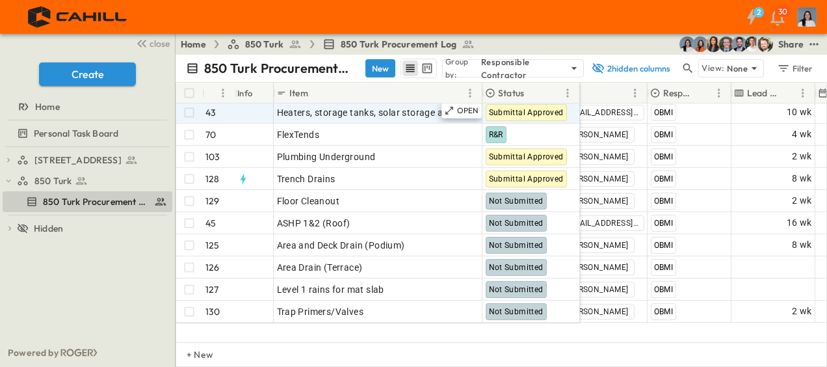
scroll to position [520, 56]
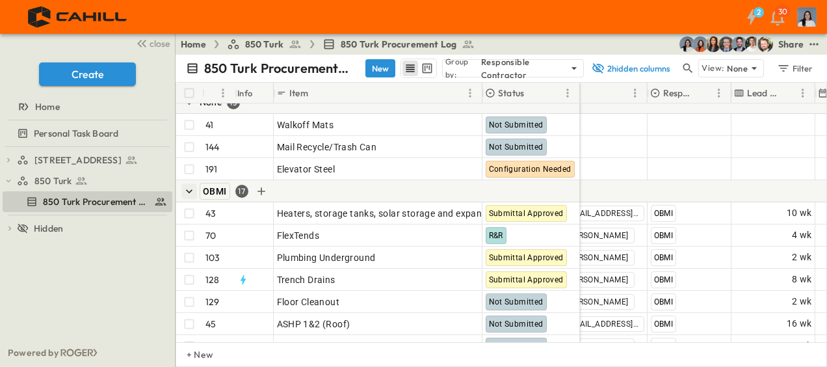
drag, startPoint x: 193, startPoint y: 193, endPoint x: 206, endPoint y: 197, distance: 13.6
click at [193, 193] on icon "button" at bounding box center [189, 191] width 13 height 13
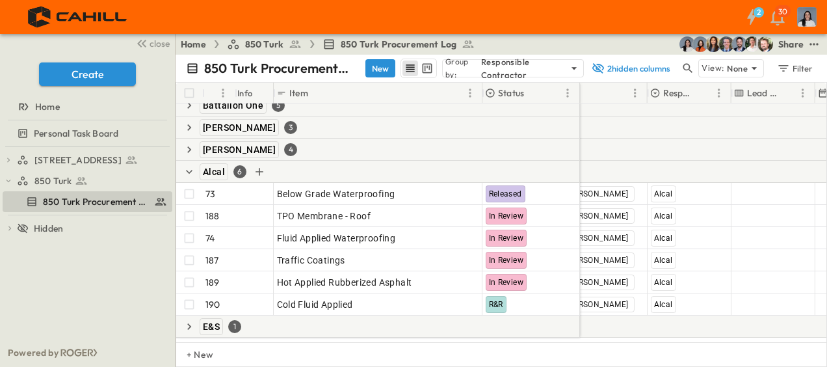
scroll to position [585, 56]
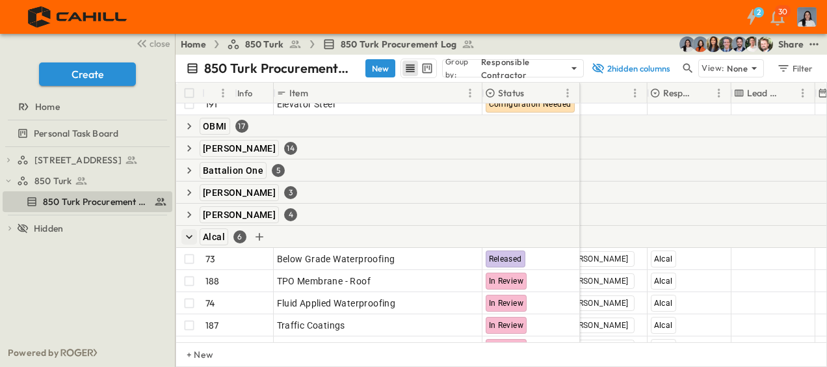
click at [193, 235] on icon "button" at bounding box center [189, 236] width 13 height 13
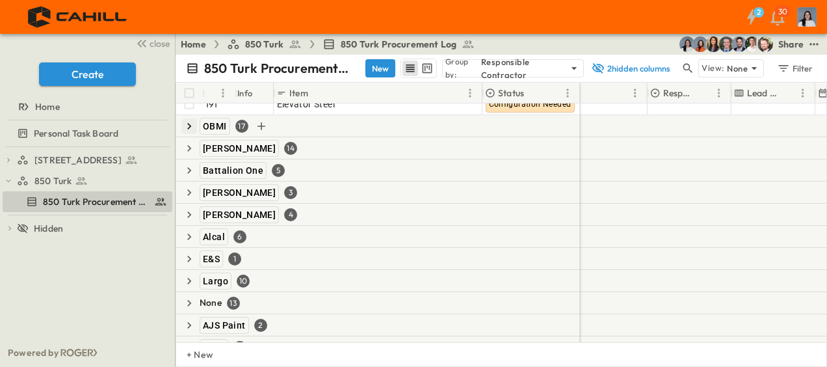
click at [183, 124] on icon "button" at bounding box center [189, 126] width 13 height 13
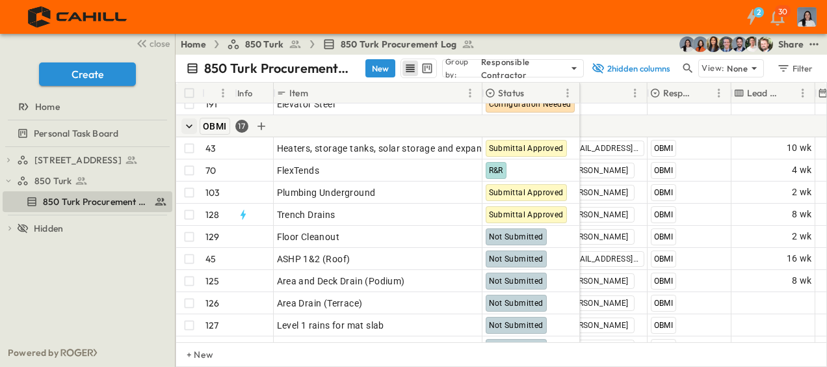
click at [183, 127] on icon "button" at bounding box center [189, 126] width 13 height 13
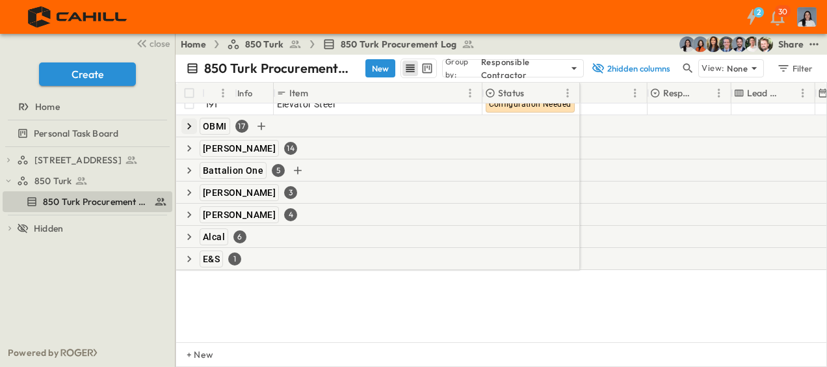
scroll to position [455, 56]
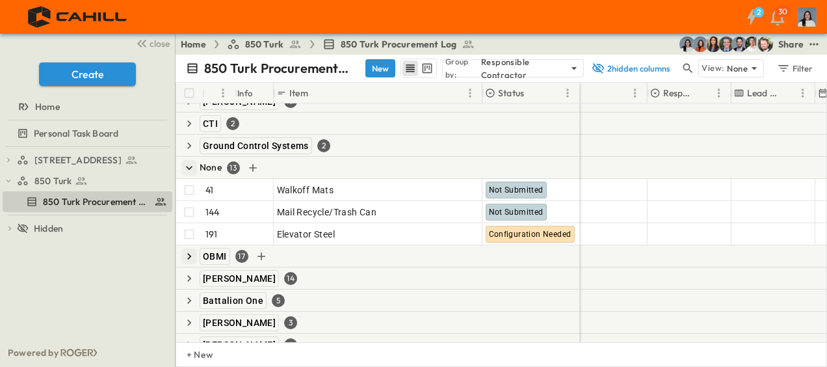
click at [196, 164] on button "button" at bounding box center [189, 168] width 16 height 16
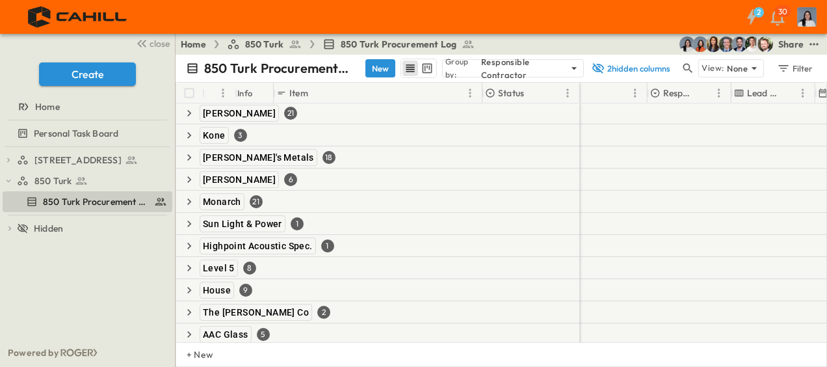
scroll to position [0, 56]
click at [780, 66] on icon "button" at bounding box center [783, 68] width 13 height 13
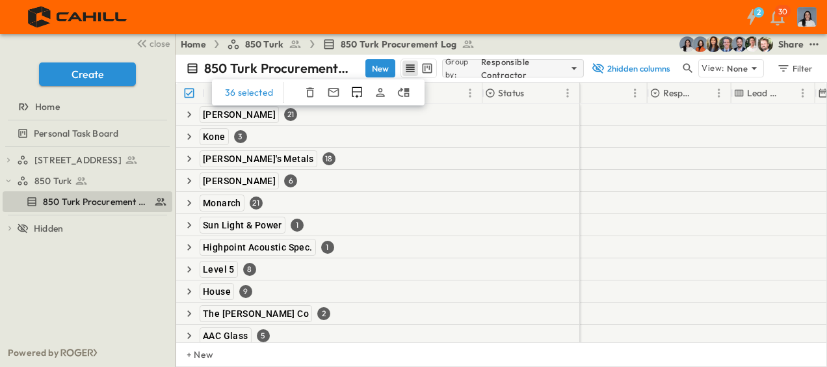
click at [540, 68] on p "Responsible Contractor" at bounding box center [524, 68] width 86 height 26
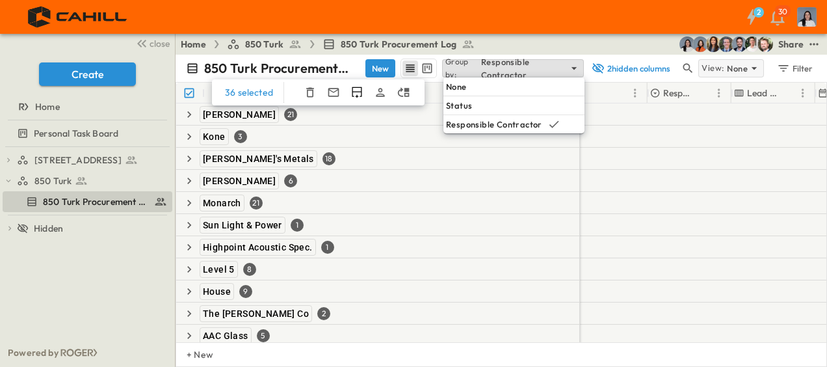
click at [714, 69] on p "View:" at bounding box center [712, 68] width 23 height 14
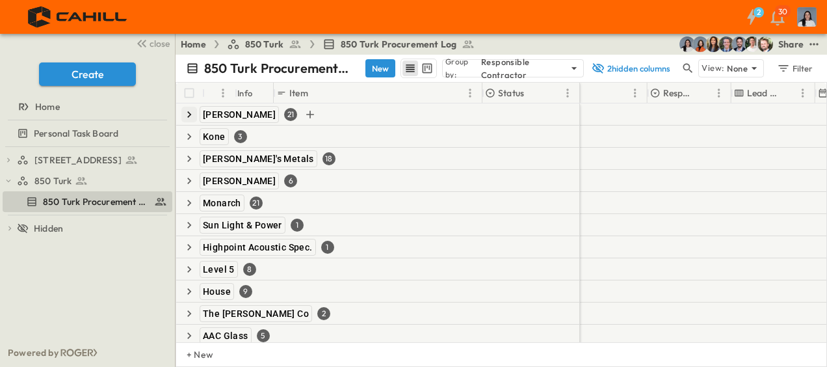
click at [193, 110] on icon "button" at bounding box center [189, 114] width 13 height 13
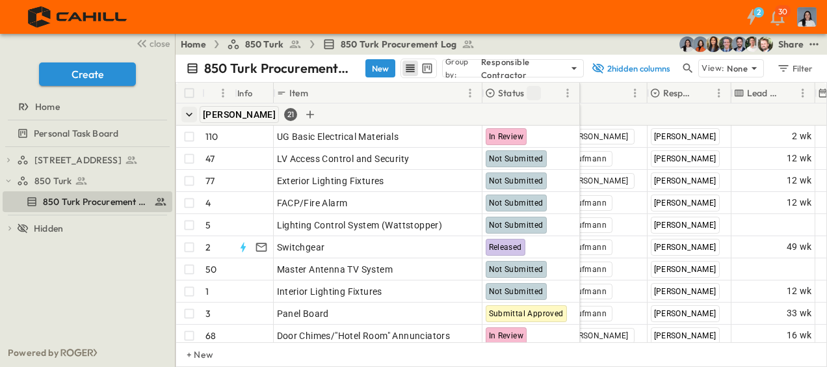
click at [530, 88] on icon "Sort" at bounding box center [534, 93] width 12 height 12
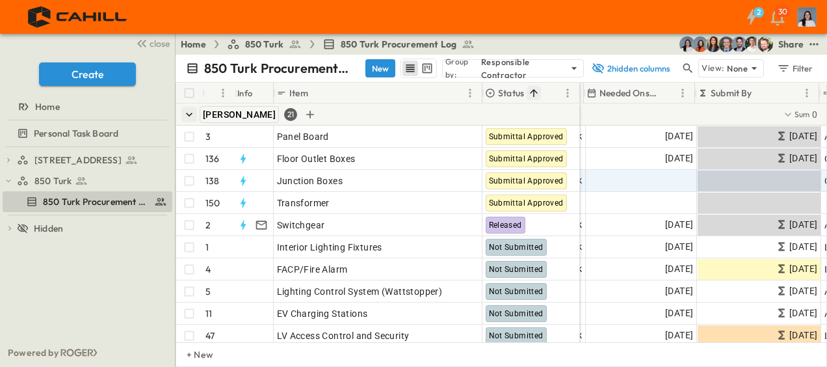
scroll to position [0, 287]
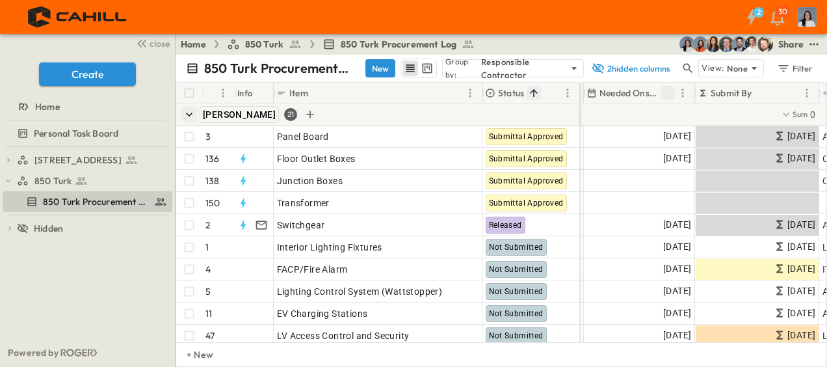
click at [666, 94] on icon "Sort" at bounding box center [668, 93] width 12 height 12
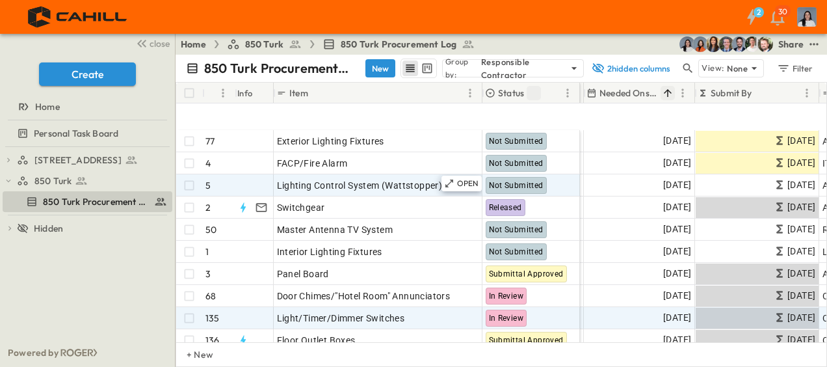
scroll to position [130, 287]
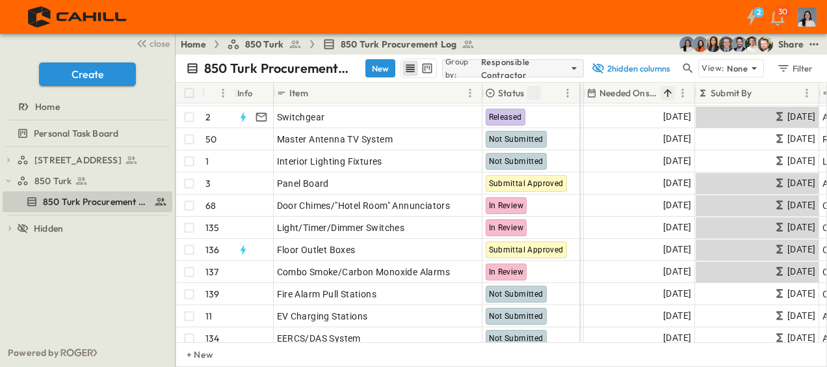
click at [571, 72] on icon at bounding box center [574, 68] width 13 height 13
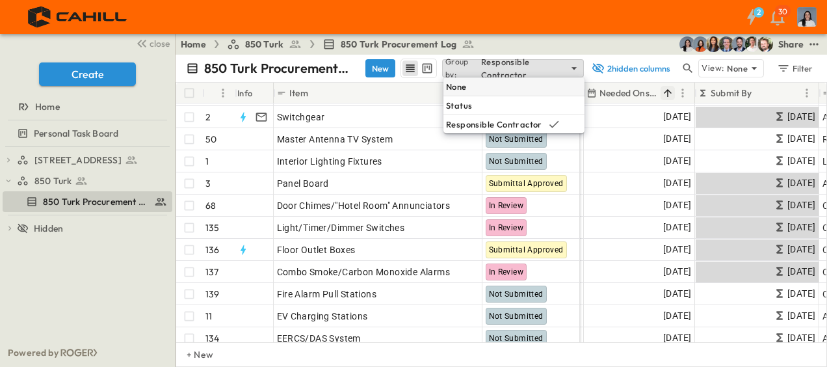
click at [495, 81] on div "None" at bounding box center [513, 86] width 141 height 18
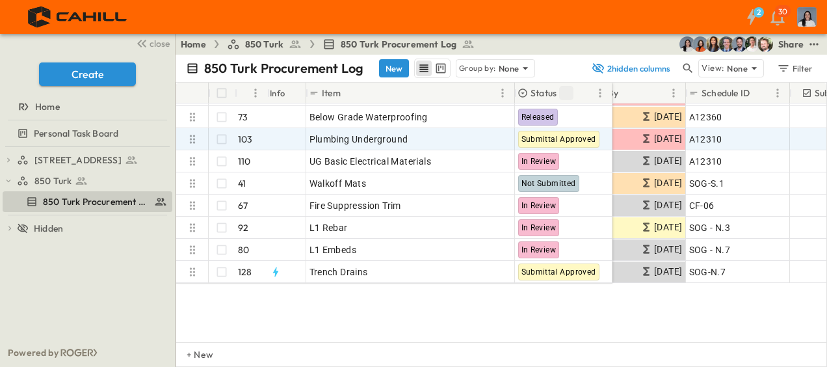
scroll to position [0, 453]
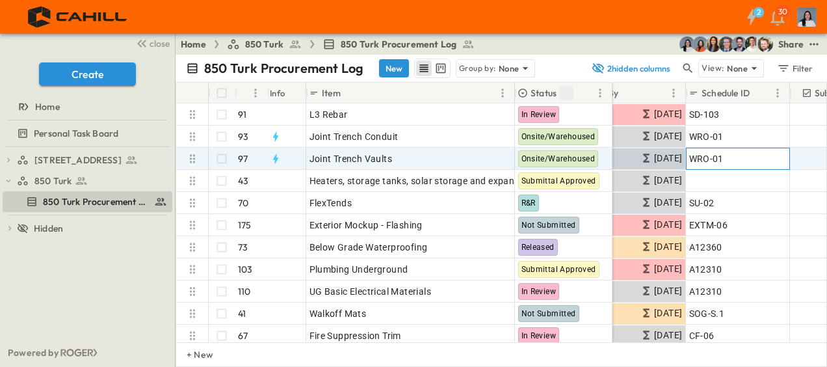
click at [719, 157] on span "WRO-01" at bounding box center [706, 158] width 34 height 13
click at [727, 157] on input "******" at bounding box center [737, 158] width 102 height 16
paste input "text"
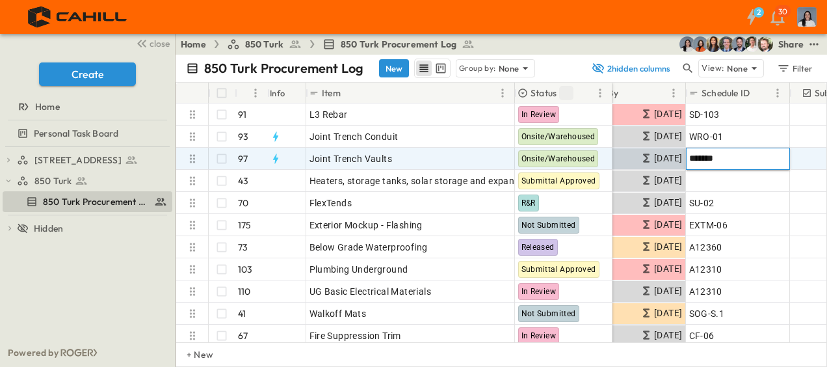
drag, startPoint x: 737, startPoint y: 161, endPoint x: 690, endPoint y: 164, distance: 46.9
click at [690, 164] on input "******" at bounding box center [737, 158] width 102 height 16
type input "*"
click at [703, 151] on input "*" at bounding box center [737, 158] width 102 height 16
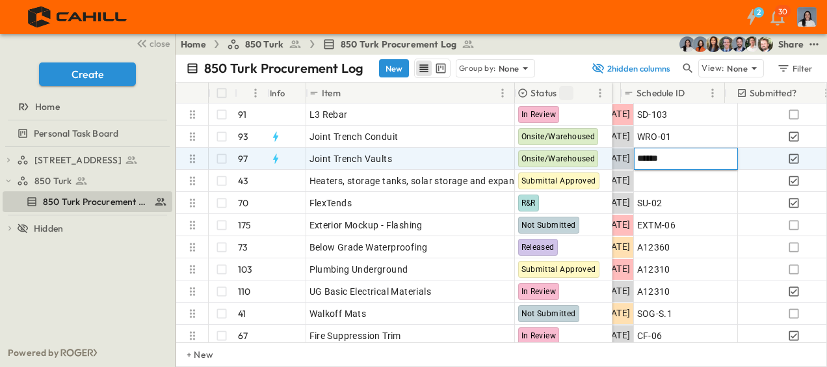
scroll to position [0, 518]
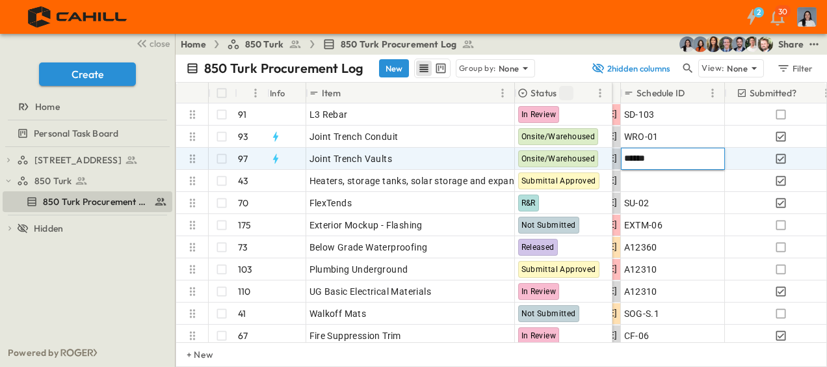
click at [633, 159] on input "******" at bounding box center [672, 158] width 102 height 16
type input "******"
click at [86, 300] on div "750 Golden Gate Procurement Log 850 Turk 850 Turk Procurement Log To pick up a …" at bounding box center [87, 242] width 175 height 191
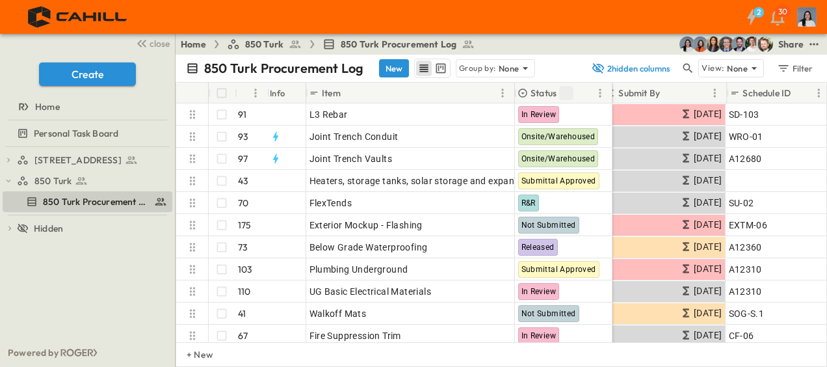
scroll to position [0, 411]
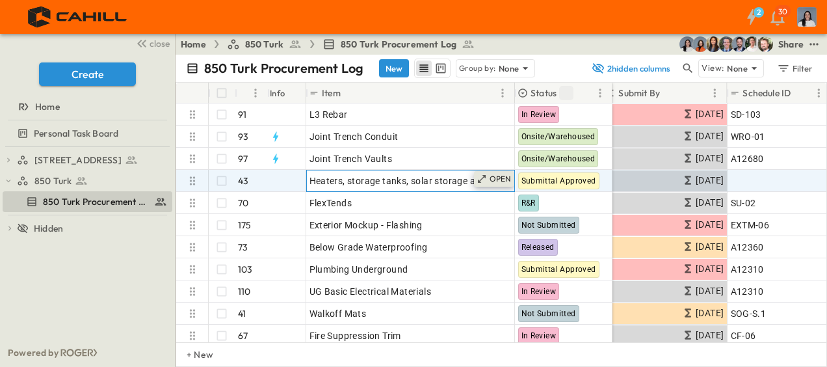
click at [505, 182] on p "OPEN" at bounding box center [500, 179] width 22 height 10
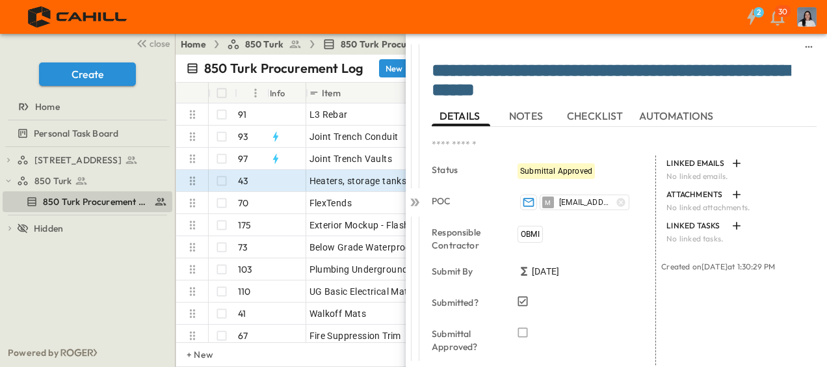
click at [523, 114] on span "NOTES" at bounding box center [527, 116] width 36 height 12
click at [681, 115] on span "AUTOMATIONS" at bounding box center [677, 116] width 77 height 12
click at [417, 205] on icon at bounding box center [414, 202] width 13 height 13
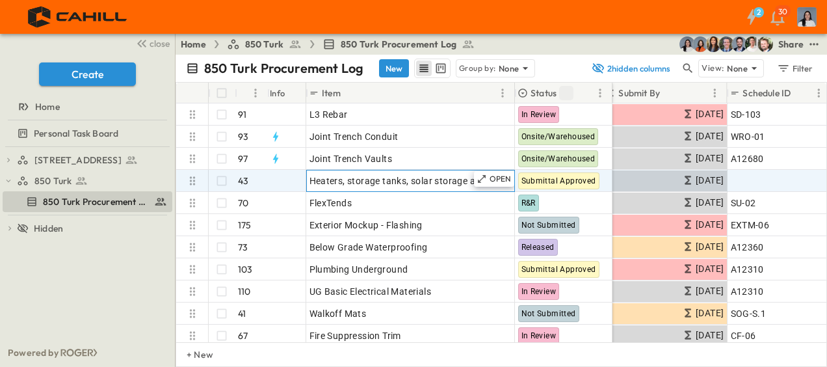
click at [467, 187] on div "Heaters, storage tanks, solar storage and expansion tank" at bounding box center [410, 181] width 202 height 18
click at [478, 179] on icon at bounding box center [481, 179] width 10 height 10
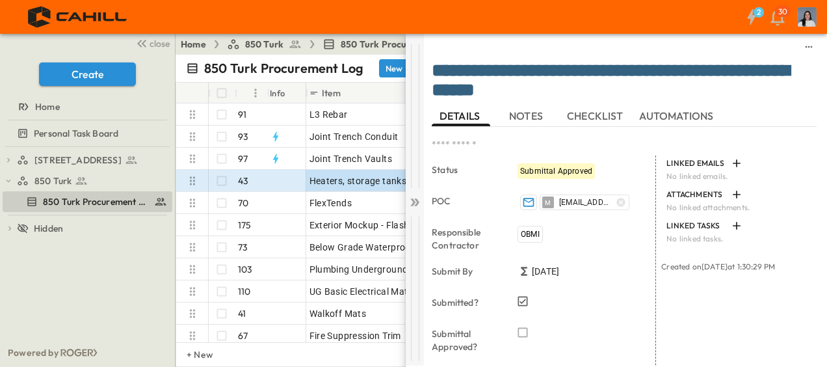
click at [421, 200] on div at bounding box center [415, 200] width 18 height 332
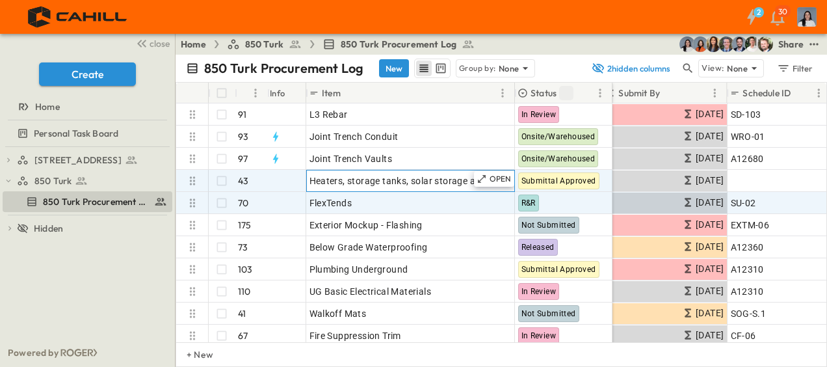
click at [425, 179] on span "Heaters, storage tanks, solar storage and expansion tank" at bounding box center [431, 180] width 244 height 13
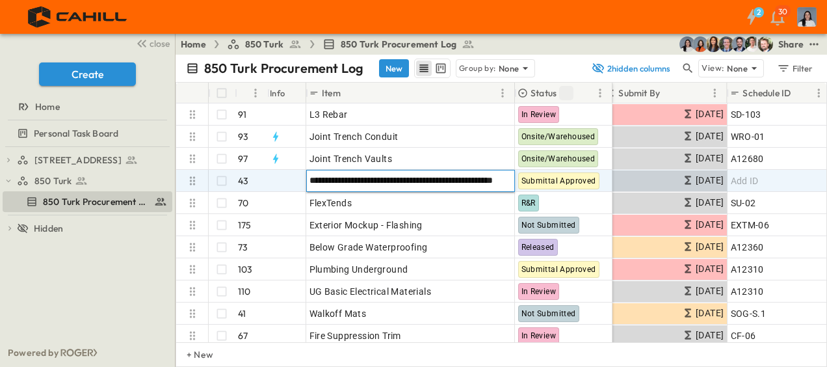
click at [426, 179] on input "**********" at bounding box center [410, 180] width 207 height 16
click at [458, 181] on input "**********" at bounding box center [410, 180] width 207 height 16
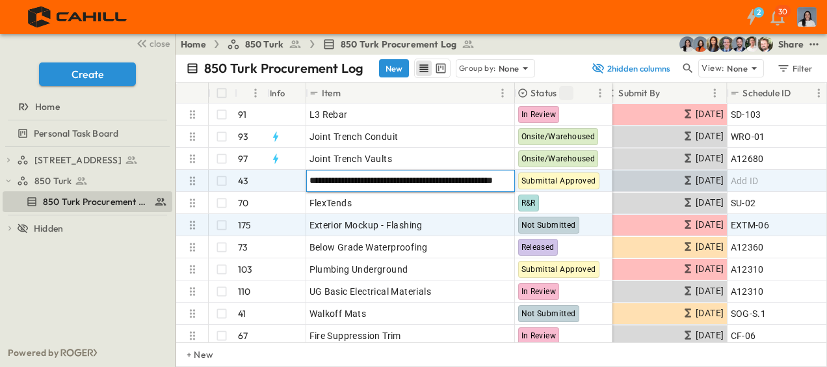
scroll to position [0, 33]
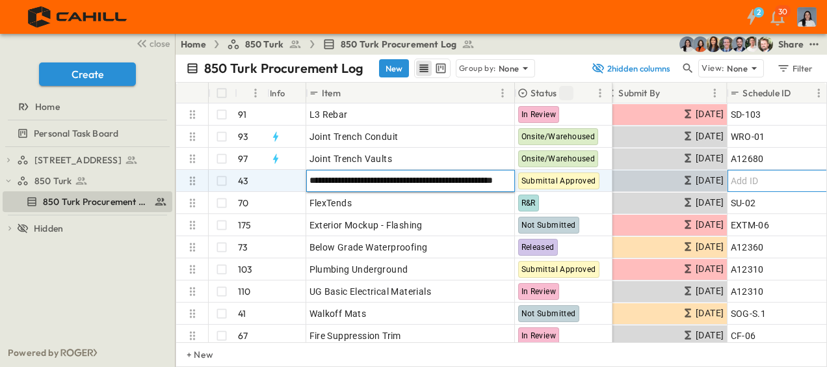
click at [772, 176] on div "Add ID" at bounding box center [780, 181] width 98 height 18
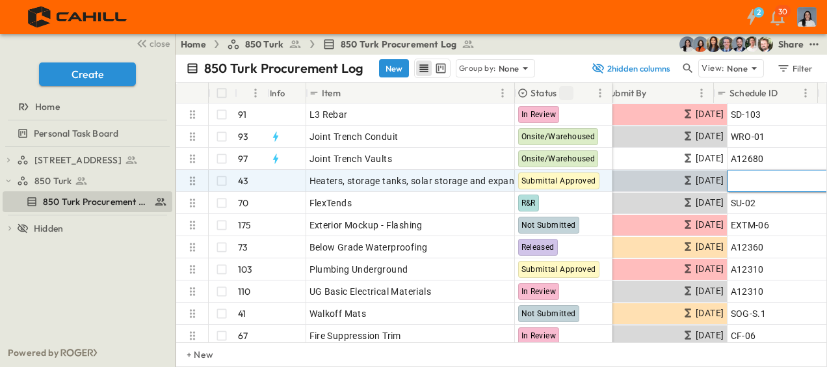
scroll to position [0, 425]
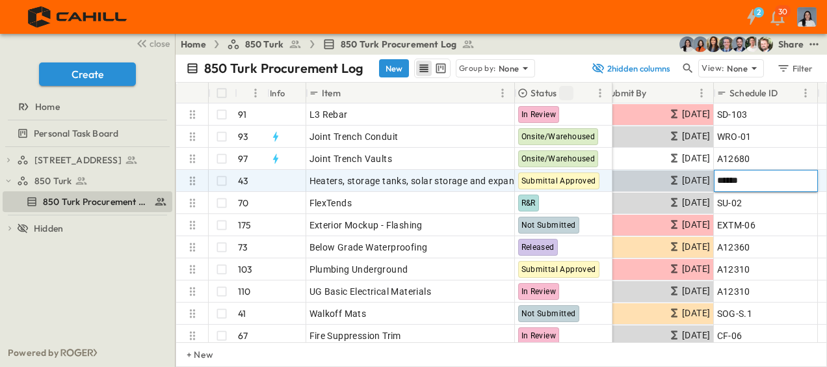
type input "*******"
click at [144, 289] on div "750 Golden Gate Procurement Log 850 Turk 850 Turk Procurement Log To pick up a …" at bounding box center [87, 242] width 175 height 191
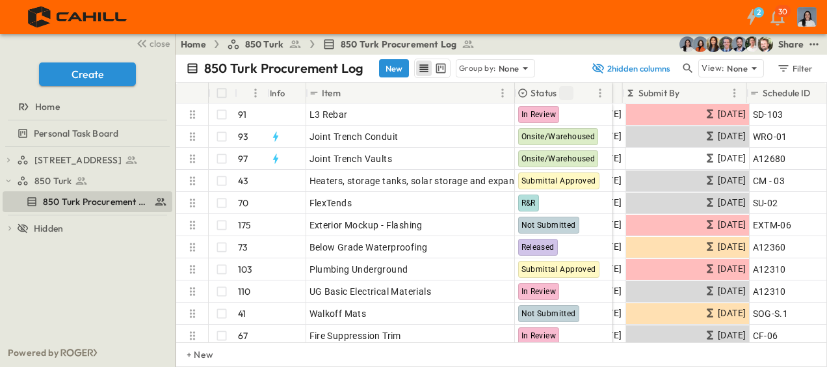
scroll to position [0, 392]
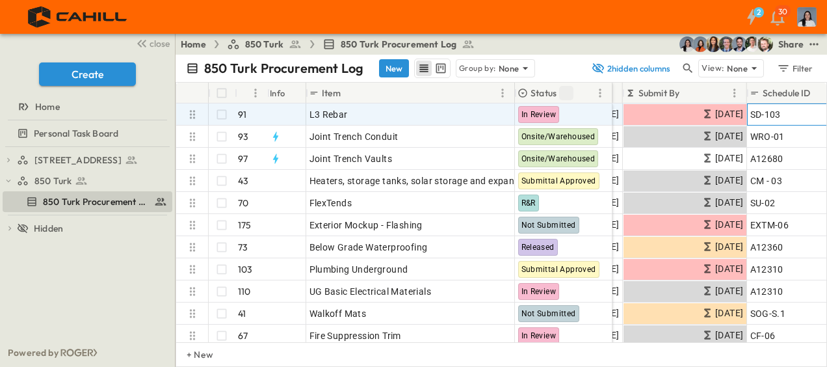
drag, startPoint x: 777, startPoint y: 111, endPoint x: 787, endPoint y: 113, distance: 10.6
click at [777, 111] on span "SD-103" at bounding box center [765, 114] width 31 height 13
click at [779, 112] on input "******" at bounding box center [799, 114] width 102 height 16
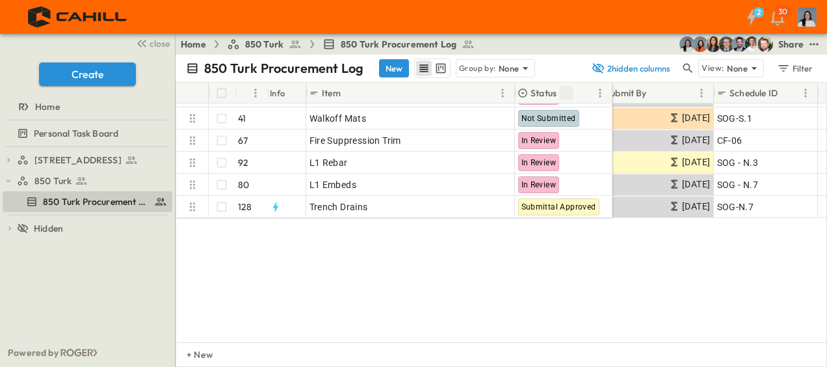
scroll to position [0, 425]
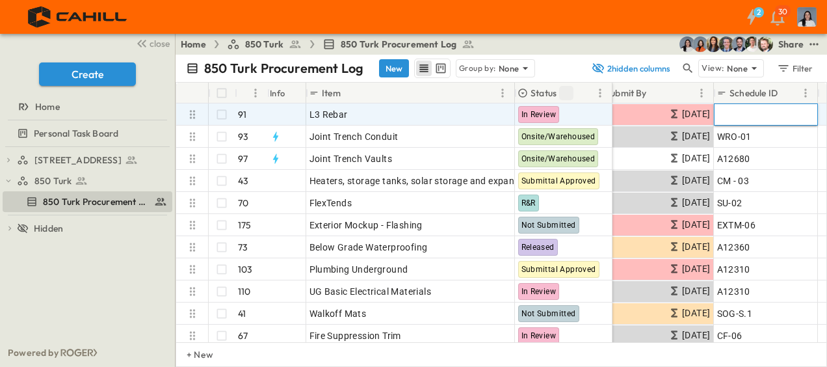
click at [746, 114] on input "text" at bounding box center [765, 114] width 102 height 16
click at [737, 116] on input "text" at bounding box center [765, 114] width 102 height 16
click at [749, 108] on input "text" at bounding box center [765, 114] width 102 height 16
click at [726, 116] on input "text" at bounding box center [765, 114] width 102 height 16
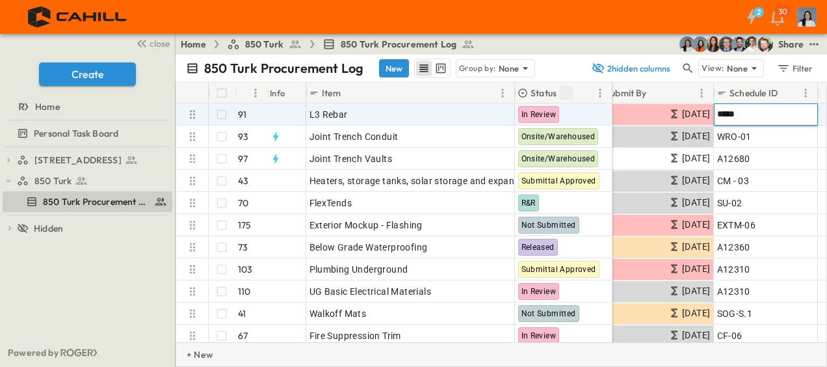
type input "*****"
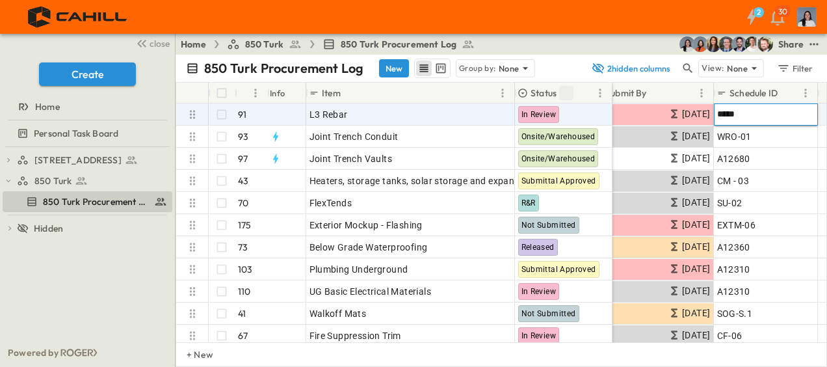
drag, startPoint x: 127, startPoint y: 252, endPoint x: 127, endPoint y: 258, distance: 6.5
click at [127, 252] on div "750 Golden Gate Procurement Log 850 Turk 850 Turk Procurement Log To pick up a …" at bounding box center [87, 242] width 175 height 191
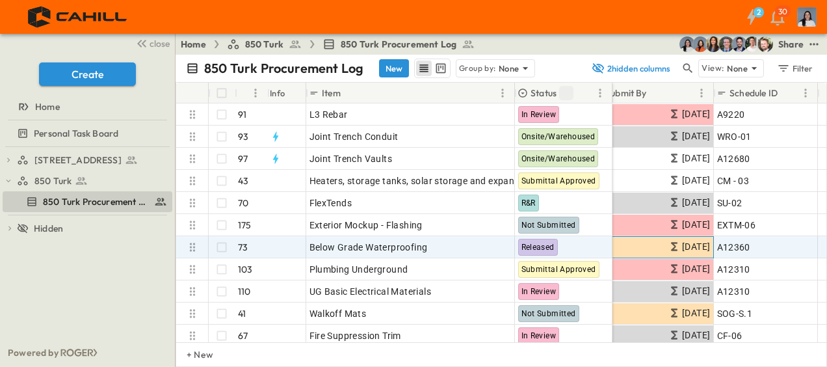
click at [668, 244] on icon at bounding box center [674, 246] width 13 height 13
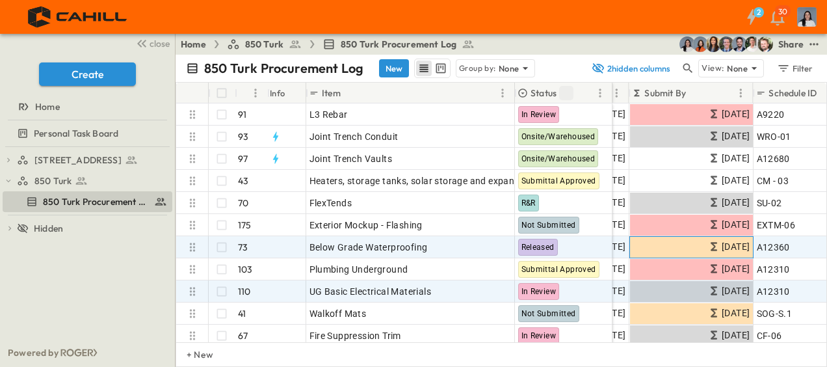
scroll to position [65, 385]
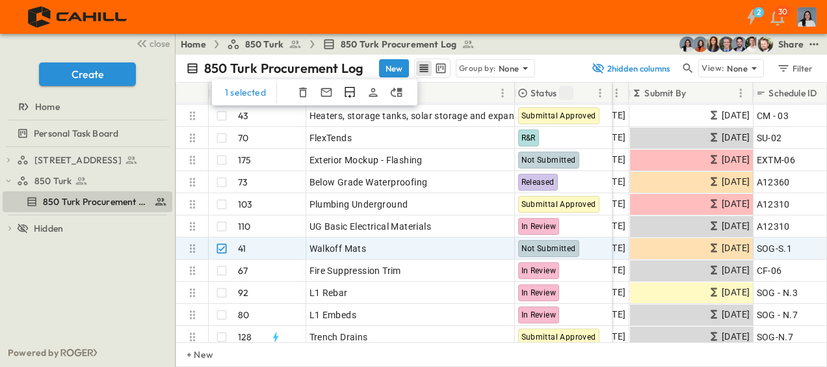
click at [310, 98] on div "1 selected" at bounding box center [314, 92] width 205 height 26
click at [305, 95] on icon "button" at bounding box center [302, 92] width 13 height 13
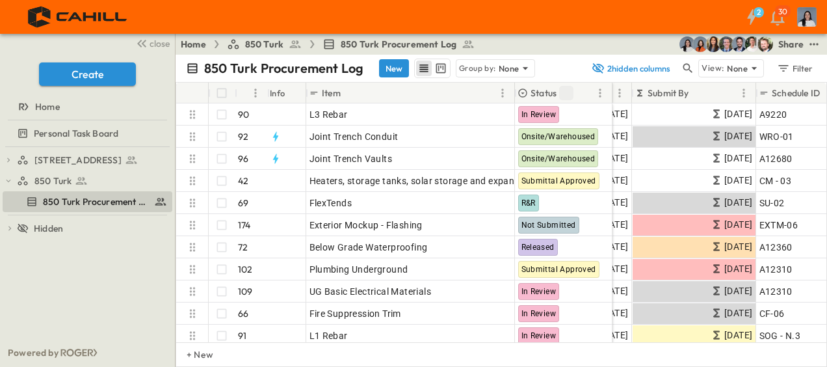
scroll to position [0, 396]
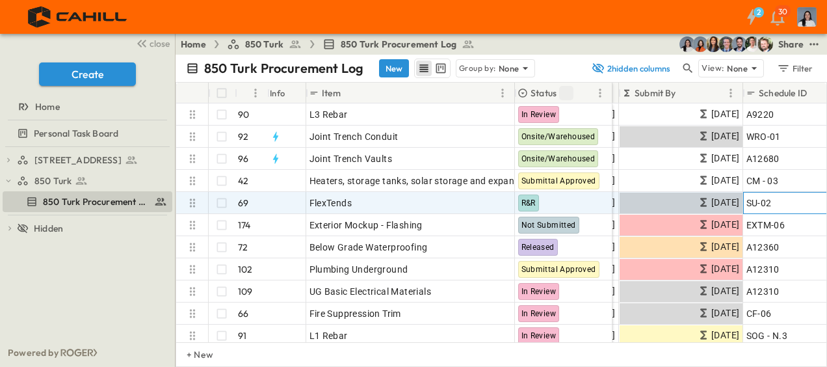
click at [761, 205] on span "SU-02" at bounding box center [758, 202] width 25 height 13
click at [768, 205] on input "*****" at bounding box center [795, 202] width 102 height 16
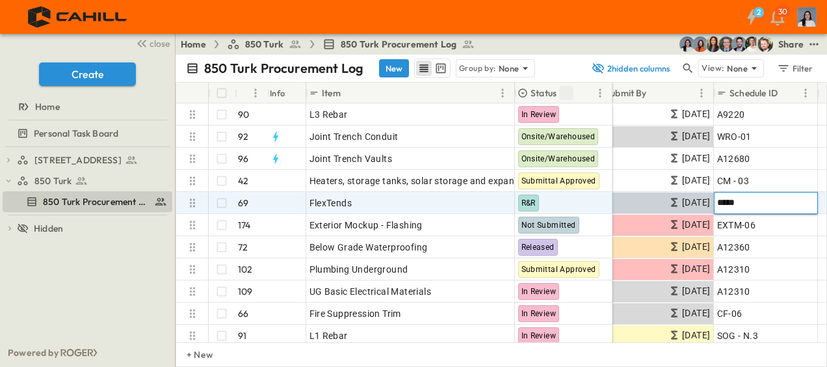
click at [768, 205] on input "*****" at bounding box center [765, 202] width 102 height 16
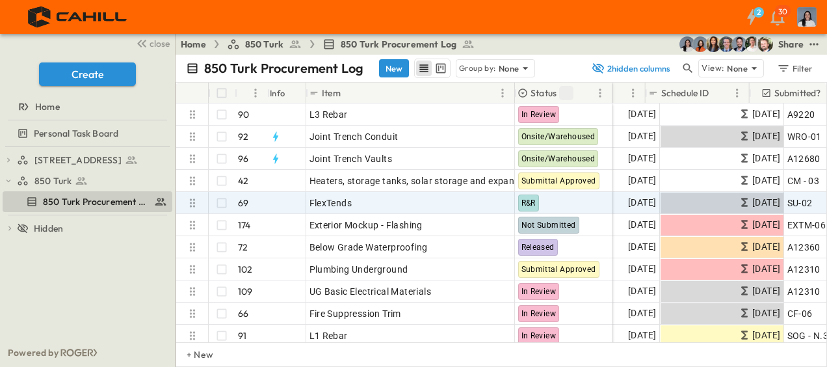
scroll to position [0, 493]
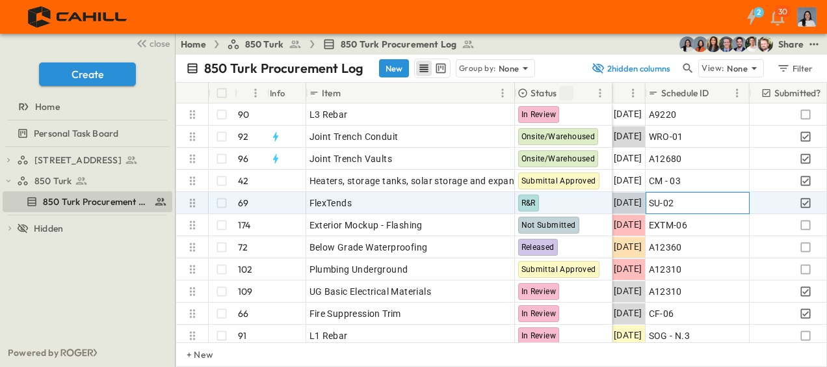
click at [688, 207] on div "SU-02" at bounding box center [698, 203] width 98 height 18
drag, startPoint x: 688, startPoint y: 207, endPoint x: 649, endPoint y: 211, distance: 39.8
click at [649, 211] on div "*****" at bounding box center [698, 203] width 104 height 22
click at [667, 201] on input "text" at bounding box center [697, 202] width 102 height 16
click at [109, 300] on div "750 Golden Gate Procurement Log 850 Turk 850 Turk Procurement Log To pick up a …" at bounding box center [87, 242] width 175 height 191
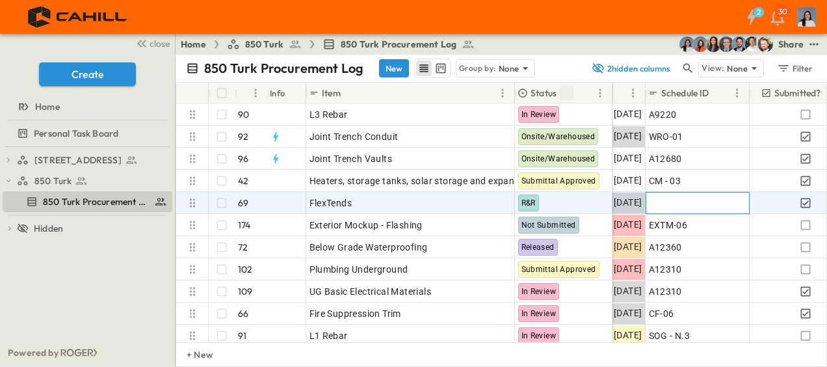
click at [681, 203] on div "Add ID" at bounding box center [698, 203] width 98 height 18
click at [680, 205] on input "text" at bounding box center [697, 202] width 102 height 16
click at [671, 203] on input "text" at bounding box center [697, 202] width 102 height 16
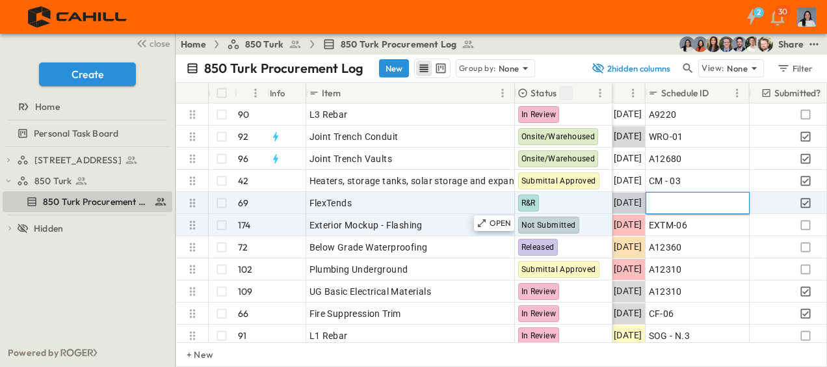
drag, startPoint x: 102, startPoint y: 287, endPoint x: 466, endPoint y: 220, distance: 370.1
click at [102, 287] on div "750 Golden Gate Procurement Log 850 Turk 850 Turk Procurement Log To pick up a …" at bounding box center [87, 242] width 175 height 191
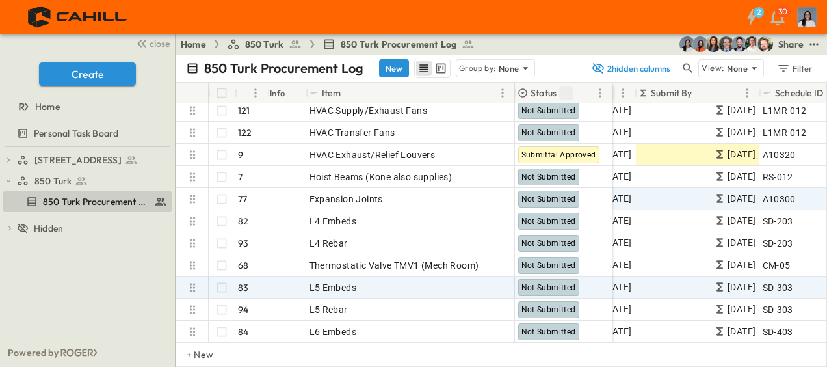
scroll to position [1040, 380]
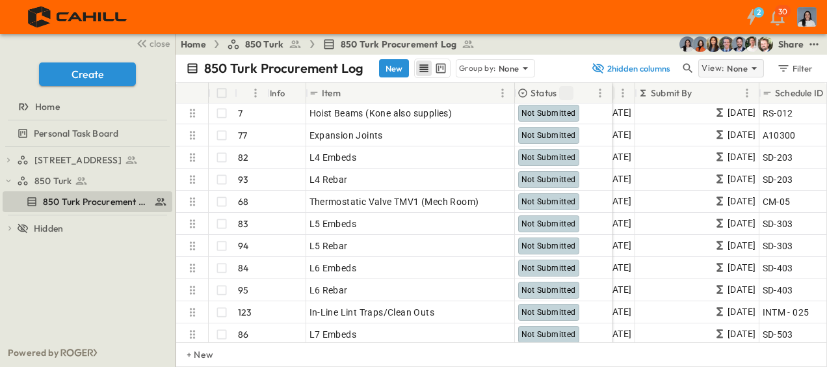
click at [740, 72] on p "None" at bounding box center [737, 68] width 21 height 13
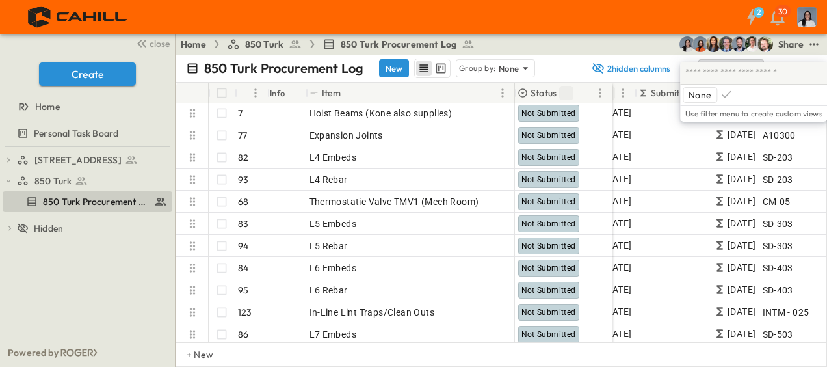
click at [646, 43] on div "Home 850 Turk 850 Turk Procurement Log Share" at bounding box center [501, 44] width 651 height 21
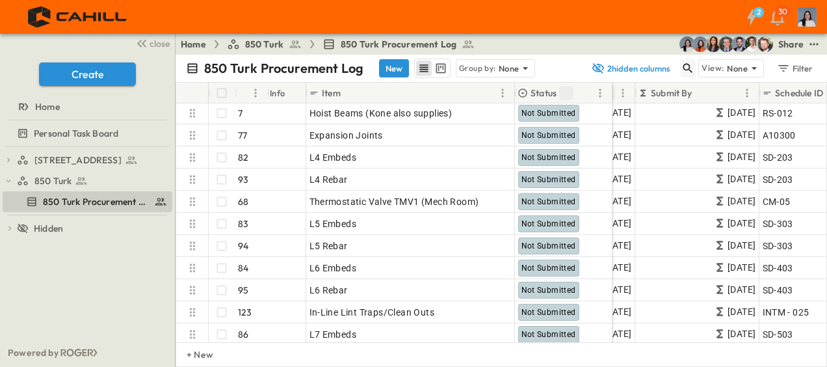
click at [694, 72] on icon "button" at bounding box center [687, 68] width 13 height 13
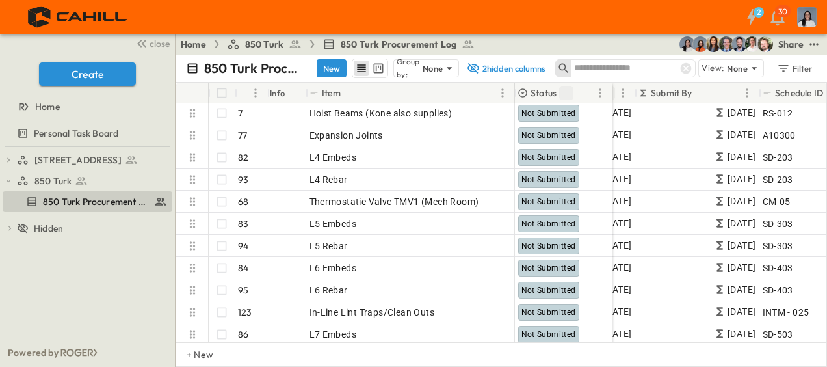
click at [599, 68] on input "text" at bounding box center [619, 68] width 91 height 19
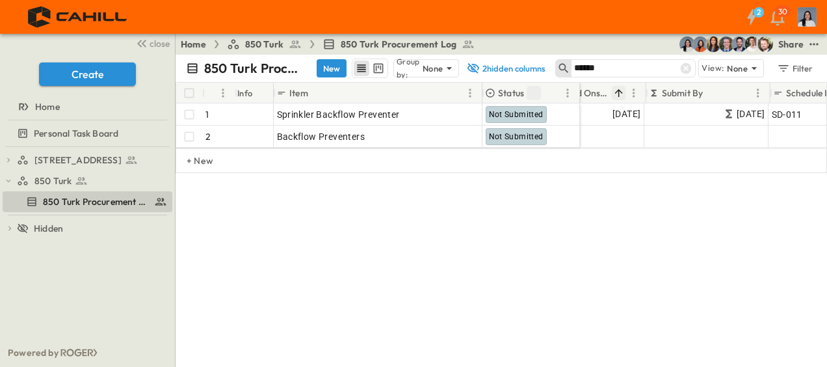
scroll to position [0, 336]
type input "******"
click at [579, 231] on div "# Info Item Status POC Responsible Contractor Lead Time Needed Onsite Submit By…" at bounding box center [501, 179] width 651 height 195
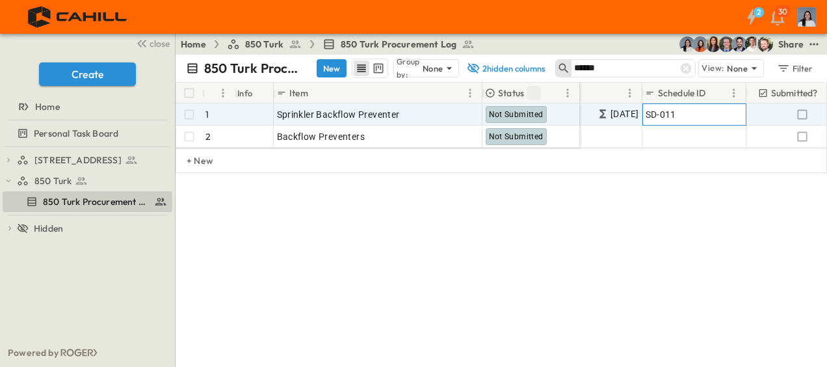
click at [662, 108] on span "SD-011" at bounding box center [661, 114] width 31 height 13
click at [662, 112] on input "******" at bounding box center [694, 114] width 102 height 16
type input "*"
drag, startPoint x: 679, startPoint y: 116, endPoint x: 646, endPoint y: 116, distance: 33.2
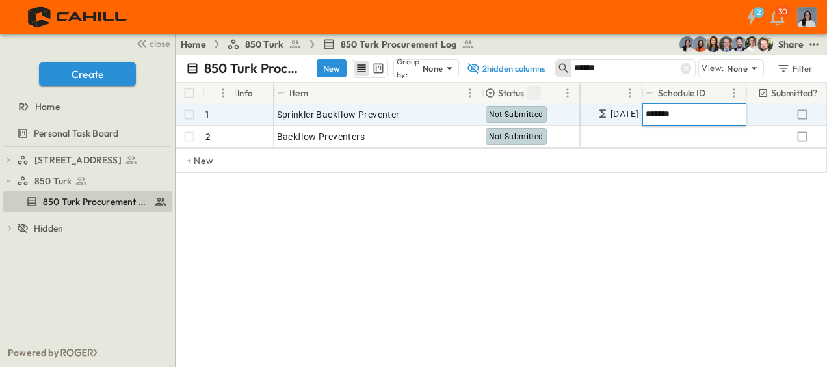
click at [646, 116] on input "*******" at bounding box center [694, 114] width 102 height 16
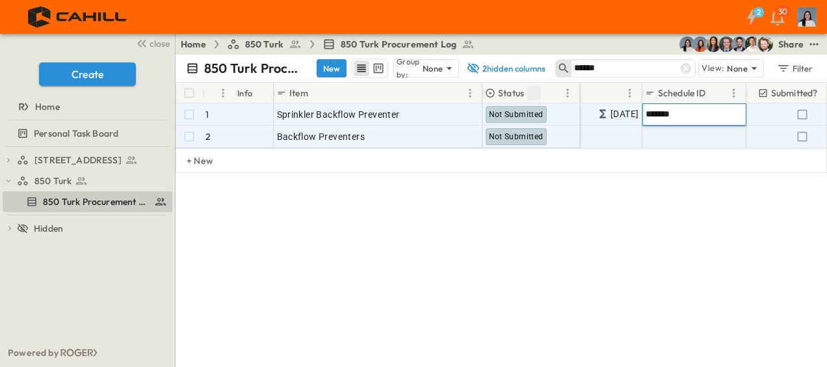
type input "*******"
click at [683, 137] on div "Add ID" at bounding box center [695, 136] width 98 height 18
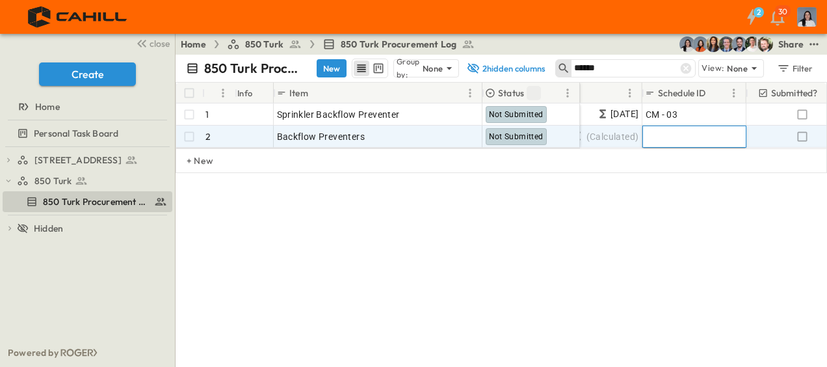
paste input "*******"
type input "*******"
click at [637, 215] on div "# Info Item Status POC Responsible Contractor Lead Time Needed Onsite Submit By…" at bounding box center [501, 179] width 651 height 195
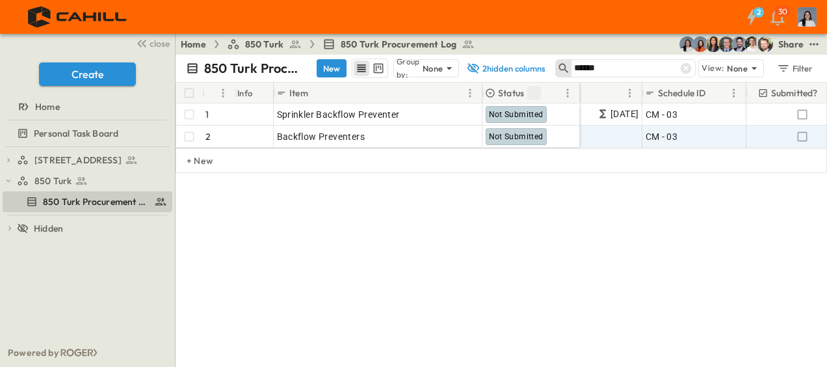
click at [614, 222] on div "# Info Item Status POC Responsible Contractor Lead Time Needed Onsite Submit By…" at bounding box center [501, 179] width 651 height 195
click at [690, 68] on icon at bounding box center [686, 68] width 11 height 11
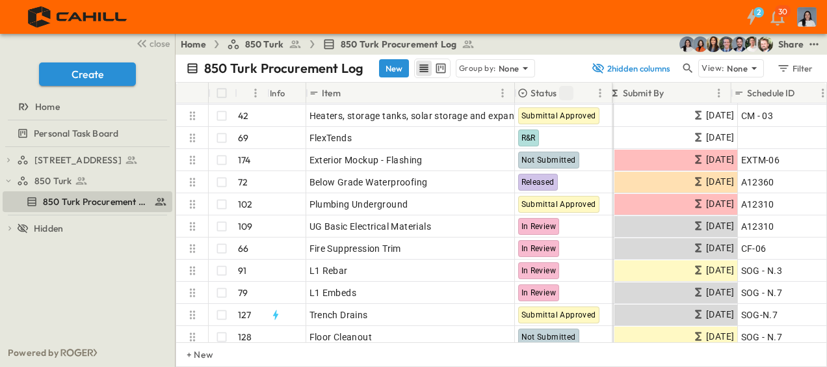
scroll to position [65, 408]
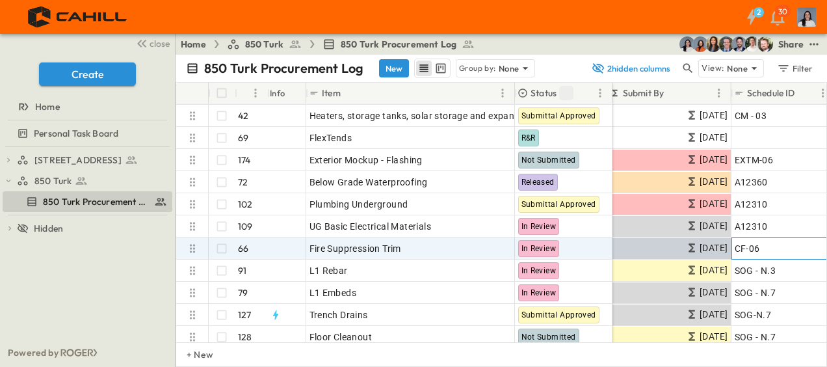
click at [754, 247] on span "CF-06" at bounding box center [747, 248] width 25 height 13
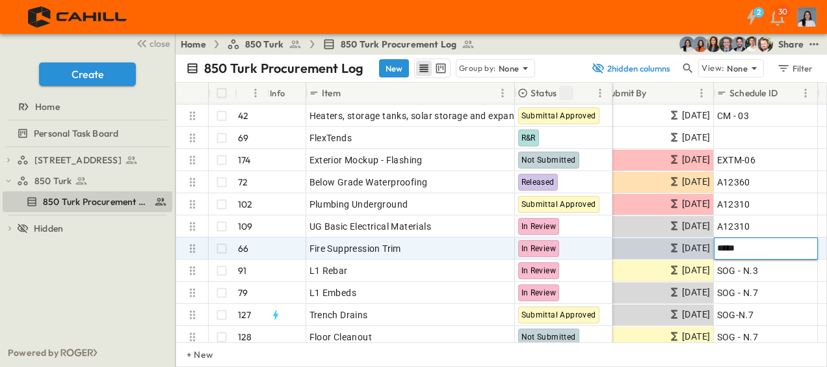
drag, startPoint x: 757, startPoint y: 248, endPoint x: 713, endPoint y: 252, distance: 43.8
click at [713, 252] on div "J JHarrison Battalion One 14 wk 10/06/2025 06/30/2025 ***** 06/30/2025" at bounding box center [692, 248] width 1010 height 22
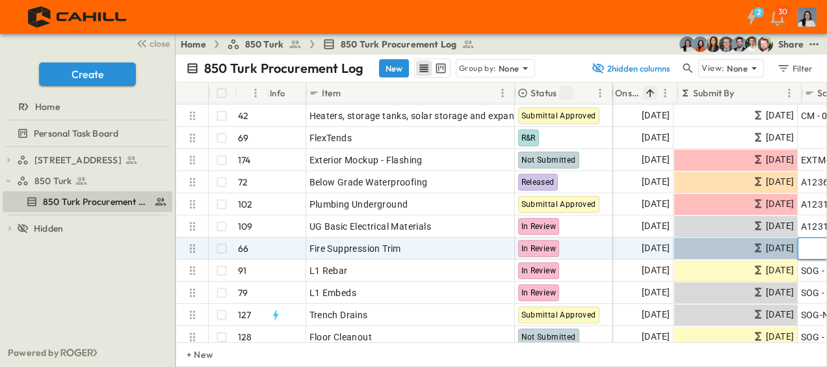
scroll to position [65, 335]
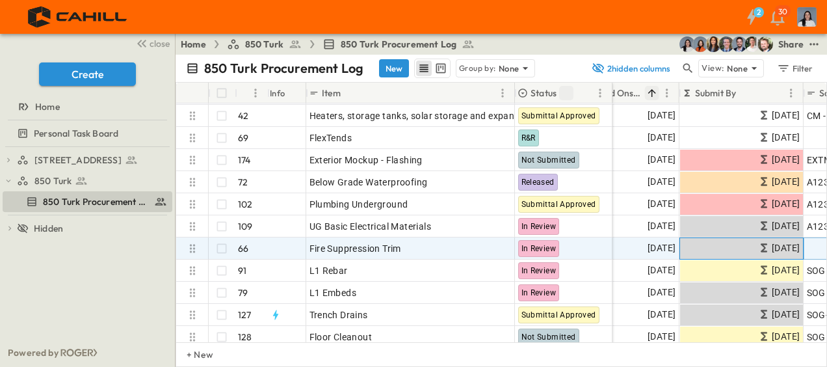
click at [772, 246] on span "06/30/2025" at bounding box center [786, 248] width 28 height 15
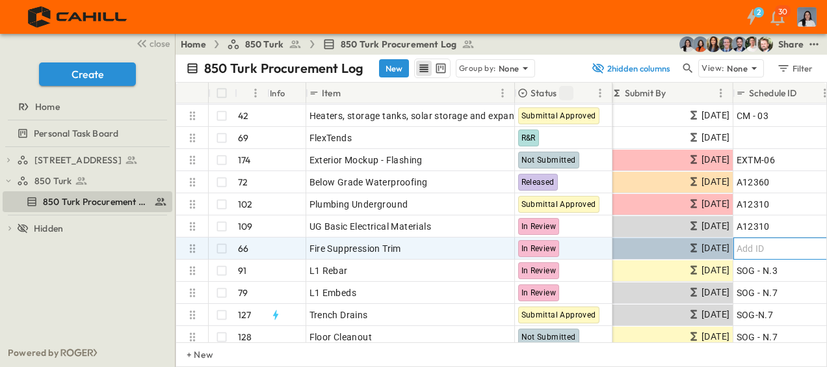
click at [748, 248] on span "Add ID" at bounding box center [751, 248] width 28 height 13
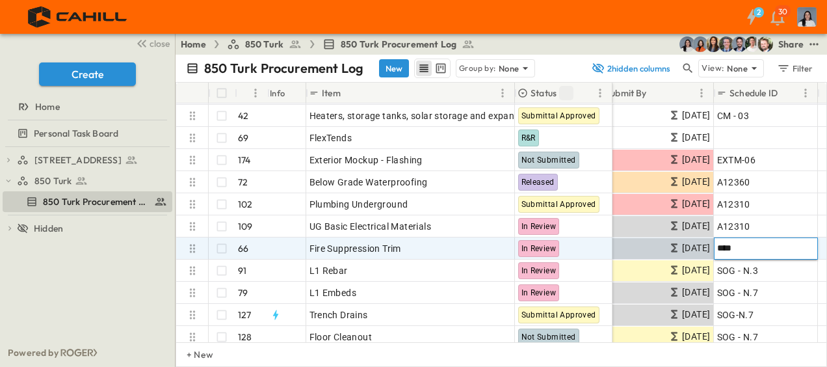
type input "****"
click at [682, 247] on span "06/30/2025" at bounding box center [696, 248] width 28 height 15
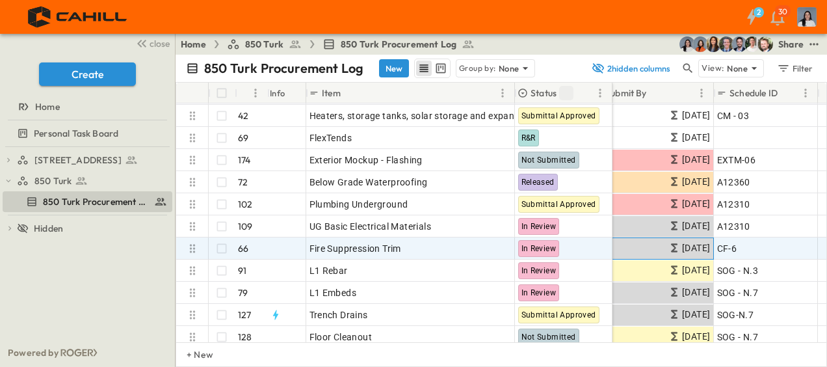
click at [682, 247] on span "06/30/2025" at bounding box center [696, 248] width 28 height 15
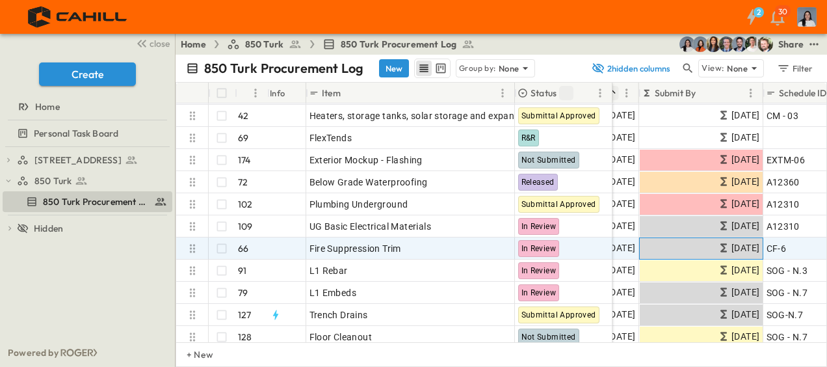
scroll to position [65, 380]
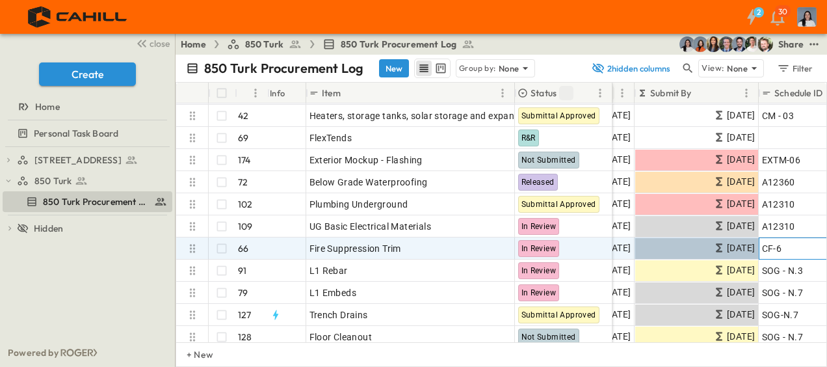
click at [777, 246] on span "CF-6" at bounding box center [772, 248] width 20 height 13
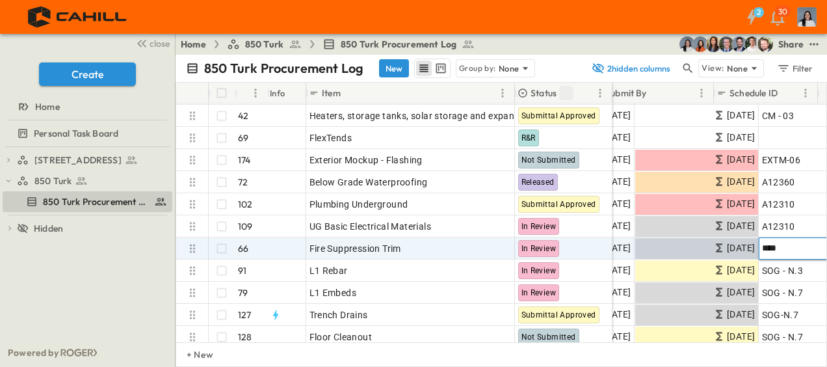
scroll to position [65, 425]
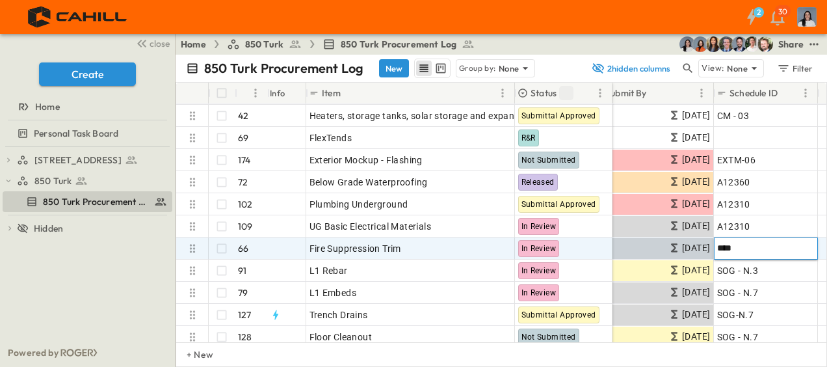
type input "*****"
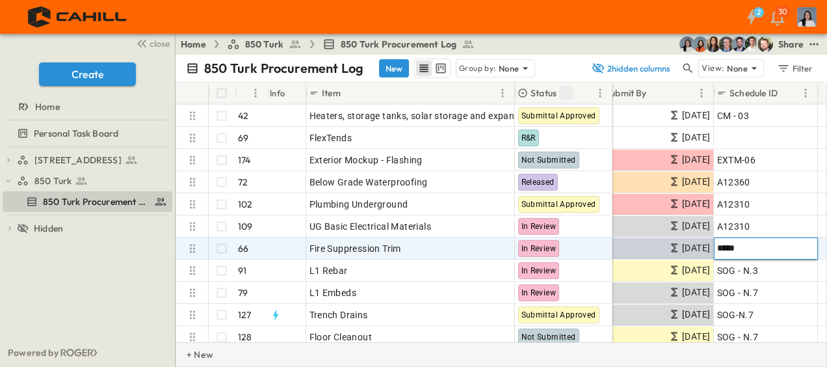
click at [553, 346] on div "+ New" at bounding box center [501, 354] width 651 height 25
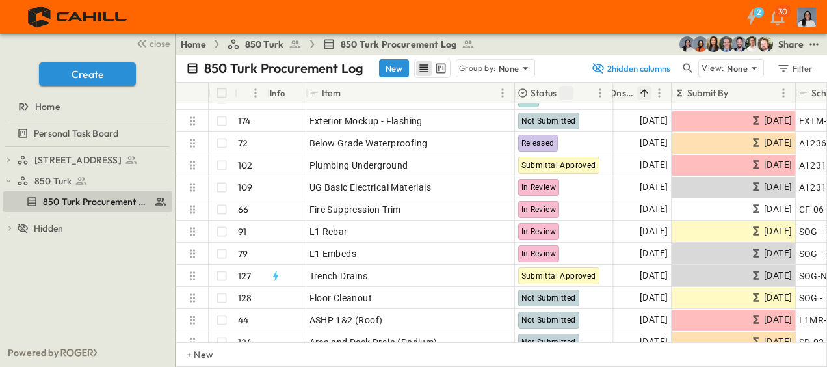
scroll to position [130, 343]
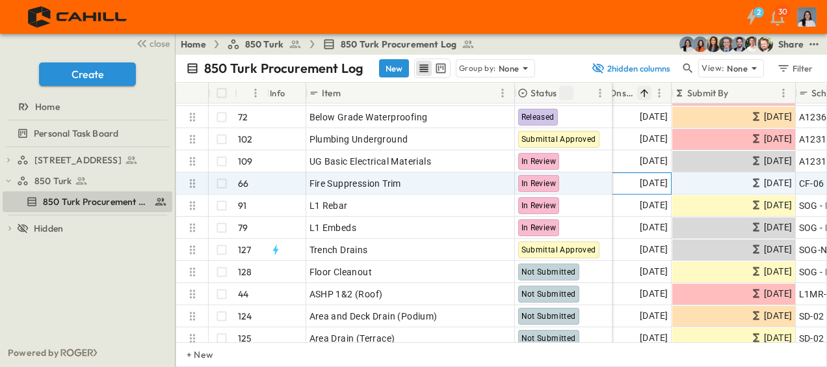
click at [649, 186] on span "10/06/2025" at bounding box center [654, 183] width 28 height 15
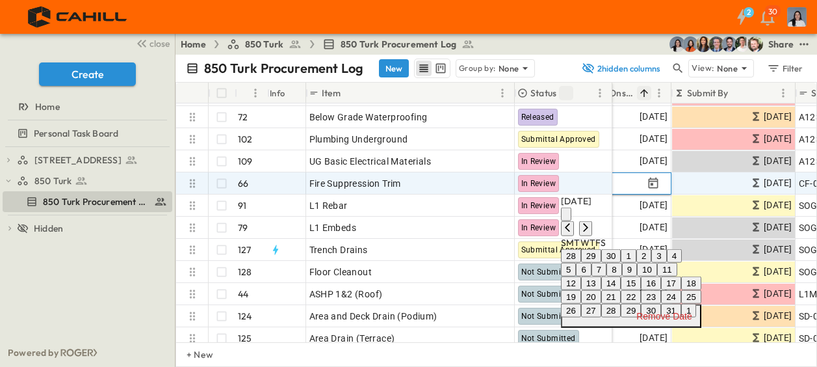
click at [566, 217] on icon "calendar view is open, switch to year view" at bounding box center [566, 217] width 0 height 0
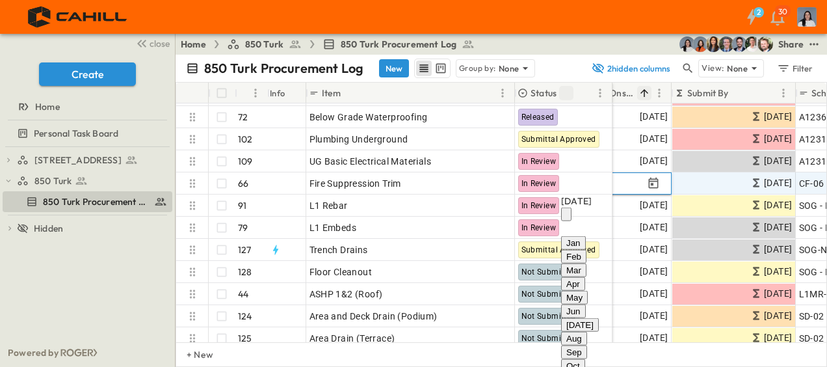
click at [566, 217] on icon "calendar view is open, switch to year view" at bounding box center [566, 217] width 0 height 0
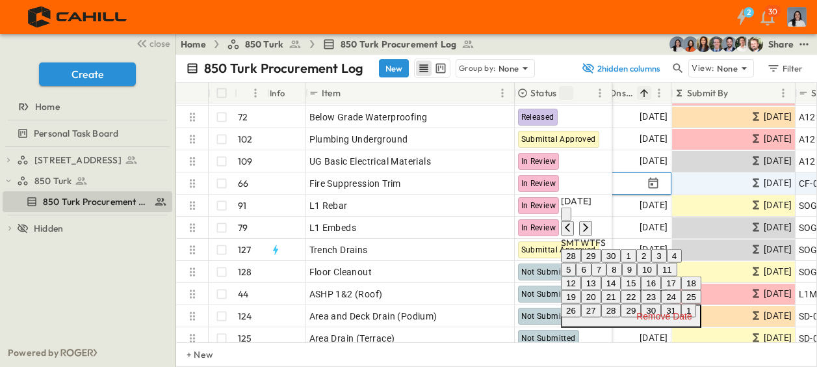
click at [566, 217] on icon "calendar view is open, switch to year view" at bounding box center [566, 217] width 0 height 0
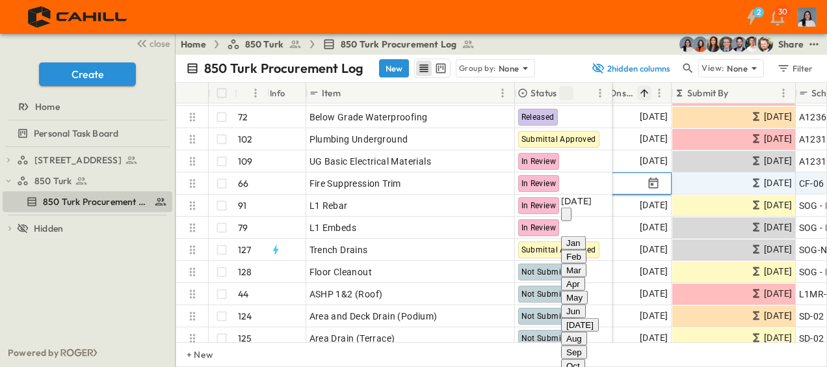
click at [621, 203] on div "October 2025" at bounding box center [598, 200] width 74 height 13
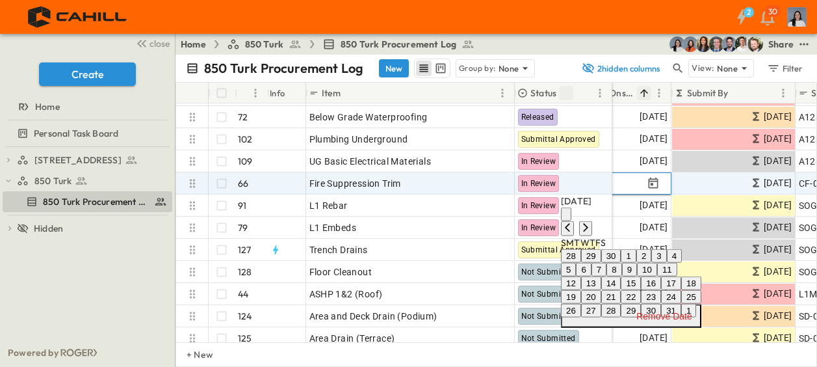
click at [644, 178] on input "**********" at bounding box center [603, 183] width 85 height 12
click at [636, 181] on input "**********" at bounding box center [603, 183] width 85 height 12
click at [636, 182] on input "**********" at bounding box center [603, 183] width 85 height 12
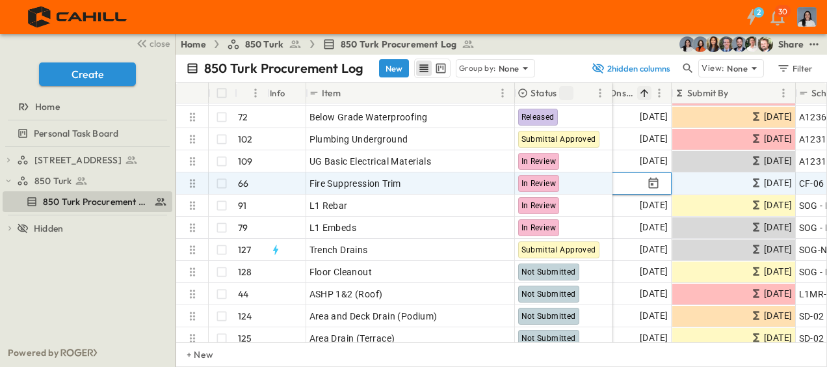
type input "**********"
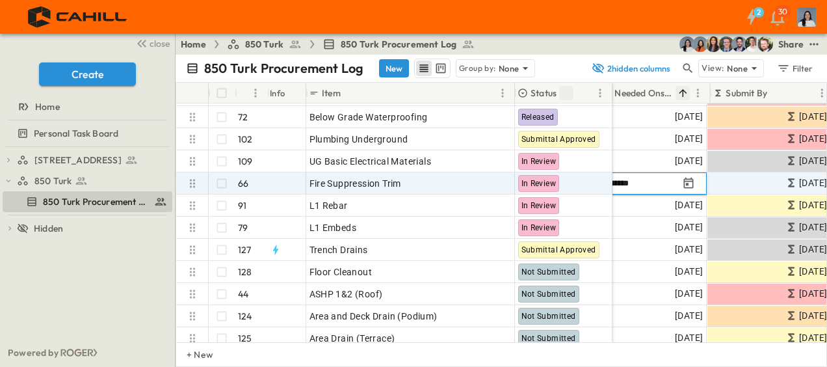
scroll to position [130, 287]
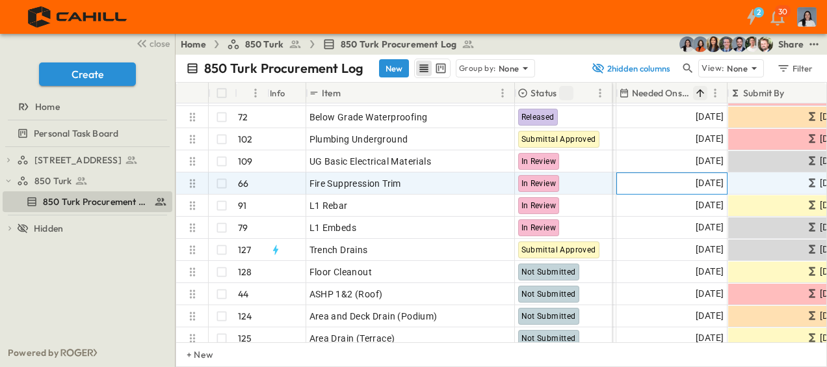
click at [696, 188] on span "10/06/2025" at bounding box center [710, 183] width 28 height 15
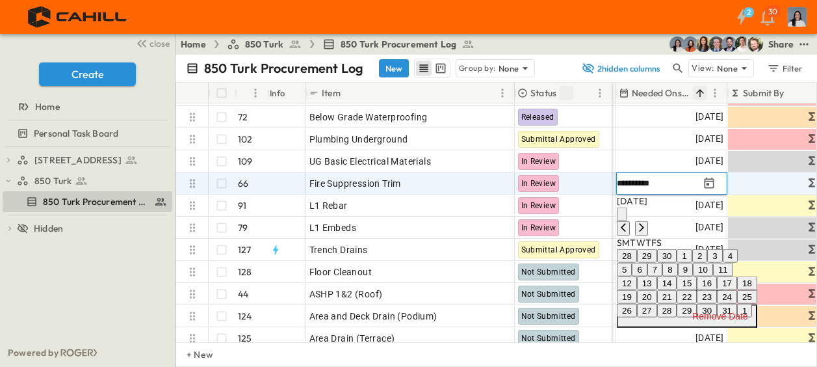
click at [675, 184] on input "**********" at bounding box center [659, 183] width 85 height 12
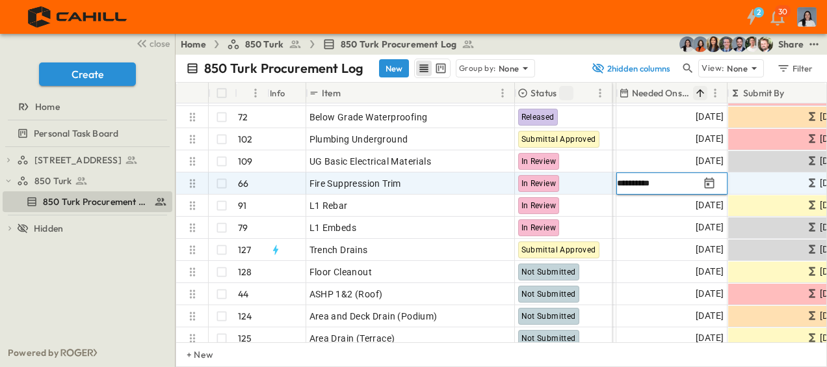
click at [670, 180] on input "**********" at bounding box center [659, 183] width 85 height 12
type input "**********"
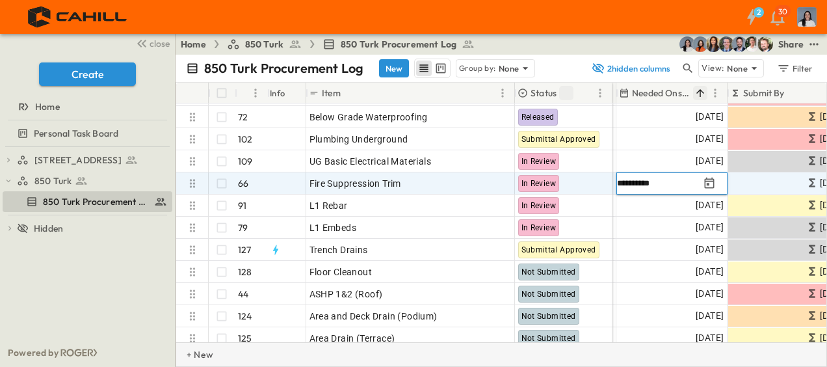
click at [132, 289] on div "750 Golden Gate Procurement Log 850 Turk 850 Turk Procurement Log To pick up a …" at bounding box center [87, 242] width 175 height 191
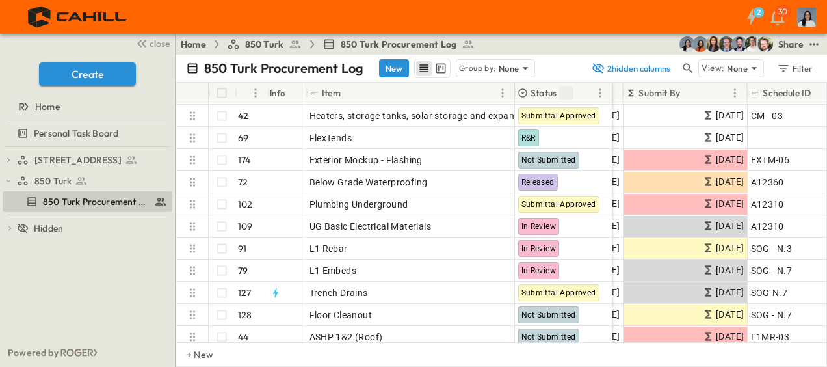
scroll to position [65, 393]
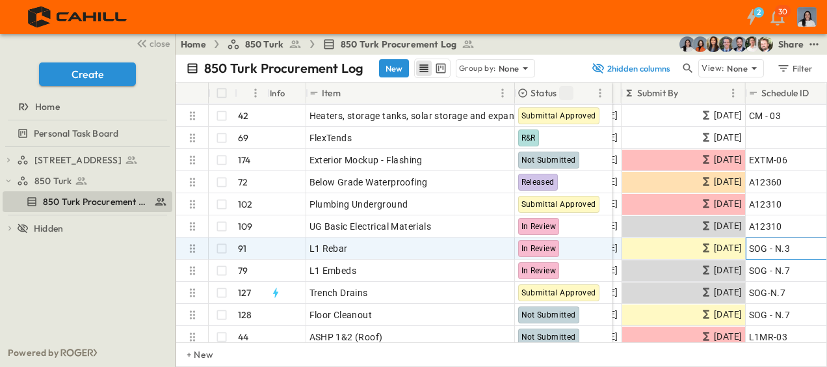
click at [772, 246] on span "SOG - N.3" at bounding box center [770, 248] width 42 height 13
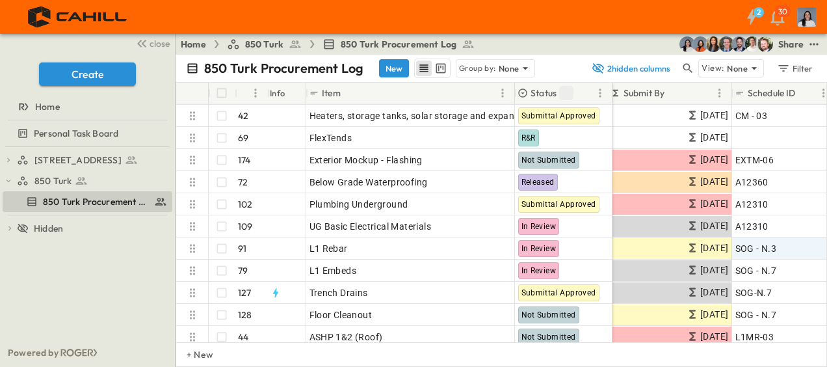
scroll to position [65, 411]
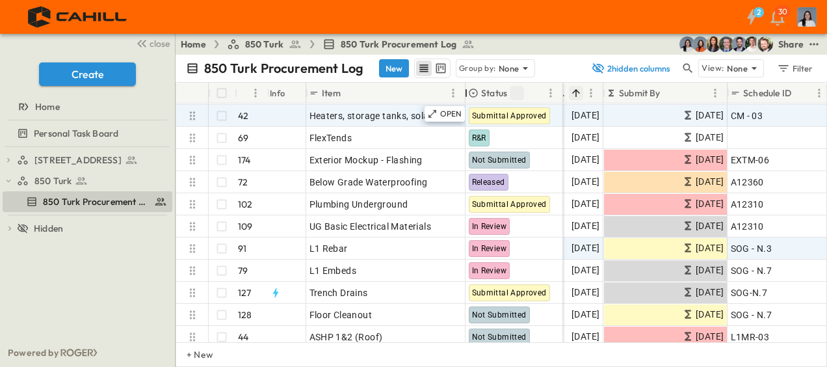
drag, startPoint x: 516, startPoint y: 97, endPoint x: 466, endPoint y: 107, distance: 50.5
click at [466, 107] on div "# Info Item Status POC Responsible Contractor Lead Time Needed Onsite Submit By…" at bounding box center [501, 212] width 650 height 259
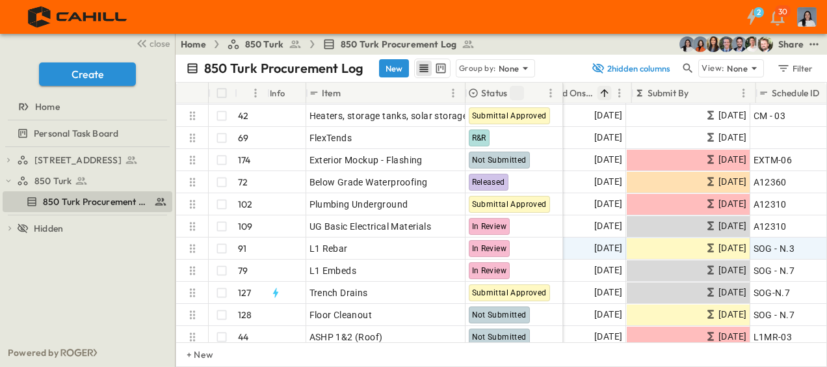
scroll to position [65, 333]
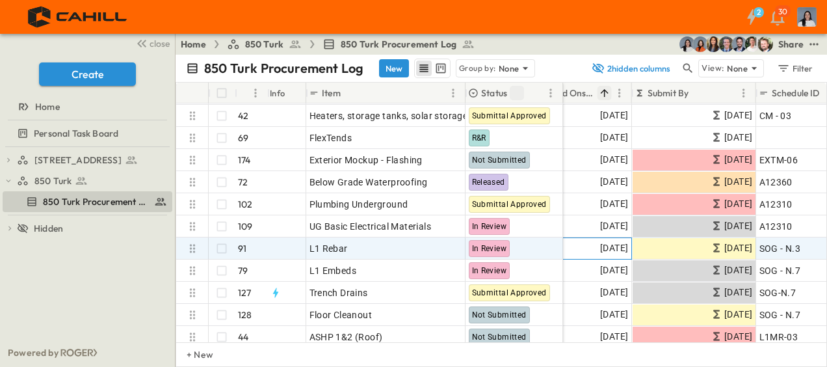
click at [605, 248] on span "10/24/2025" at bounding box center [614, 248] width 28 height 15
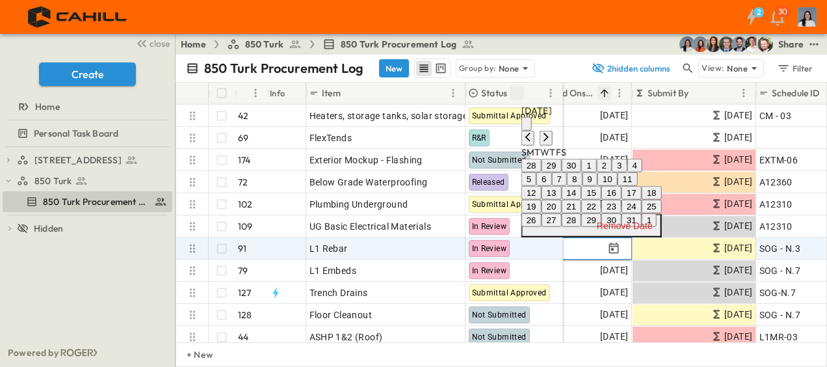
click at [597, 172] on button "9" at bounding box center [589, 179] width 15 height 14
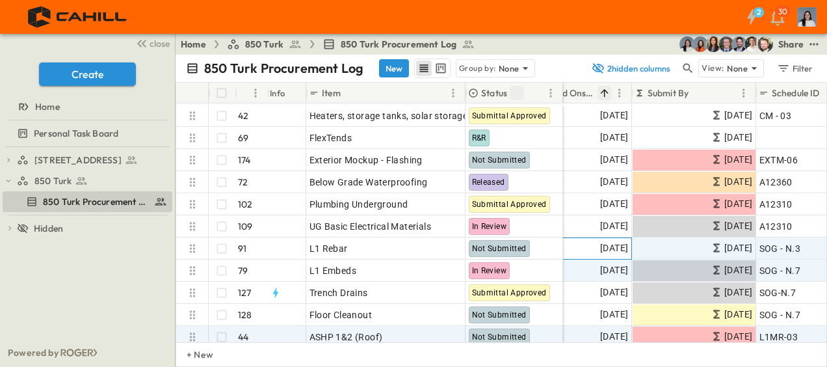
scroll to position [130, 333]
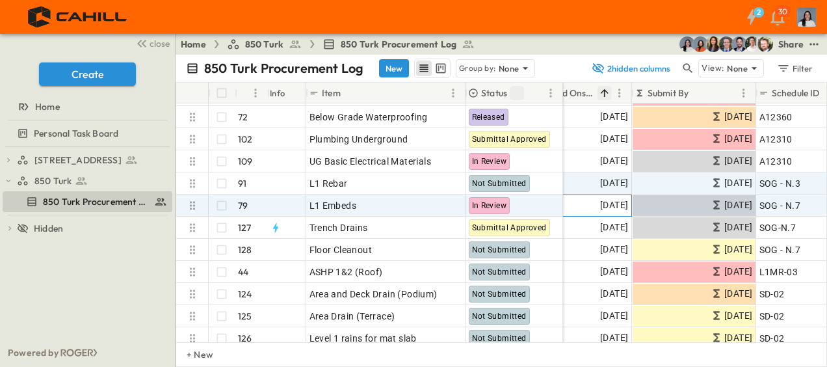
click at [600, 208] on span "10/31/2025" at bounding box center [614, 205] width 28 height 15
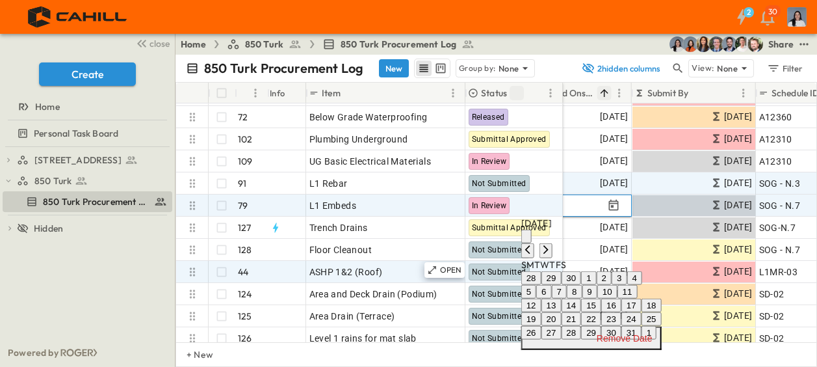
click at [597, 298] on button "9" at bounding box center [589, 292] width 15 height 14
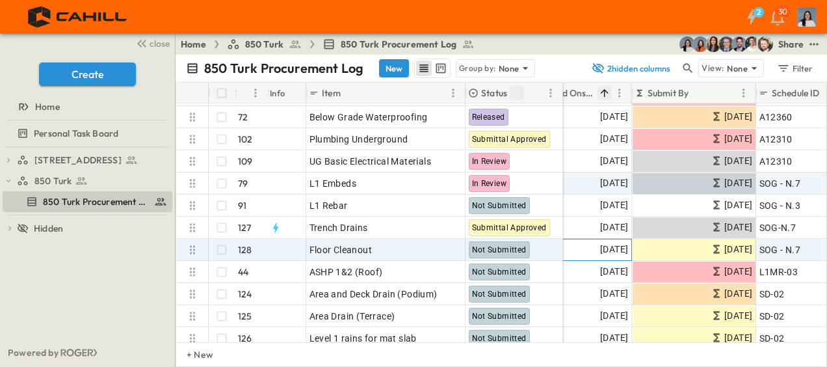
click at [600, 246] on span "10/31/2025" at bounding box center [614, 249] width 28 height 15
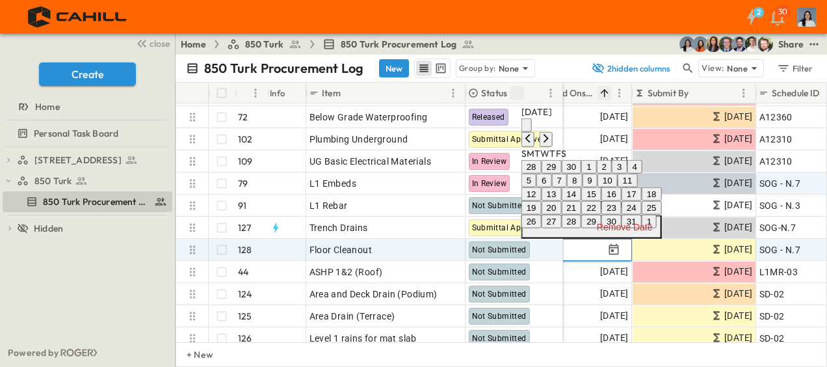
click at [597, 174] on button "9" at bounding box center [589, 181] width 15 height 14
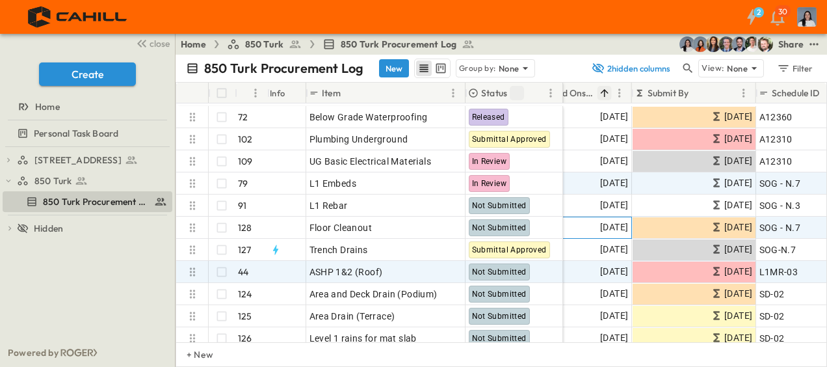
scroll to position [195, 333]
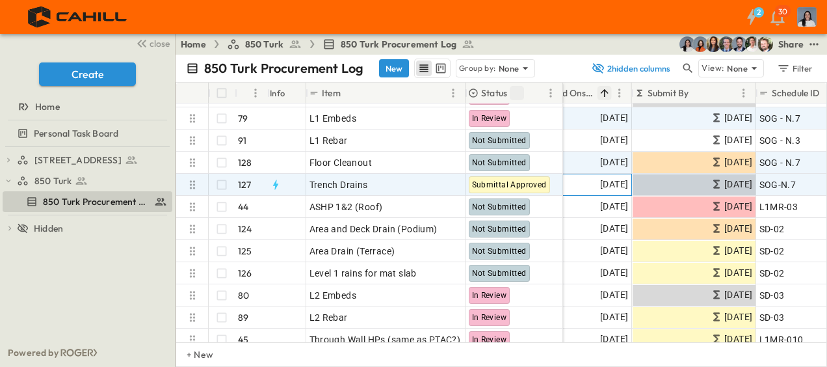
click at [604, 183] on span "10/31/2025" at bounding box center [614, 184] width 28 height 15
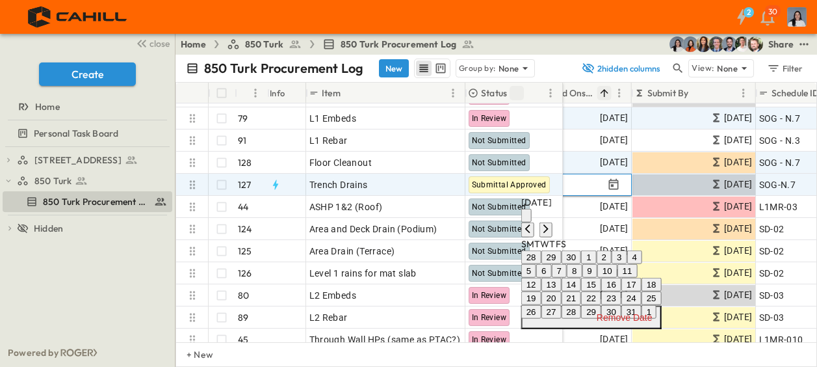
click at [597, 278] on button "9" at bounding box center [589, 271] width 15 height 14
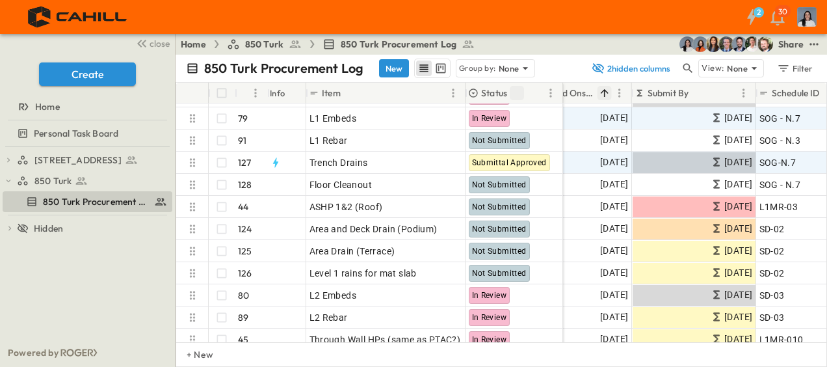
click at [156, 289] on div "750 Golden Gate Procurement Log 850 Turk 850 Turk Procurement Log To pick up a …" at bounding box center [87, 242] width 175 height 191
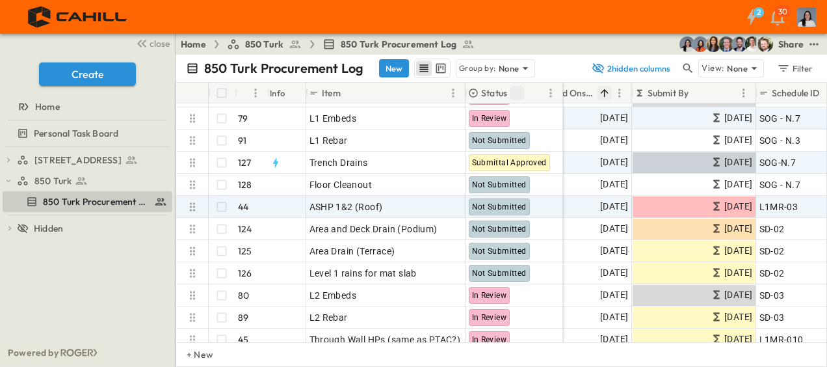
scroll to position [260, 333]
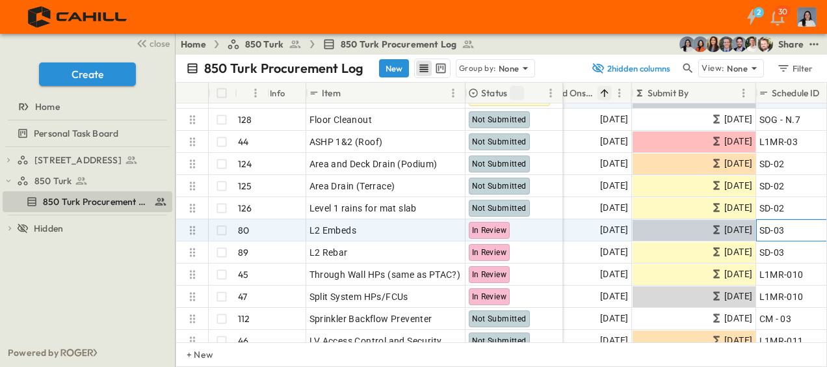
click at [787, 231] on div "SD-03" at bounding box center [808, 230] width 98 height 18
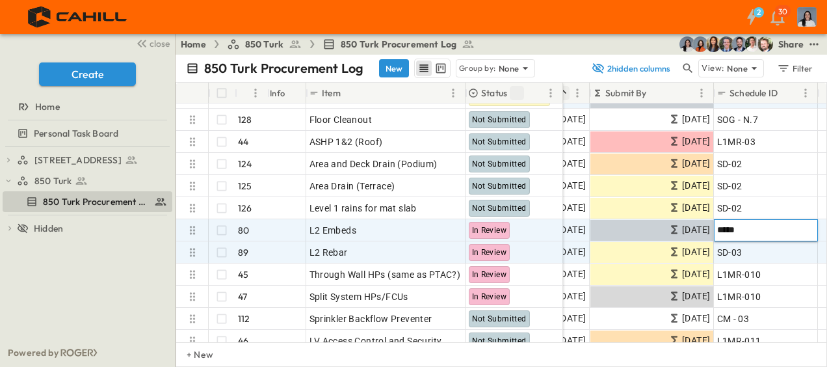
type input "*****"
click at [753, 249] on div "SD-03" at bounding box center [766, 252] width 98 height 18
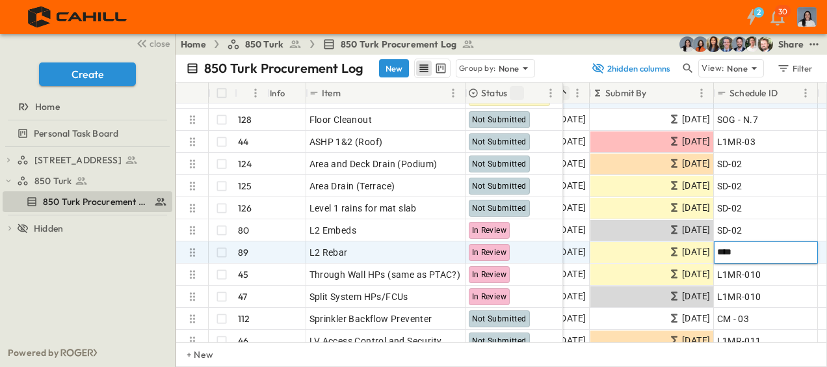
type input "*****"
drag, startPoint x: 105, startPoint y: 267, endPoint x: 122, endPoint y: 269, distance: 17.0
click at [105, 267] on div "750 Golden Gate Procurement Log 850 Turk 850 Turk Procurement Log To pick up a …" at bounding box center [87, 242] width 175 height 191
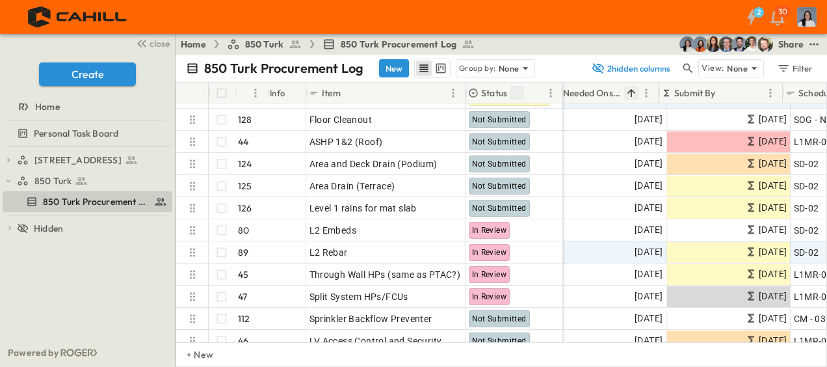
scroll to position [260, 333]
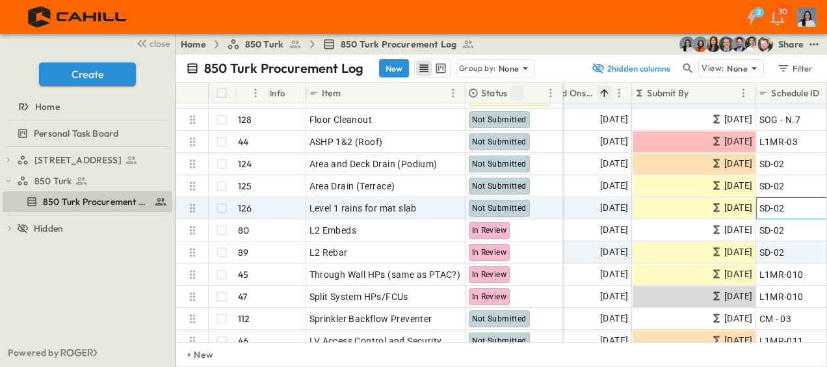
click at [783, 203] on span "SD-02" at bounding box center [771, 208] width 25 height 13
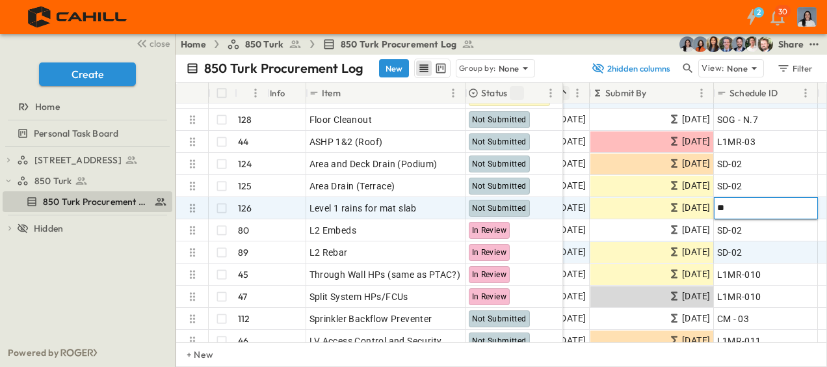
type input "*"
type input "*********"
click at [571, 209] on span "12/04/2025" at bounding box center [572, 207] width 28 height 15
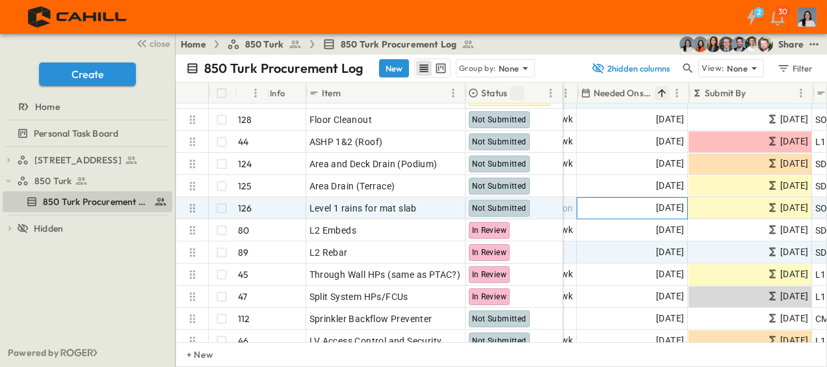
scroll to position [260, 276]
click at [662, 209] on span "12/04/2025" at bounding box center [671, 207] width 28 height 15
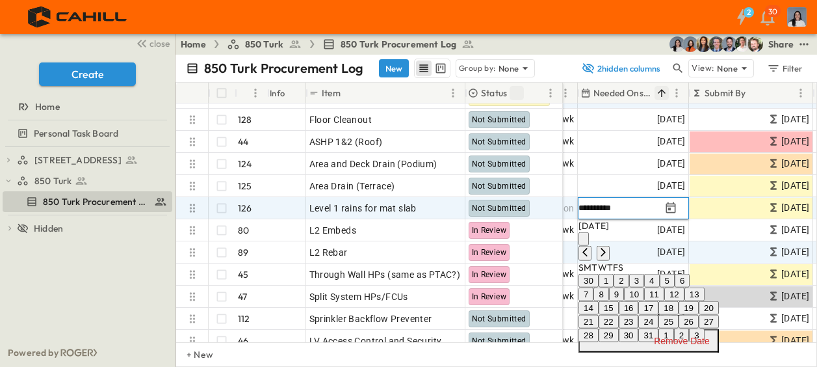
click at [719, 224] on div "December 2025" at bounding box center [649, 240] width 140 height 42
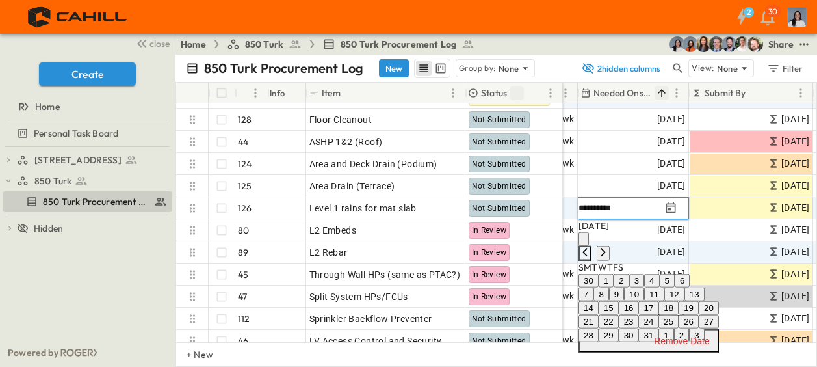
click at [590, 247] on icon "Previous month" at bounding box center [585, 252] width 10 height 10
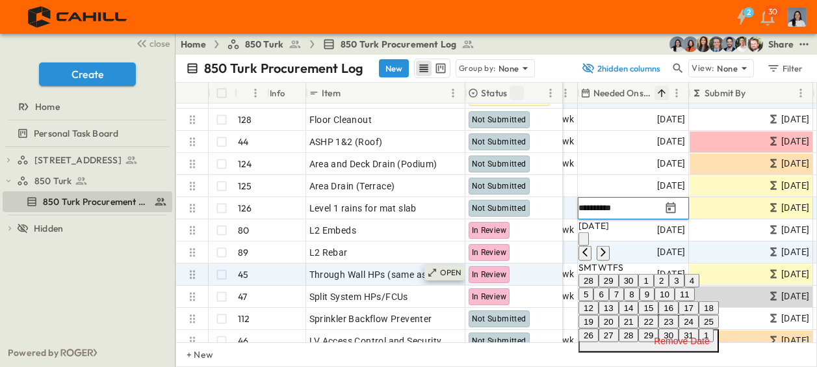
click at [639, 315] on button "14" at bounding box center [629, 308] width 20 height 14
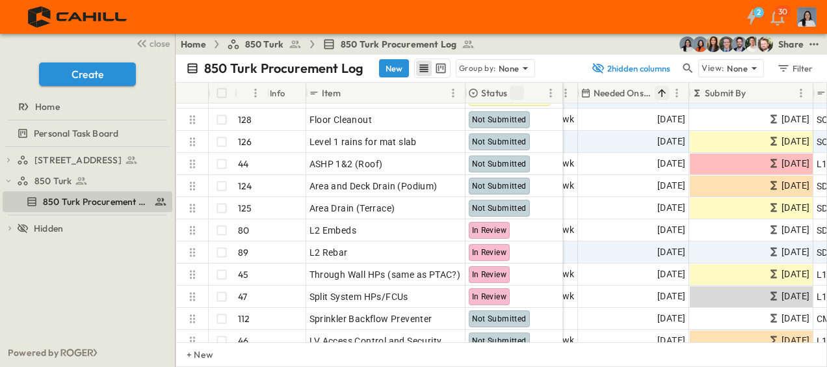
click at [135, 276] on div "750 Golden Gate Procurement Log 850 Turk 850 Turk Procurement Log To pick up a …" at bounding box center [87, 242] width 175 height 191
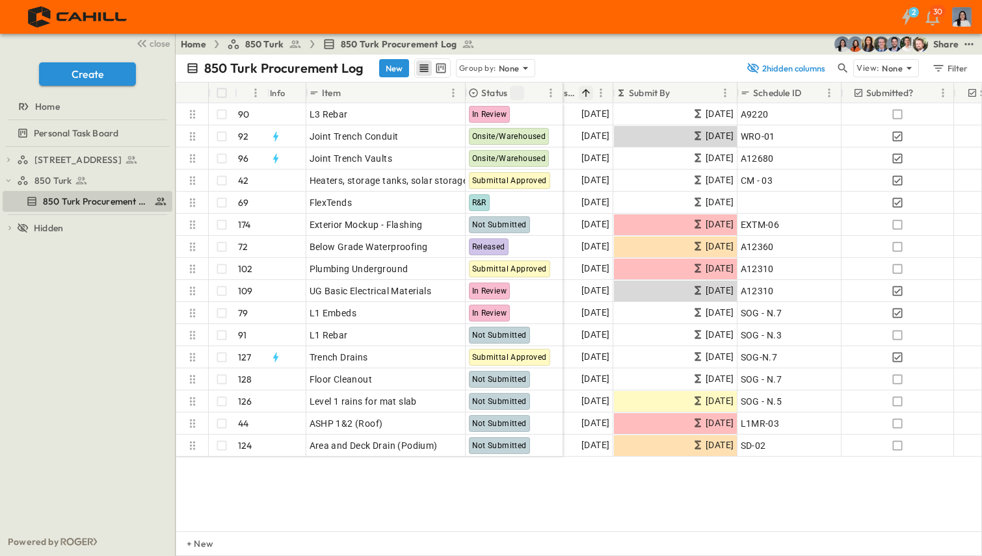
scroll to position [0, 352]
